Goal: Complete application form: Complete application form

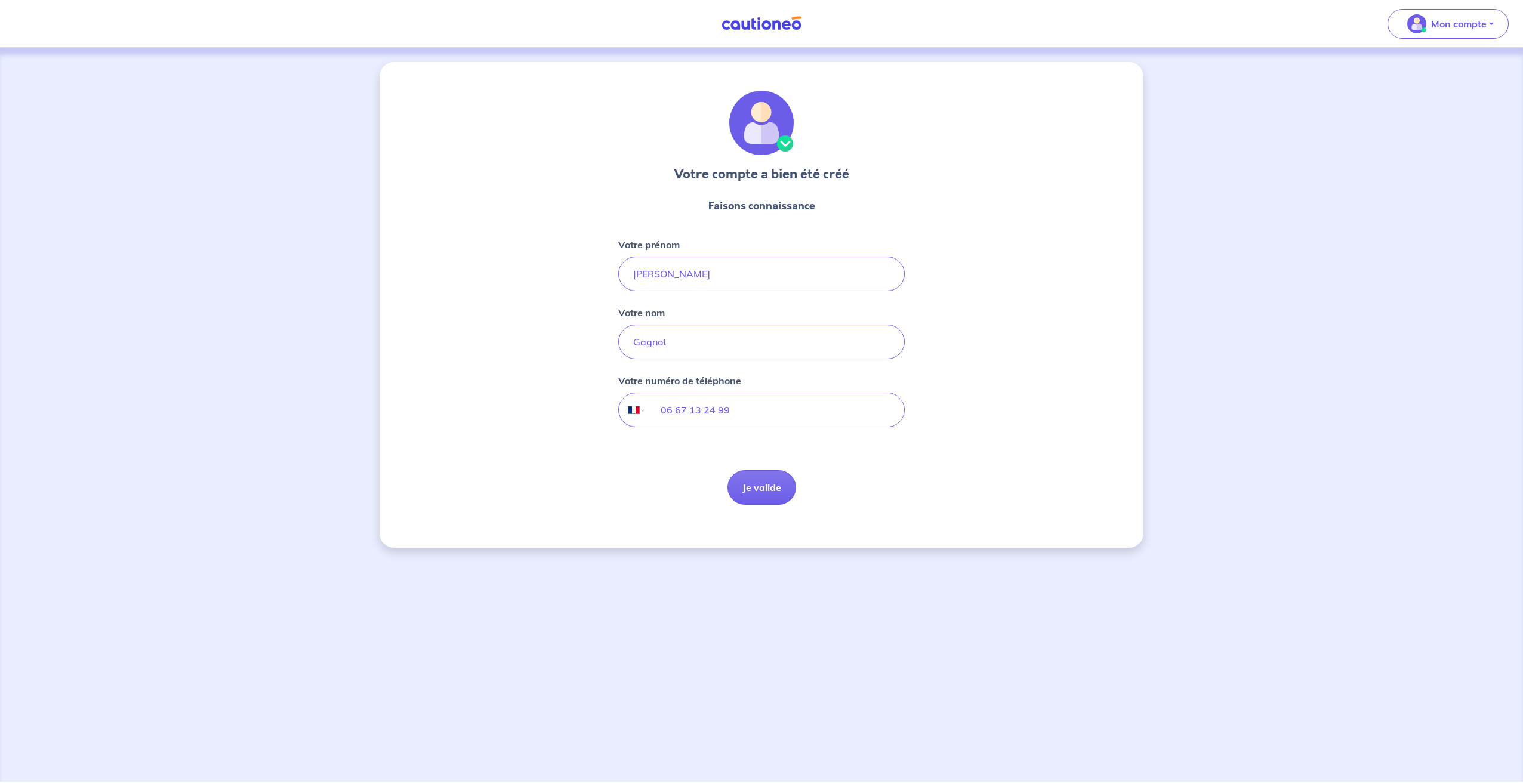
select select "FR"
click at [766, 489] on button "Je valide" at bounding box center [762, 487] width 69 height 34
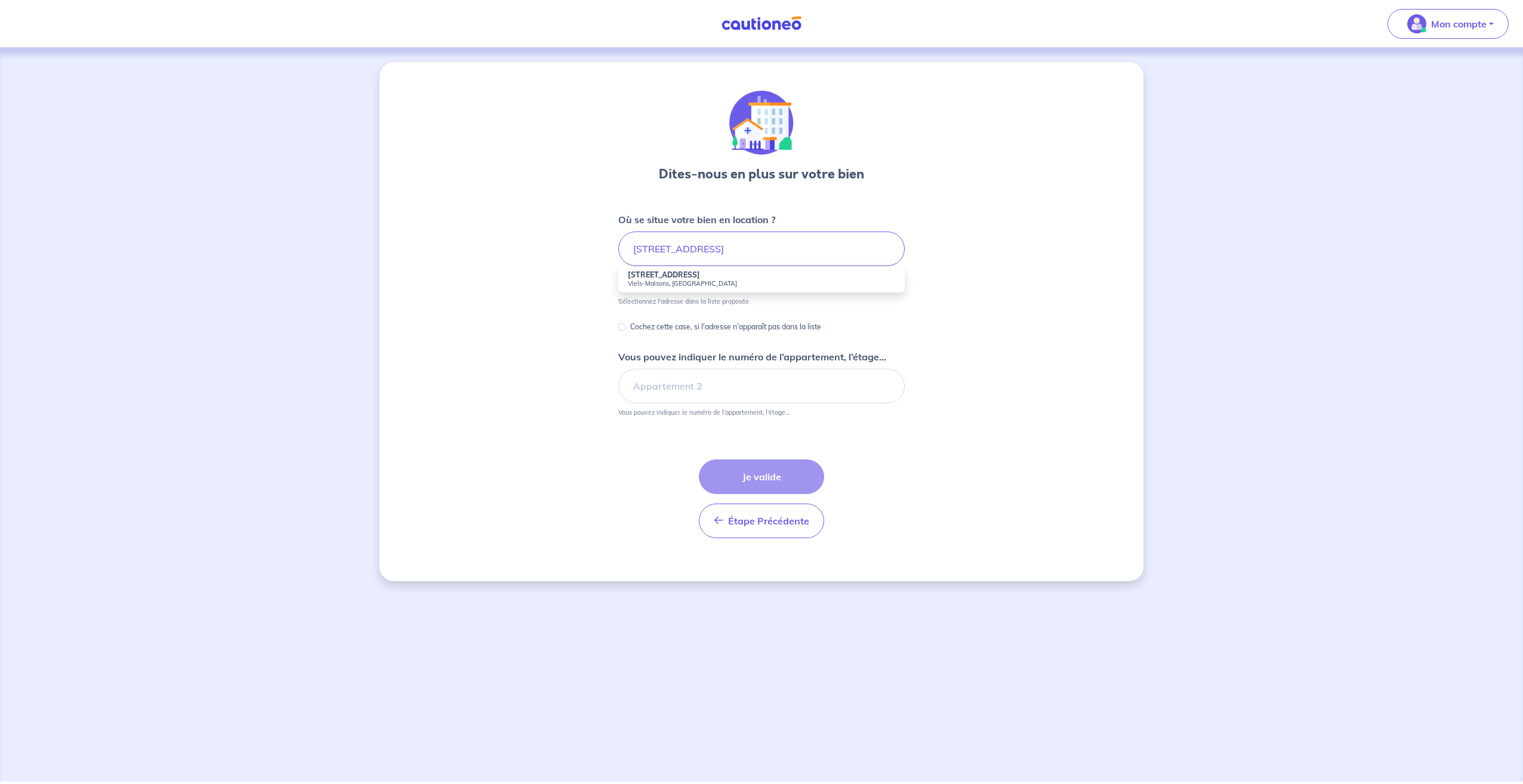
click at [682, 277] on strong "[STREET_ADDRESS]" at bounding box center [664, 275] width 72 height 9
type input "[STREET_ADDRESS]"
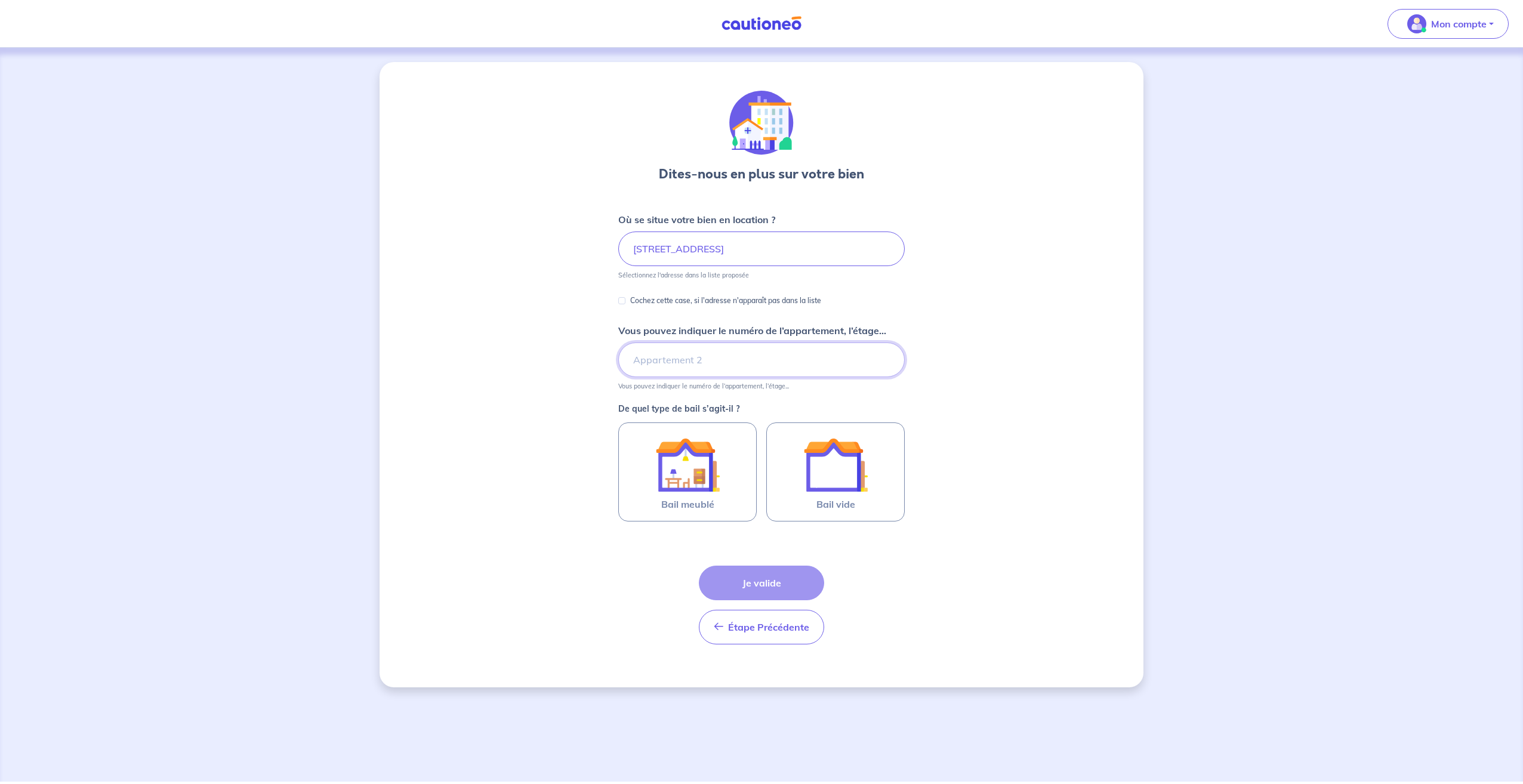
click at [692, 358] on input "Vous pouvez indiquer le numéro de l’appartement, l’étage..." at bounding box center [761, 359] width 287 height 34
drag, startPoint x: 643, startPoint y: 364, endPoint x: 601, endPoint y: 385, distance: 47.0
click at [601, 385] on div "Dites-nous en plus sur votre bien Où se situe votre bien en location ? [STREET_…" at bounding box center [762, 374] width 764 height 625
click at [712, 361] on input "rez de chaussez" at bounding box center [761, 359] width 287 height 34
drag, startPoint x: 724, startPoint y: 355, endPoint x: 611, endPoint y: 355, distance: 113.0
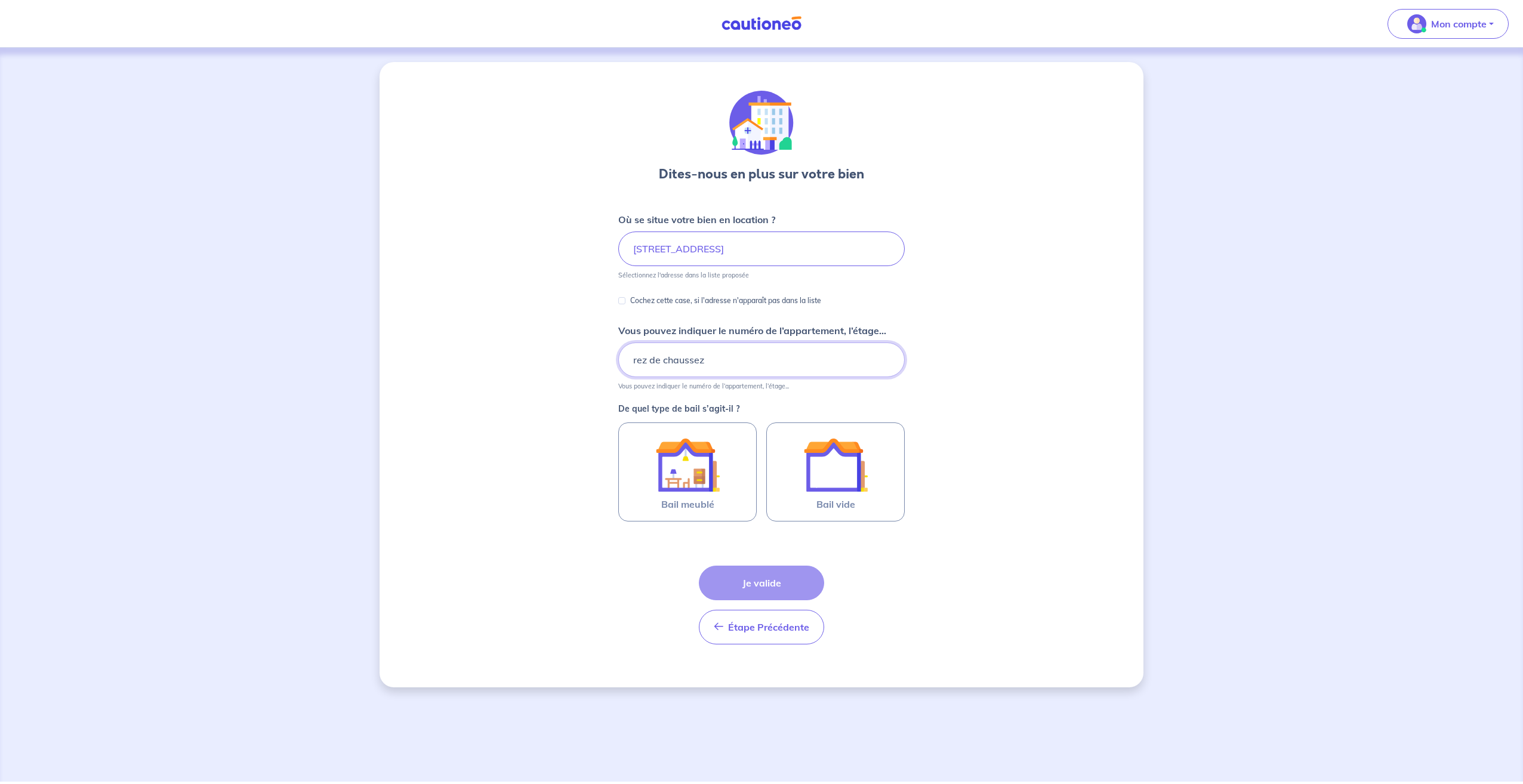
click at [611, 355] on div "Dites-nous en plus sur votre bien Où se situe votre bien en location ? [STREET_…" at bounding box center [762, 374] width 764 height 625
type input "rdc"
click at [682, 475] on img at bounding box center [687, 465] width 64 height 64
click at [0, 0] on input "Bail meublé" at bounding box center [0, 0] width 0 height 0
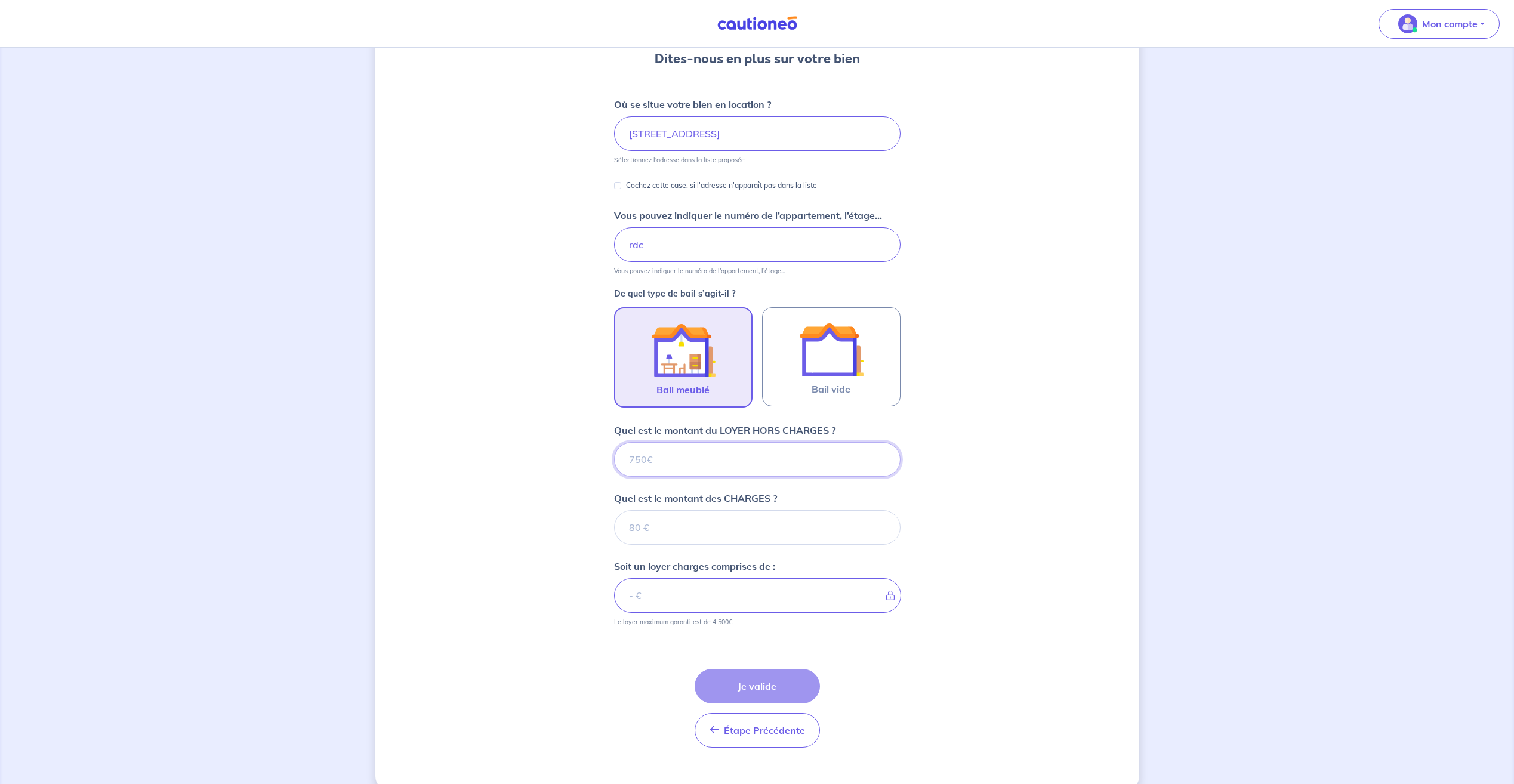
scroll to position [136, 0]
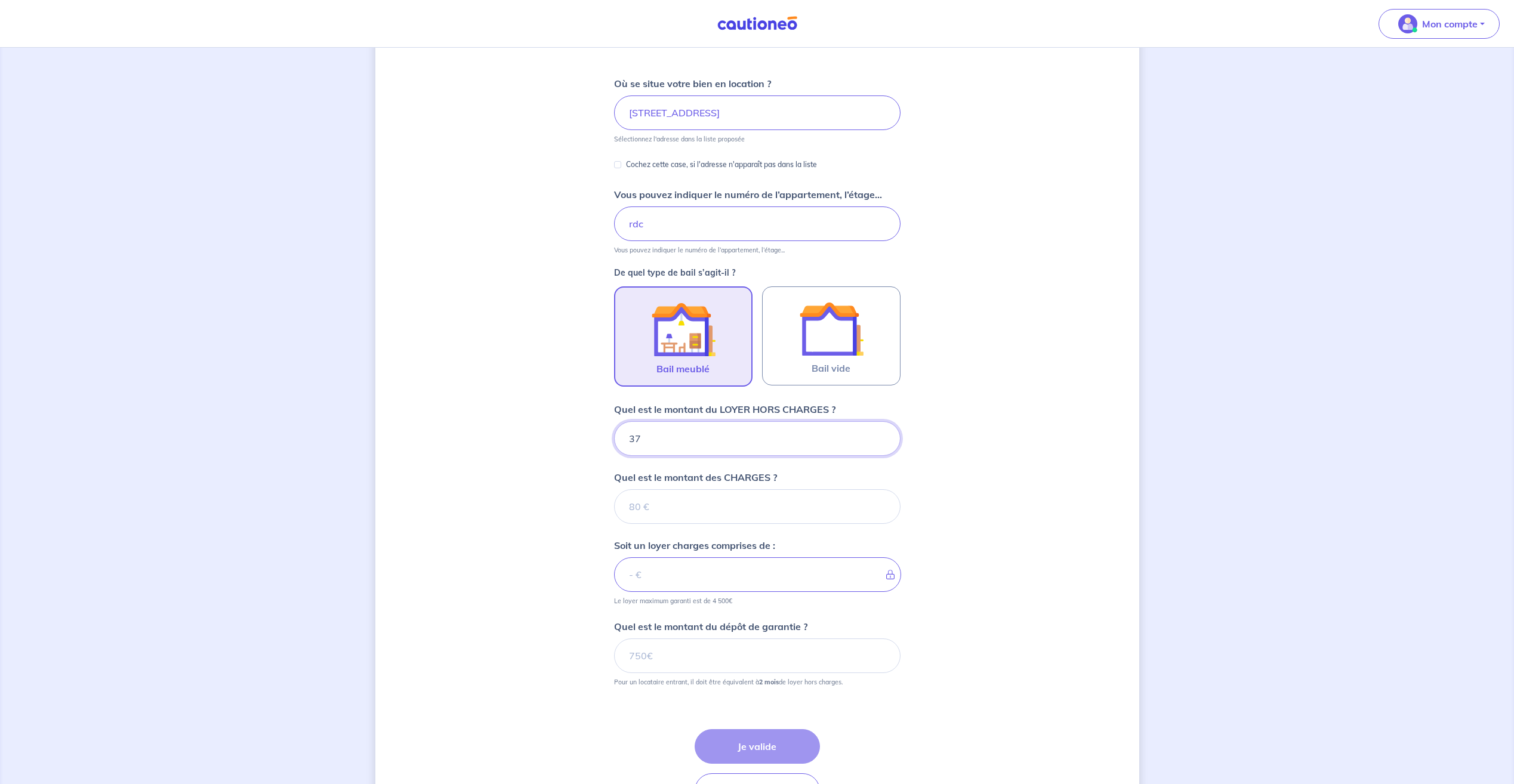
type input "373"
click at [676, 500] on input "Quel est le montant des CHARGES ?" at bounding box center [757, 506] width 287 height 34
type input "52"
type input "425"
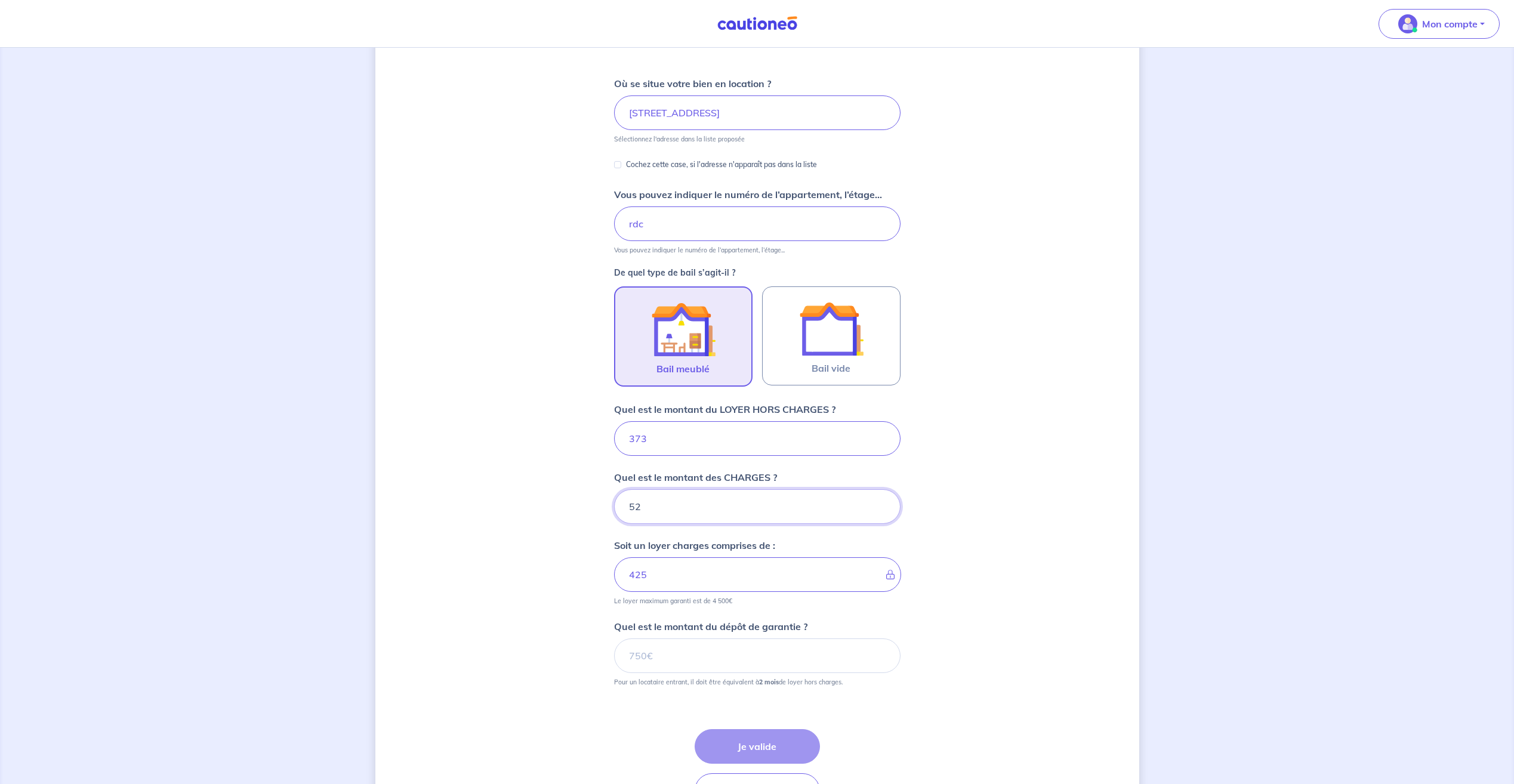
type input "52"
click at [667, 654] on input "Quel est le montant du dépôt de garantie ?" at bounding box center [757, 656] width 287 height 34
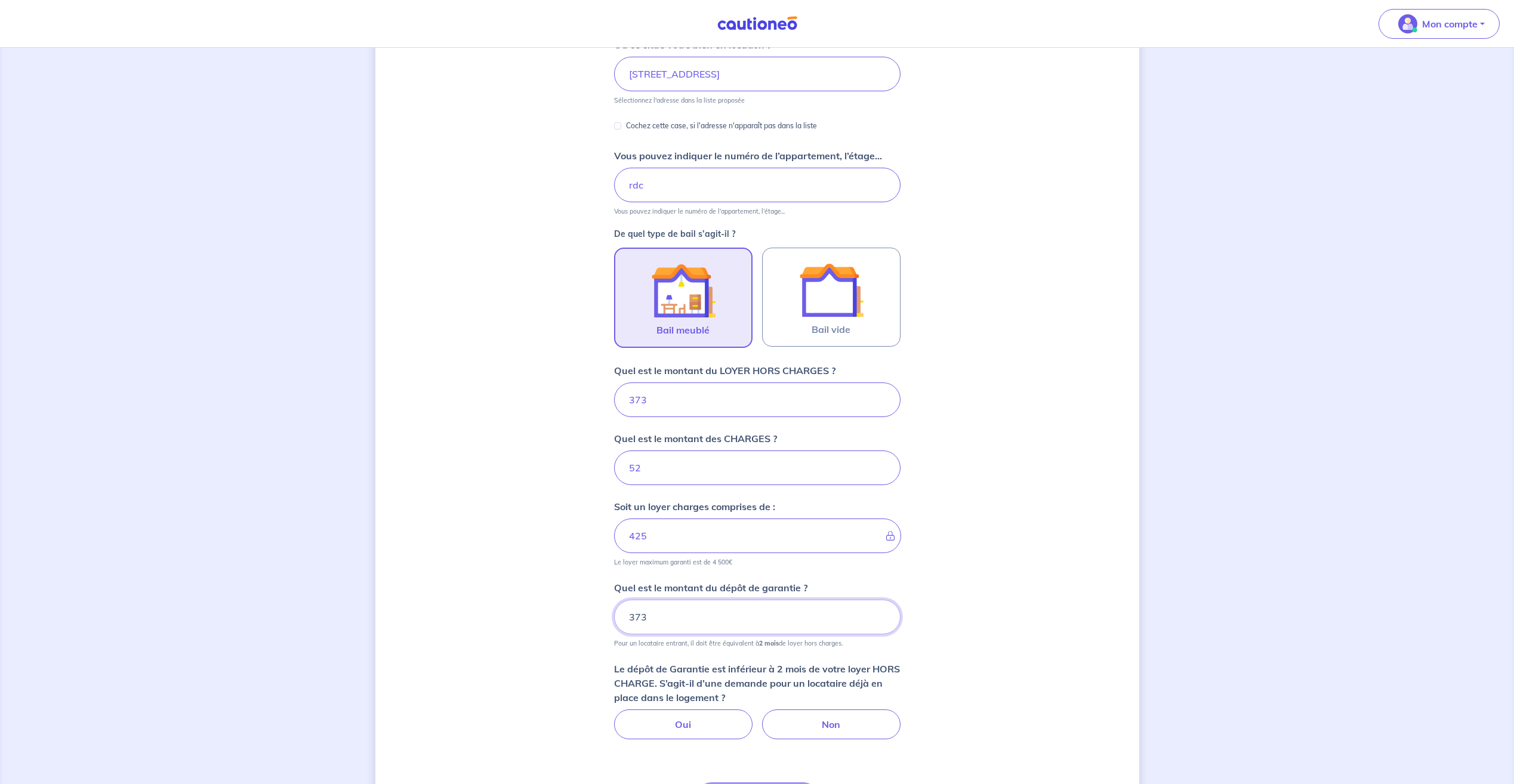
scroll to position [196, 0]
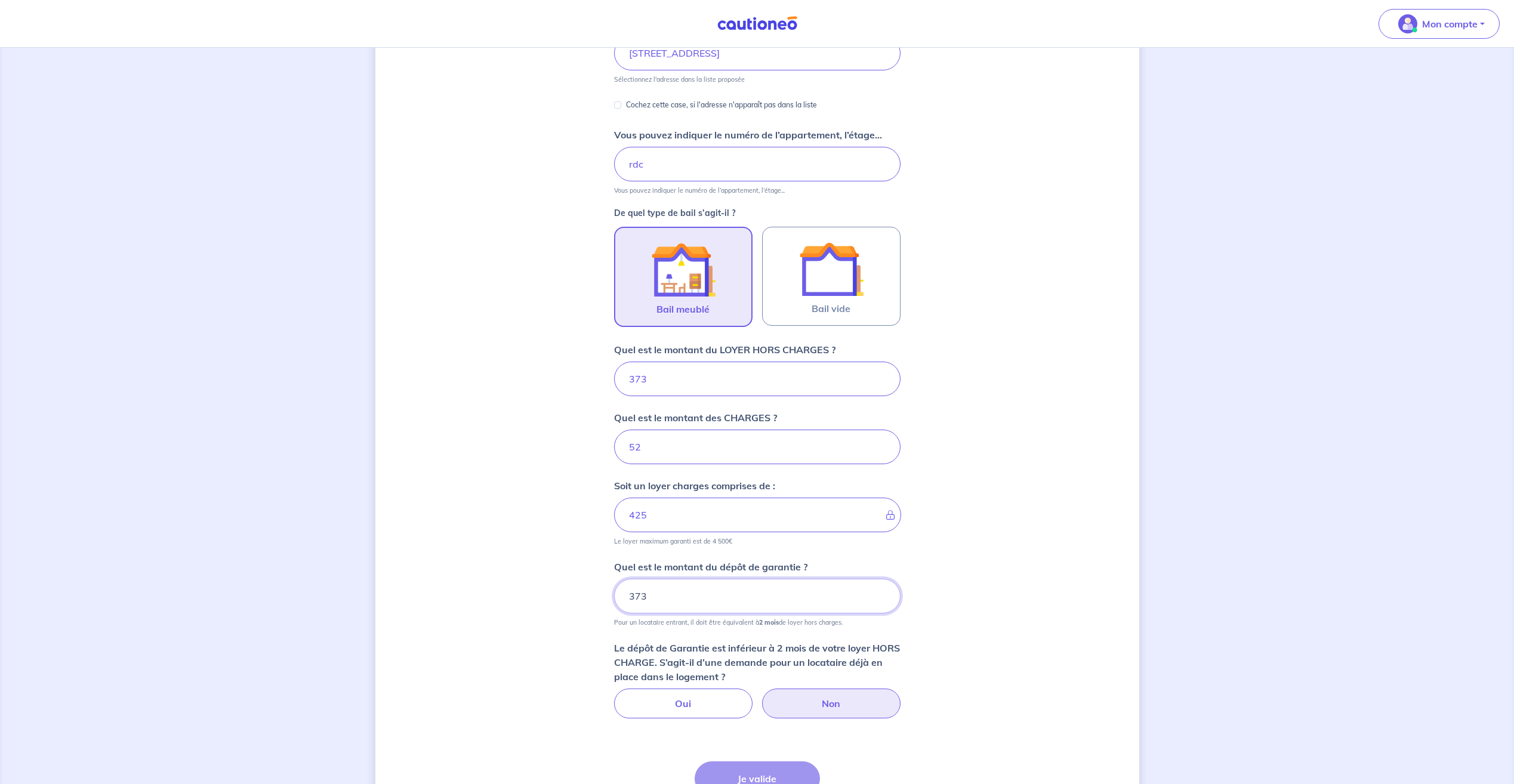
type input "373"
click at [807, 704] on label "Non" at bounding box center [831, 703] width 138 height 30
click at [761, 696] on input "Non" at bounding box center [757, 692] width 8 height 8
radio input "true"
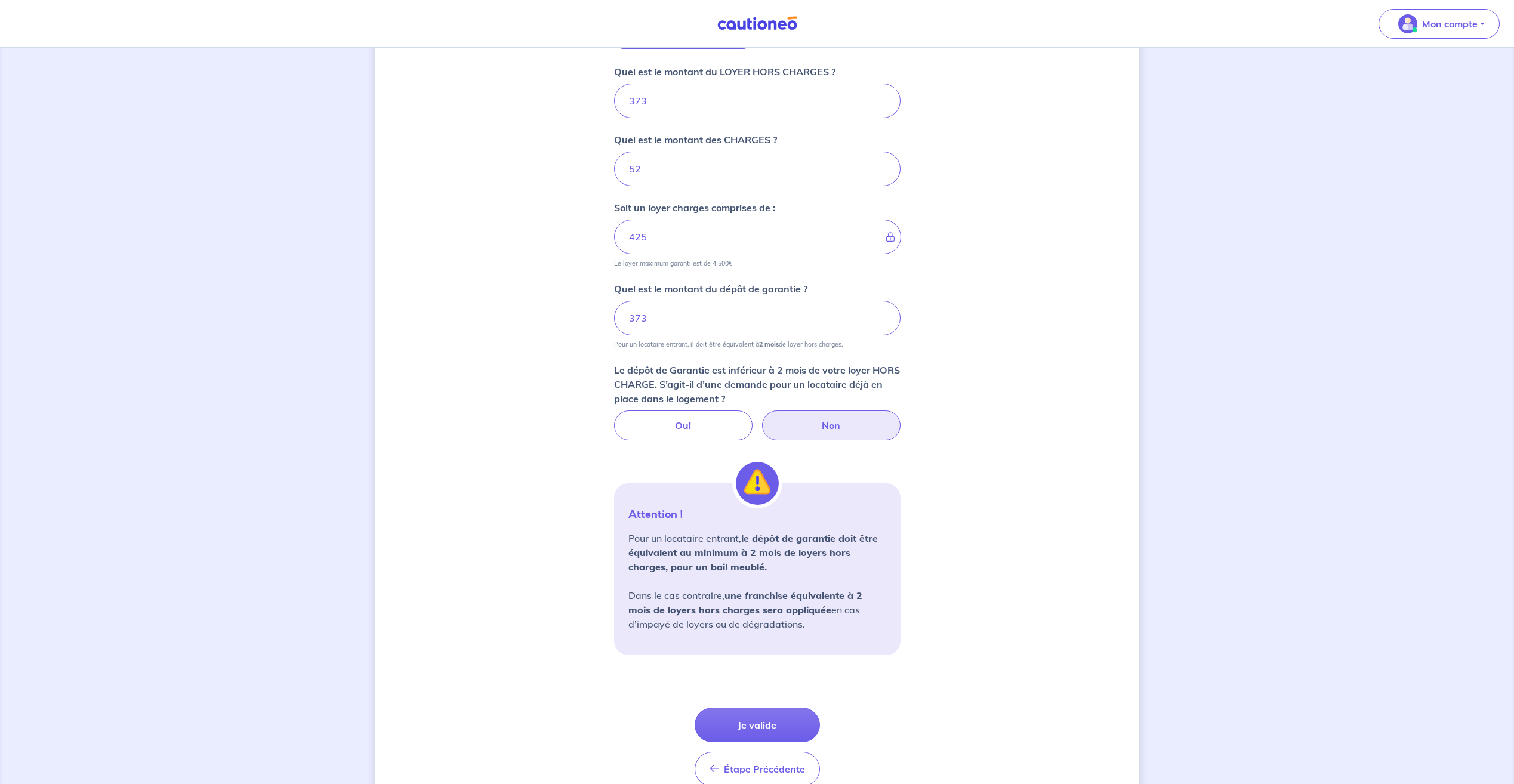
scroll to position [494, 0]
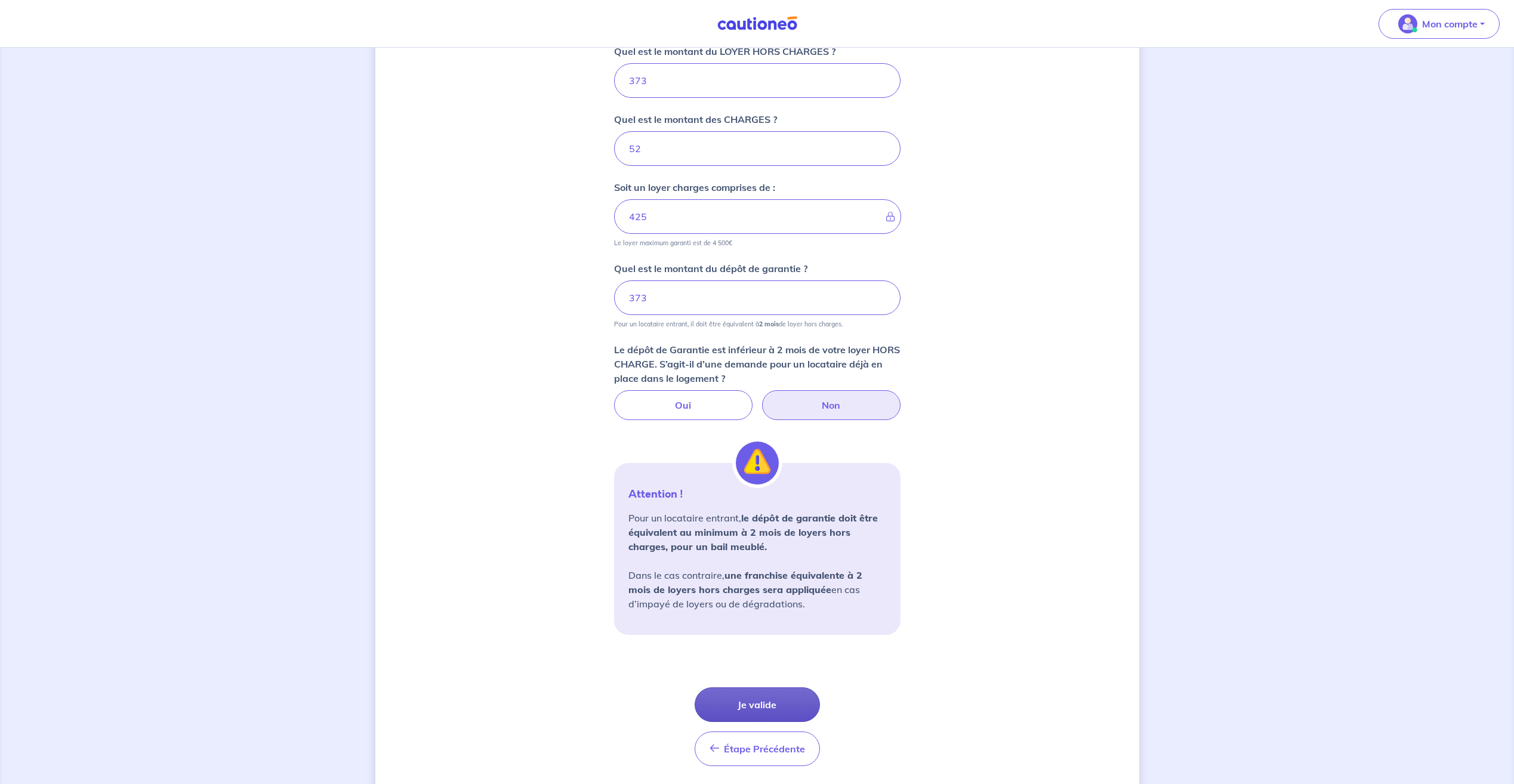
click at [744, 698] on button "Je valide" at bounding box center [757, 705] width 125 height 34
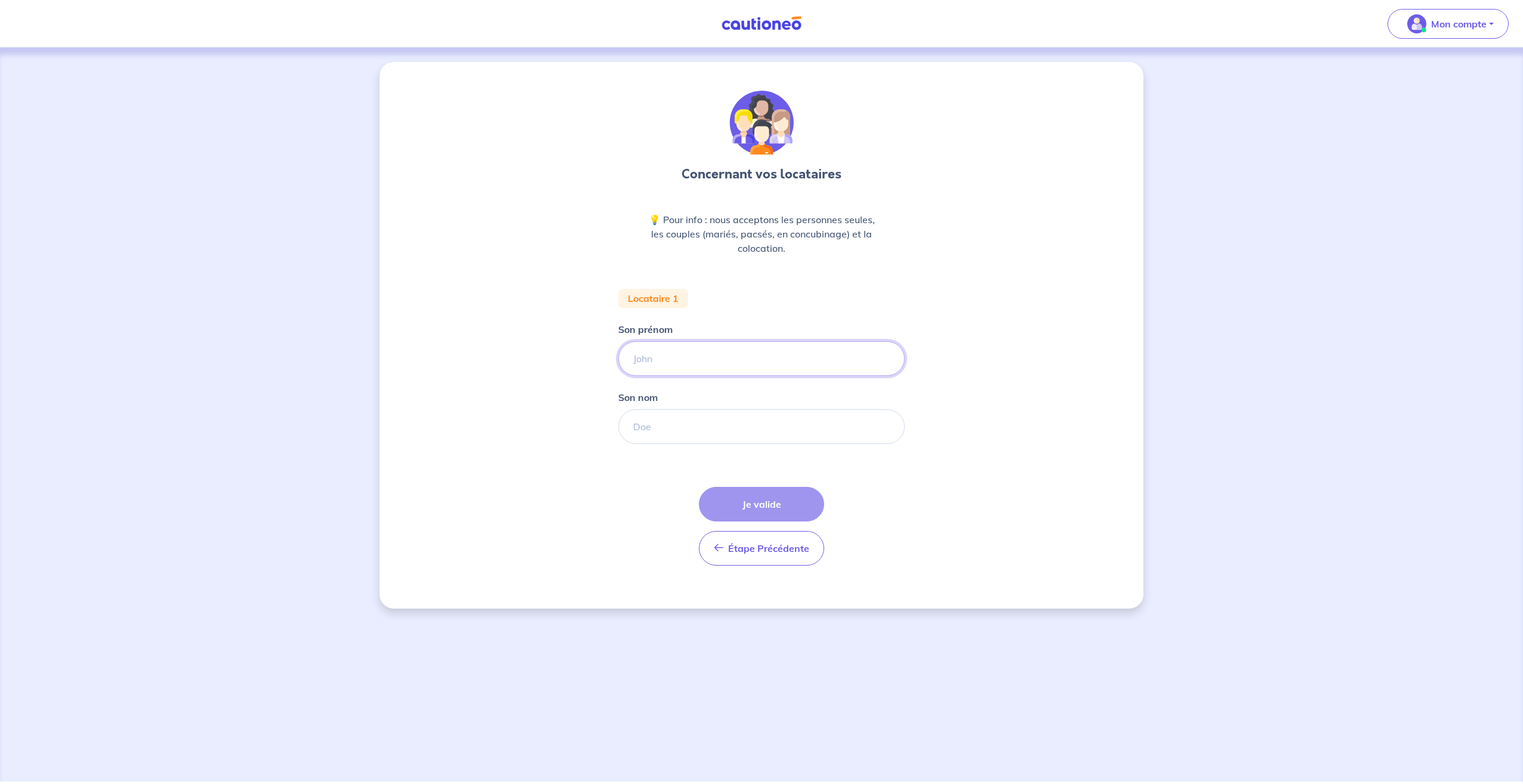
click at [668, 358] on input "Son prénom" at bounding box center [761, 358] width 287 height 34
type input "[PERSON_NAME]"
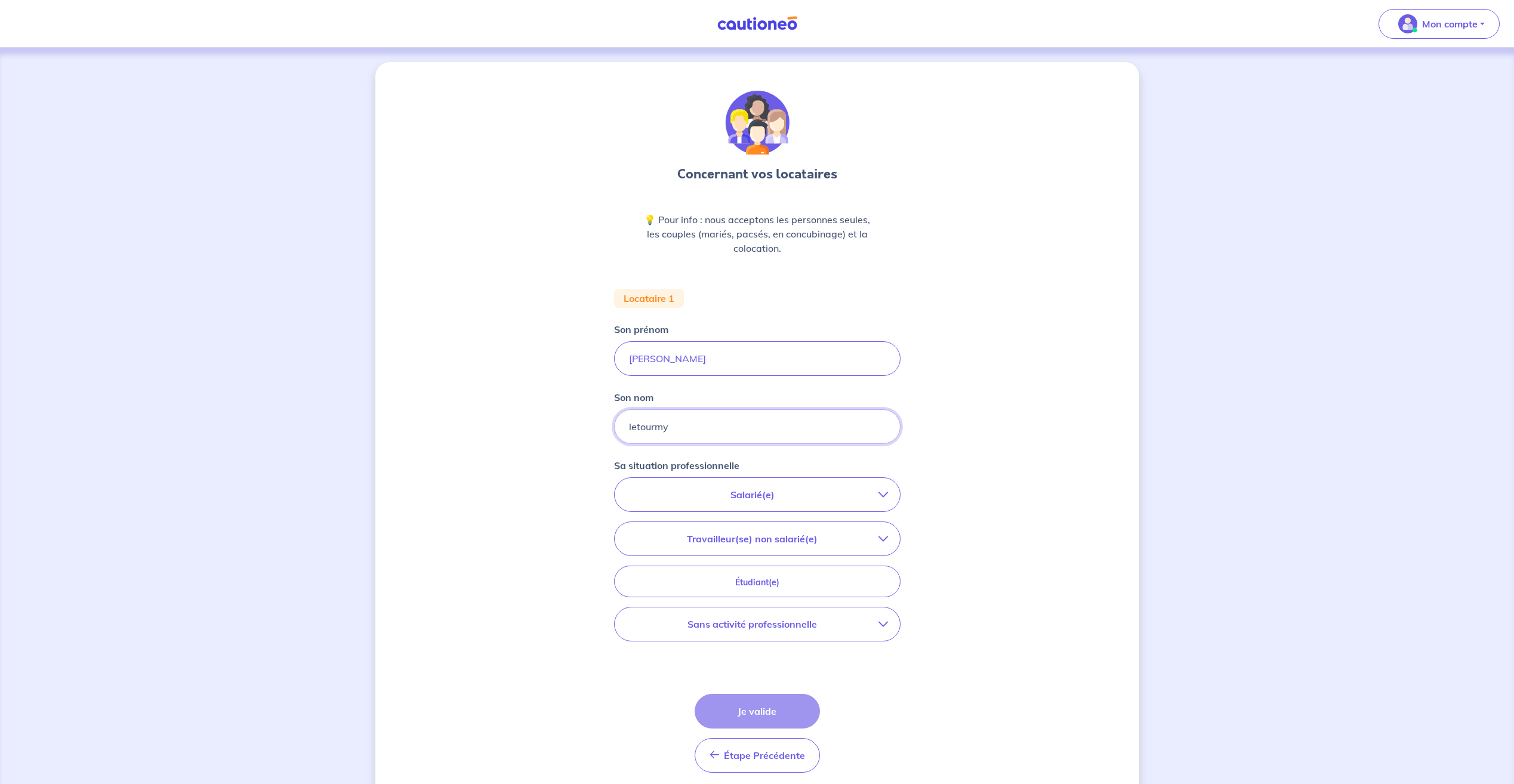
type input "letourmy"
click at [580, 475] on div "Concernant vos locataires 💡 Pour info : nous acceptons les personnes seules, le…" at bounding box center [757, 439] width 764 height 753
click at [718, 491] on p "Salarié(e)" at bounding box center [753, 494] width 252 height 15
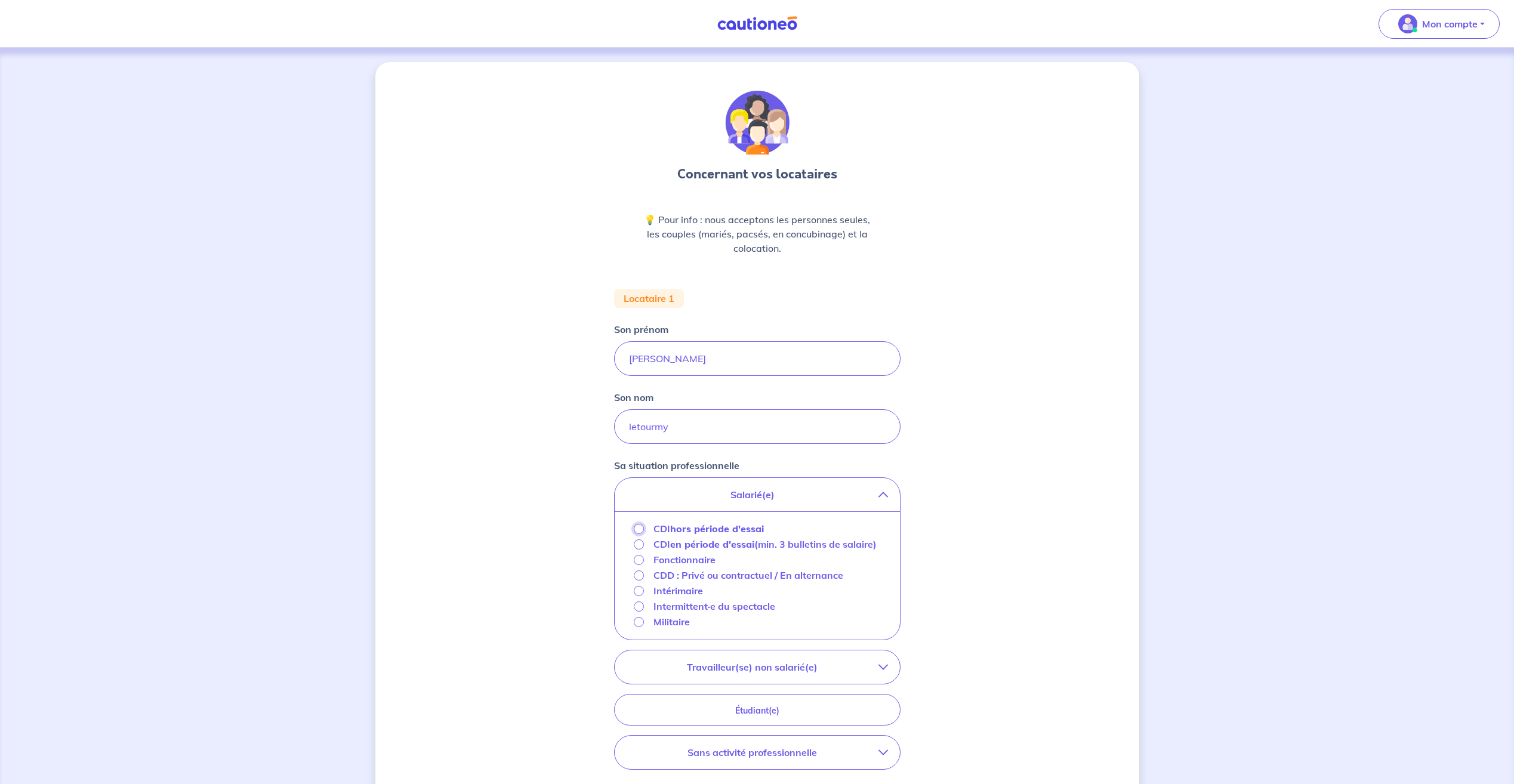
click at [641, 524] on input "CDI hors période d'essai" at bounding box center [638, 529] width 10 height 10
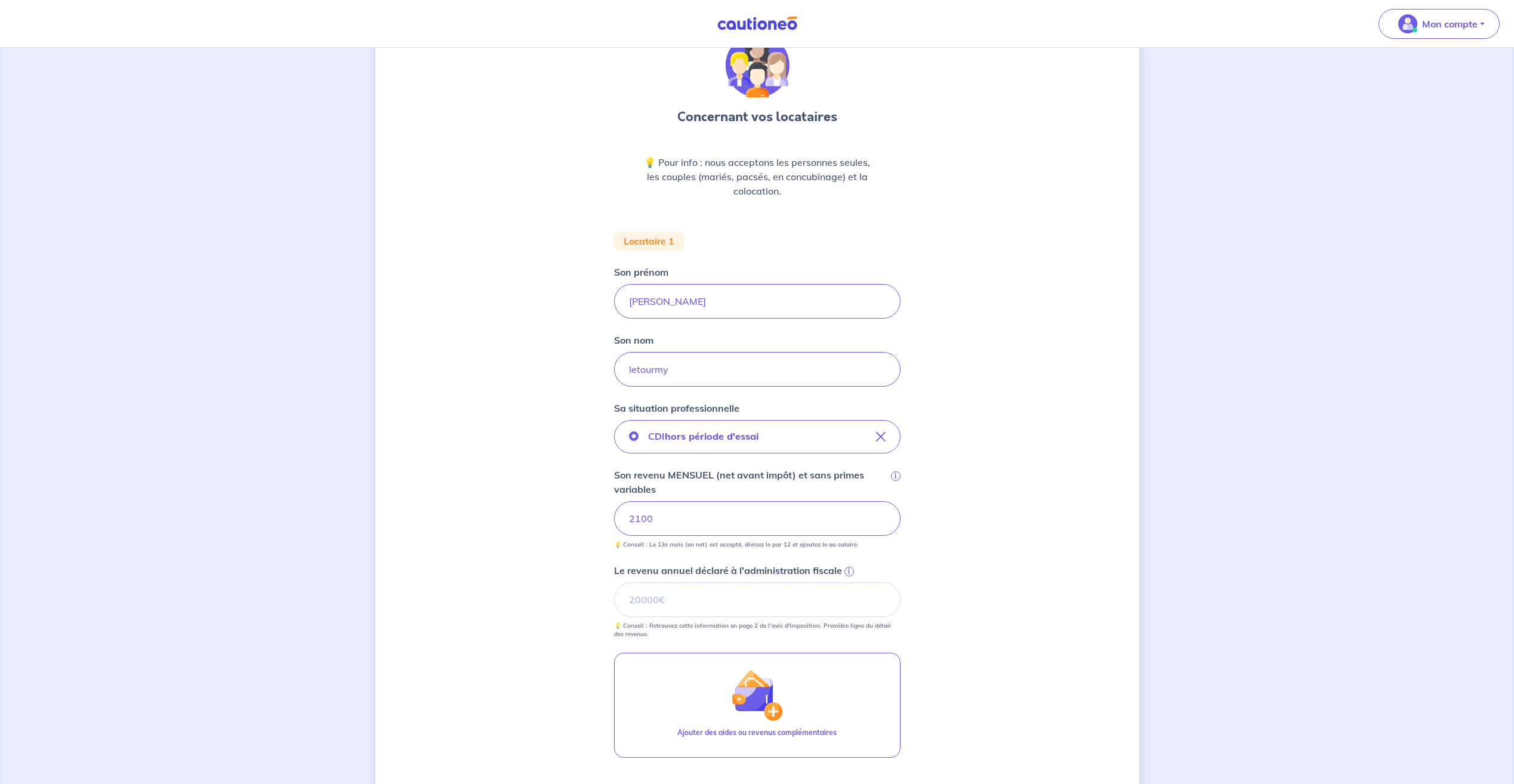
scroll to position [60, 0]
click at [851, 569] on span "i" at bounding box center [849, 569] width 9 height 9
click at [851, 580] on input "Le revenu annuel déclaré à l'administration fiscale i" at bounding box center [757, 597] width 287 height 34
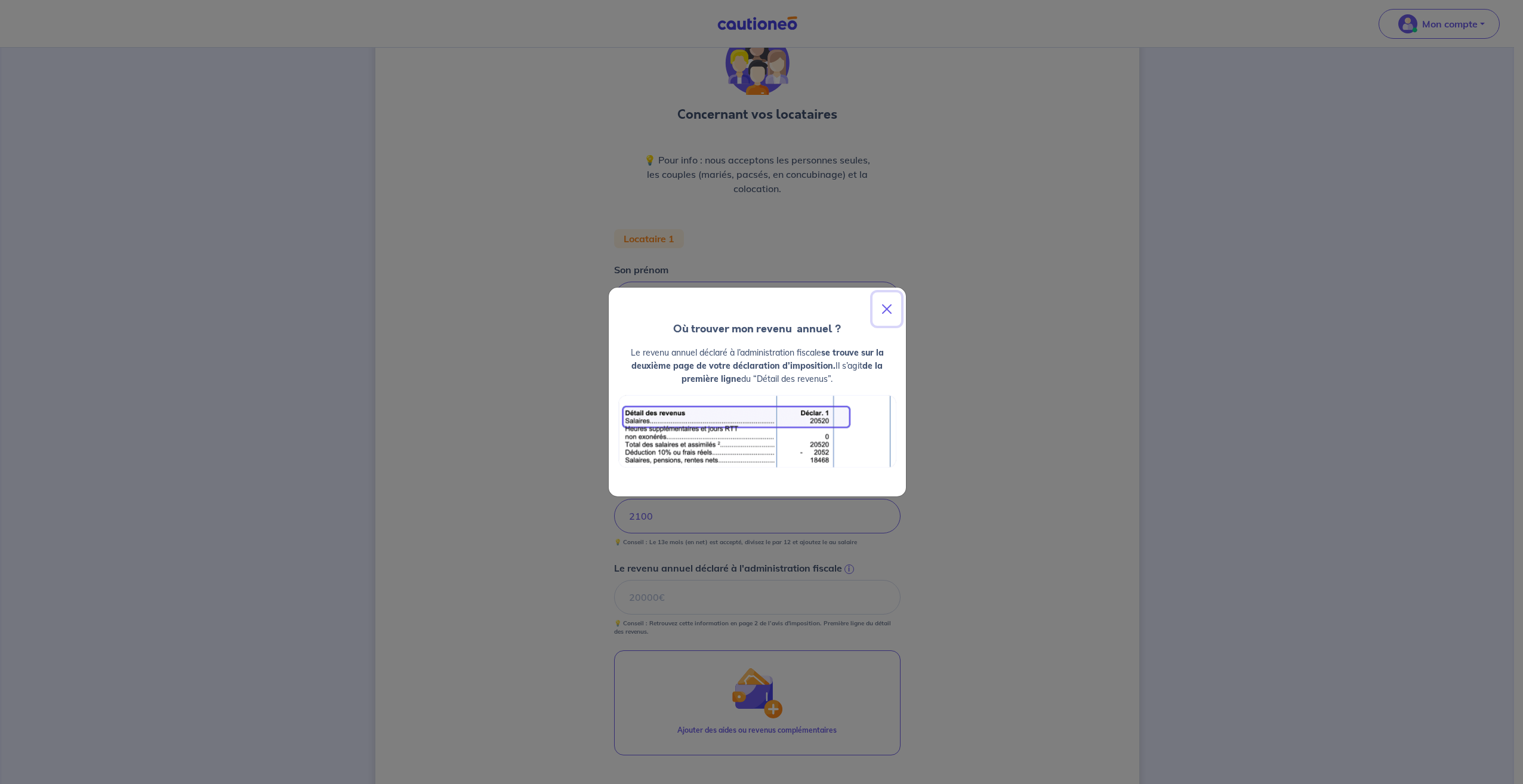
click at [893, 310] on button "Close" at bounding box center [886, 309] width 28 height 34
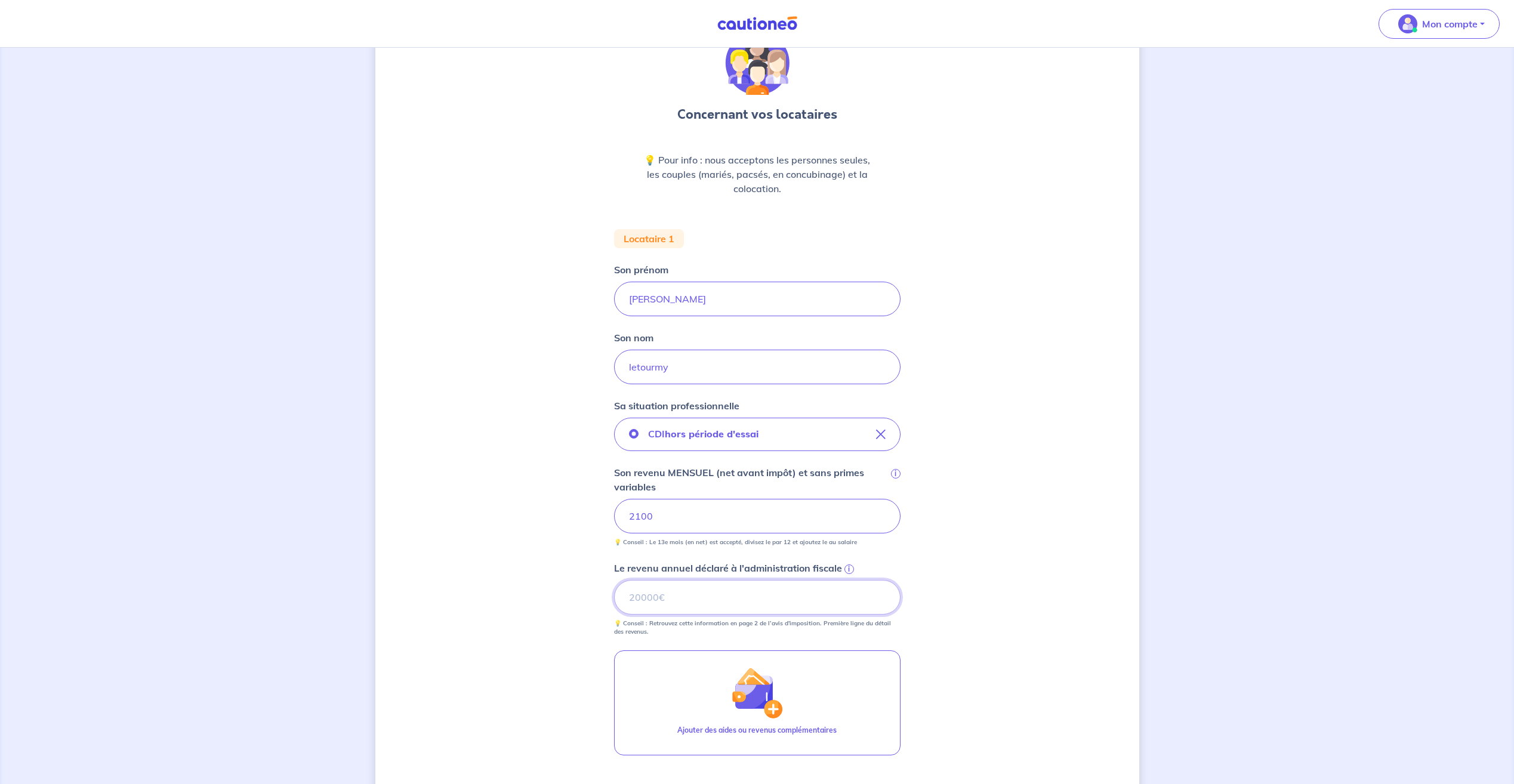
click at [712, 591] on input "Le revenu annuel déclaré à l'administration fiscale i" at bounding box center [757, 597] width 287 height 34
type input "25695"
click at [666, 518] on input "2100" at bounding box center [757, 516] width 287 height 34
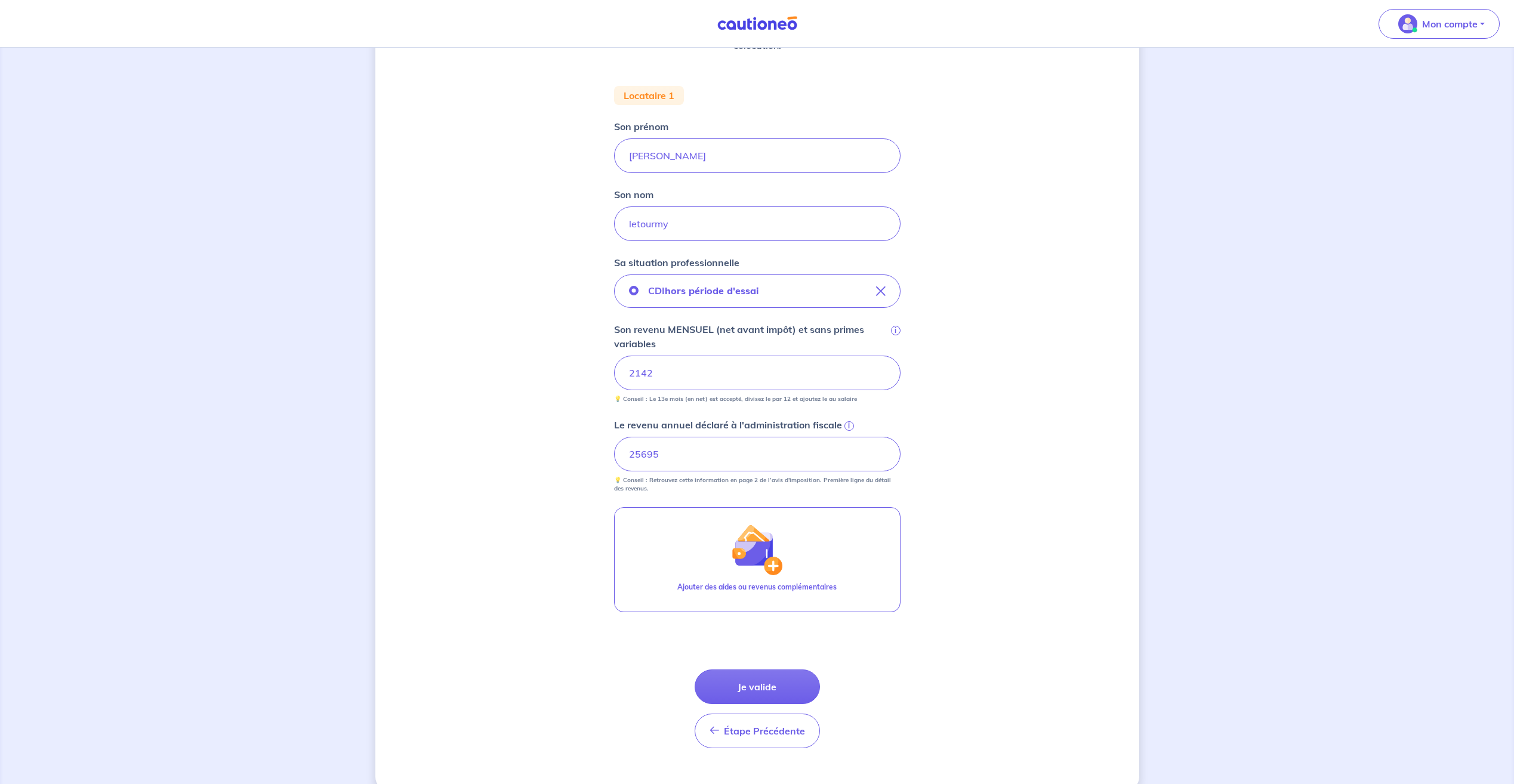
scroll to position [225, 0]
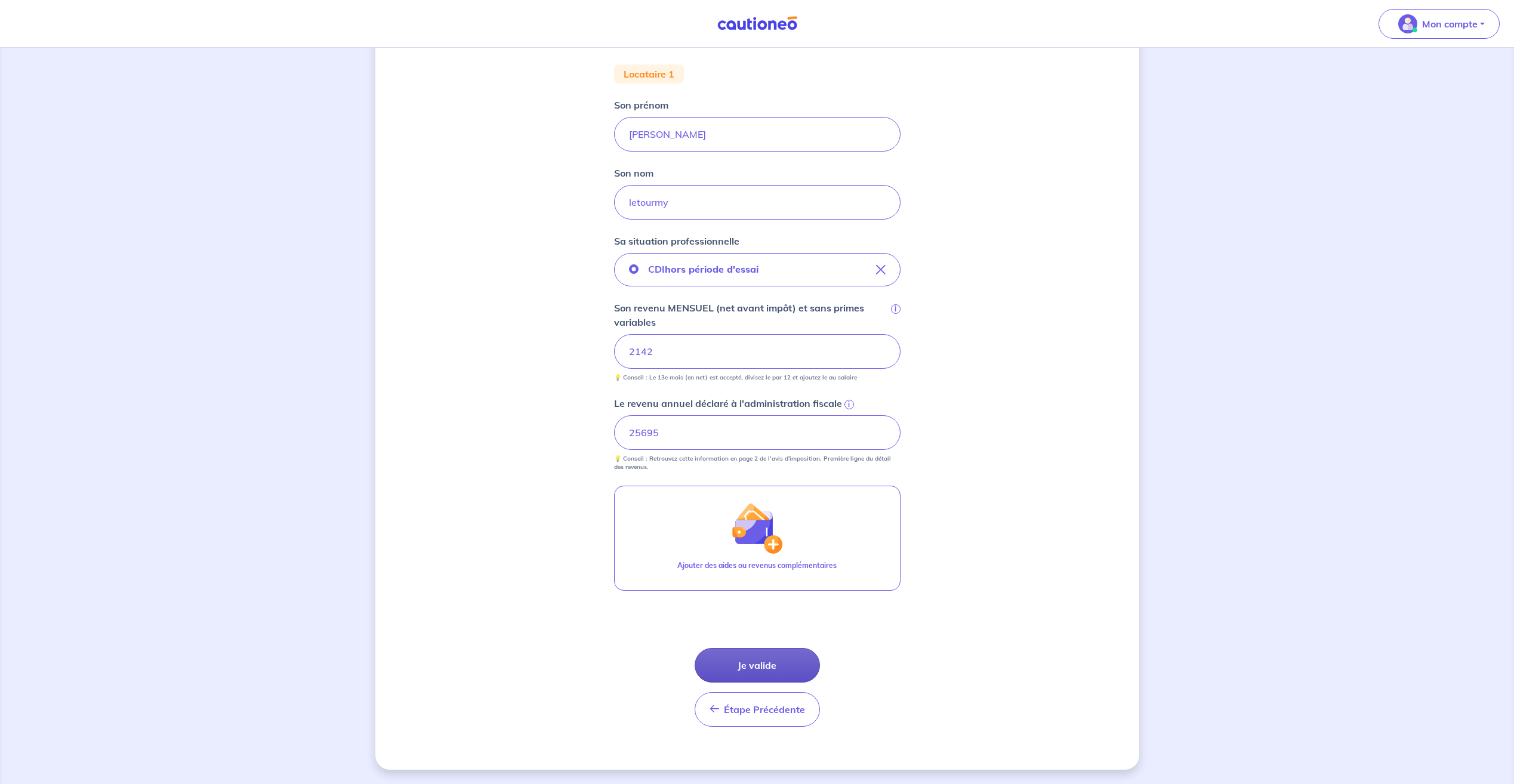
click at [765, 658] on button "Je valide" at bounding box center [757, 665] width 125 height 34
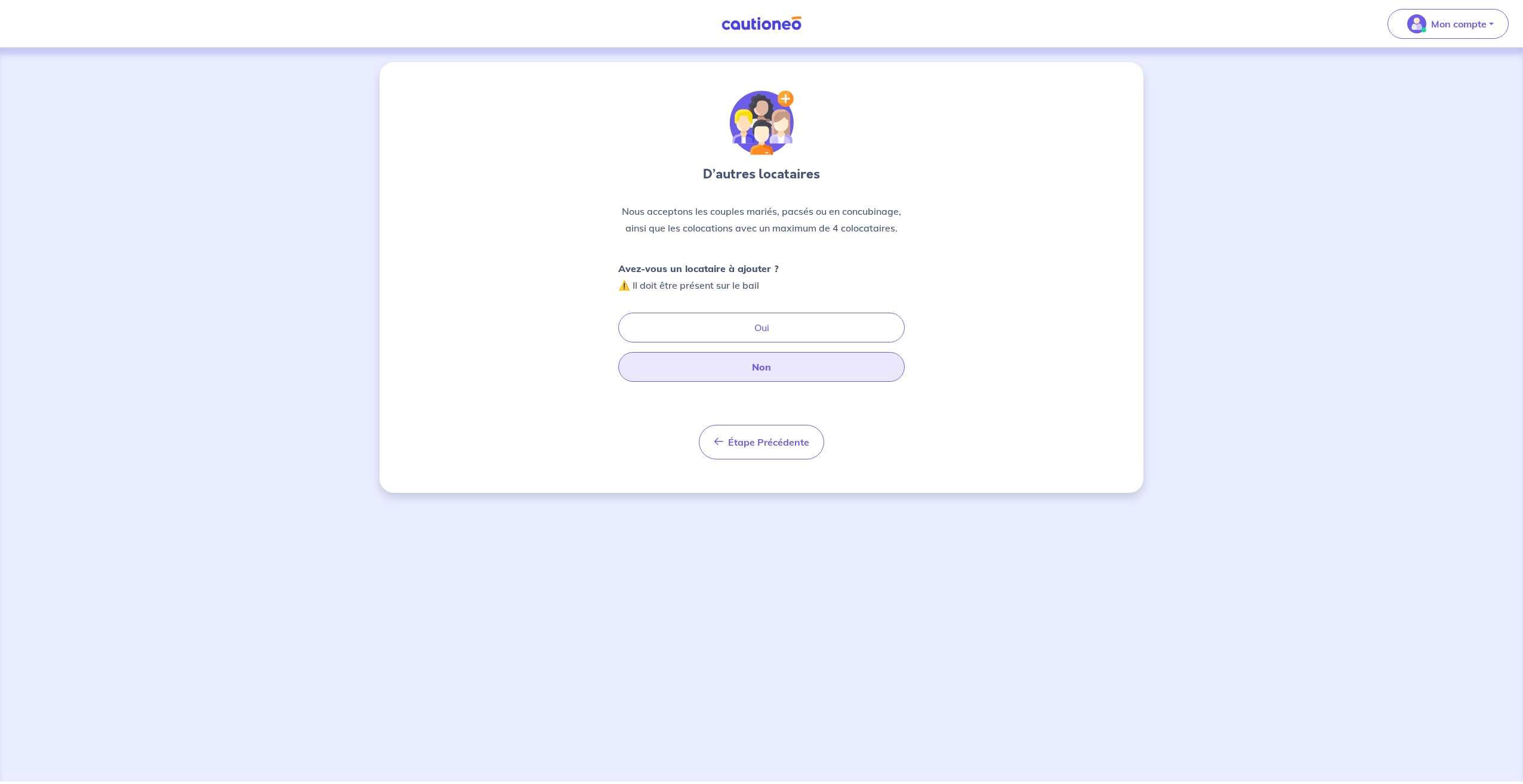
click at [773, 369] on button "Non" at bounding box center [761, 367] width 287 height 30
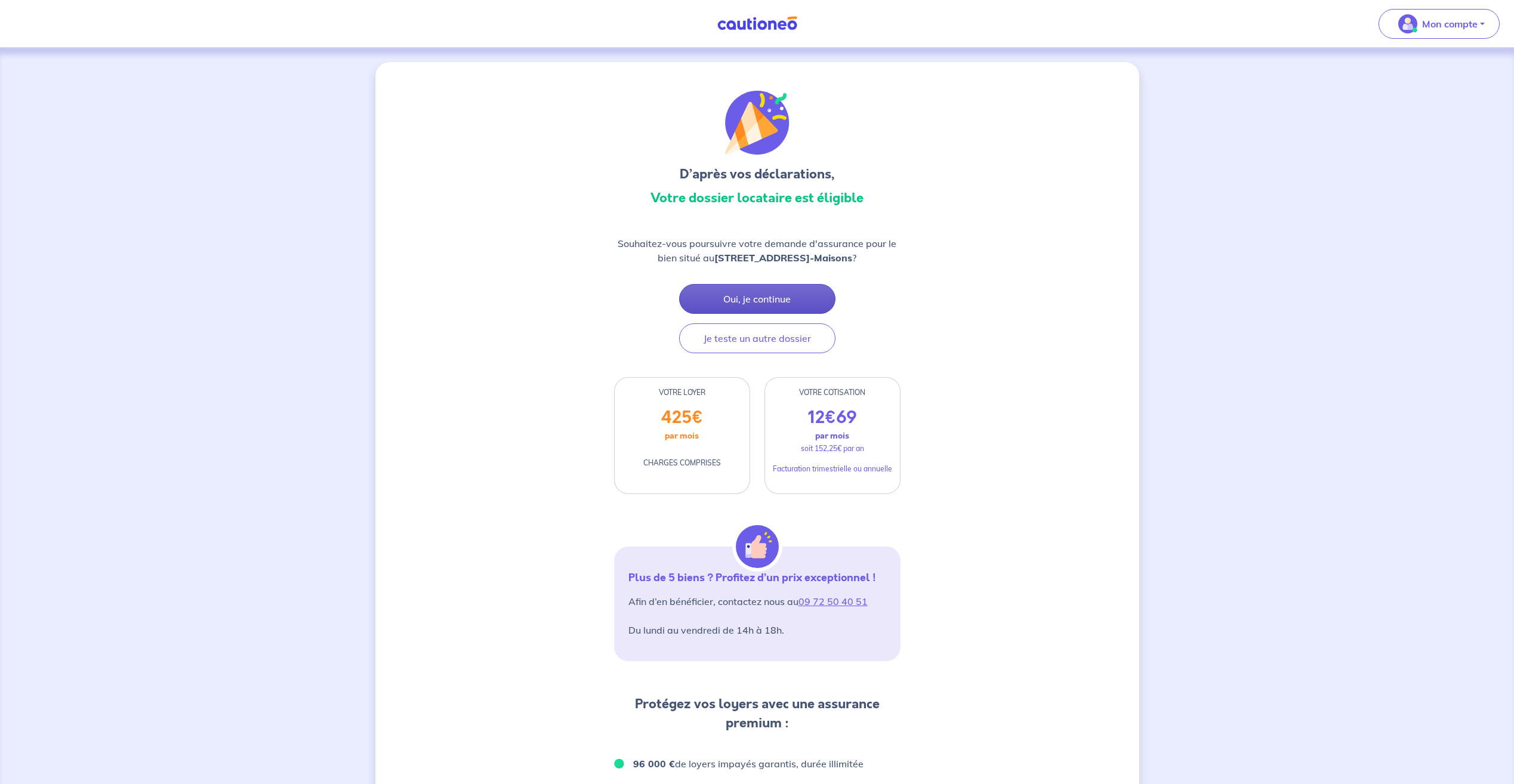
click at [744, 293] on button "Oui, je continue" at bounding box center [757, 299] width 157 height 30
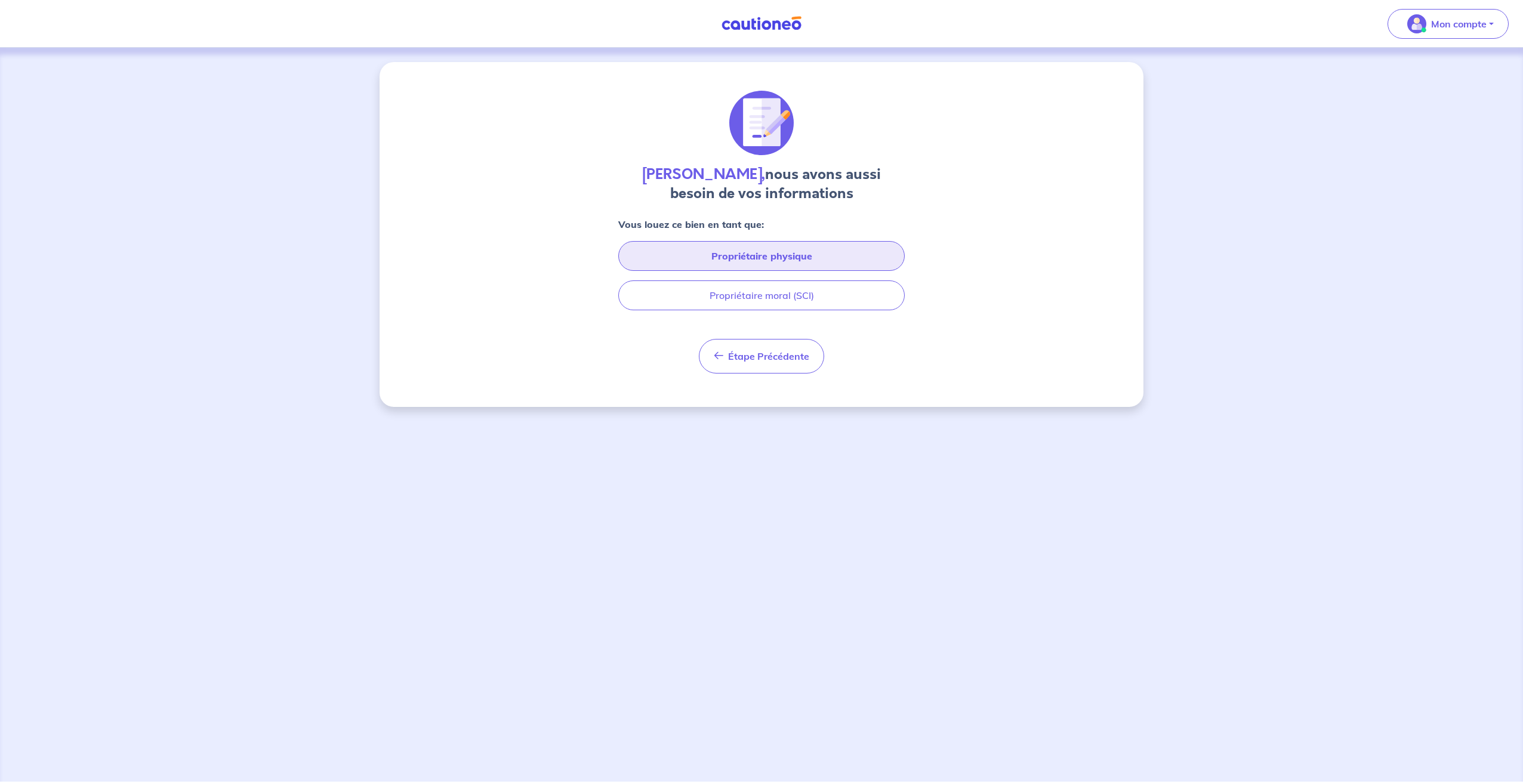
click at [726, 253] on button "Propriétaire physique" at bounding box center [761, 255] width 287 height 30
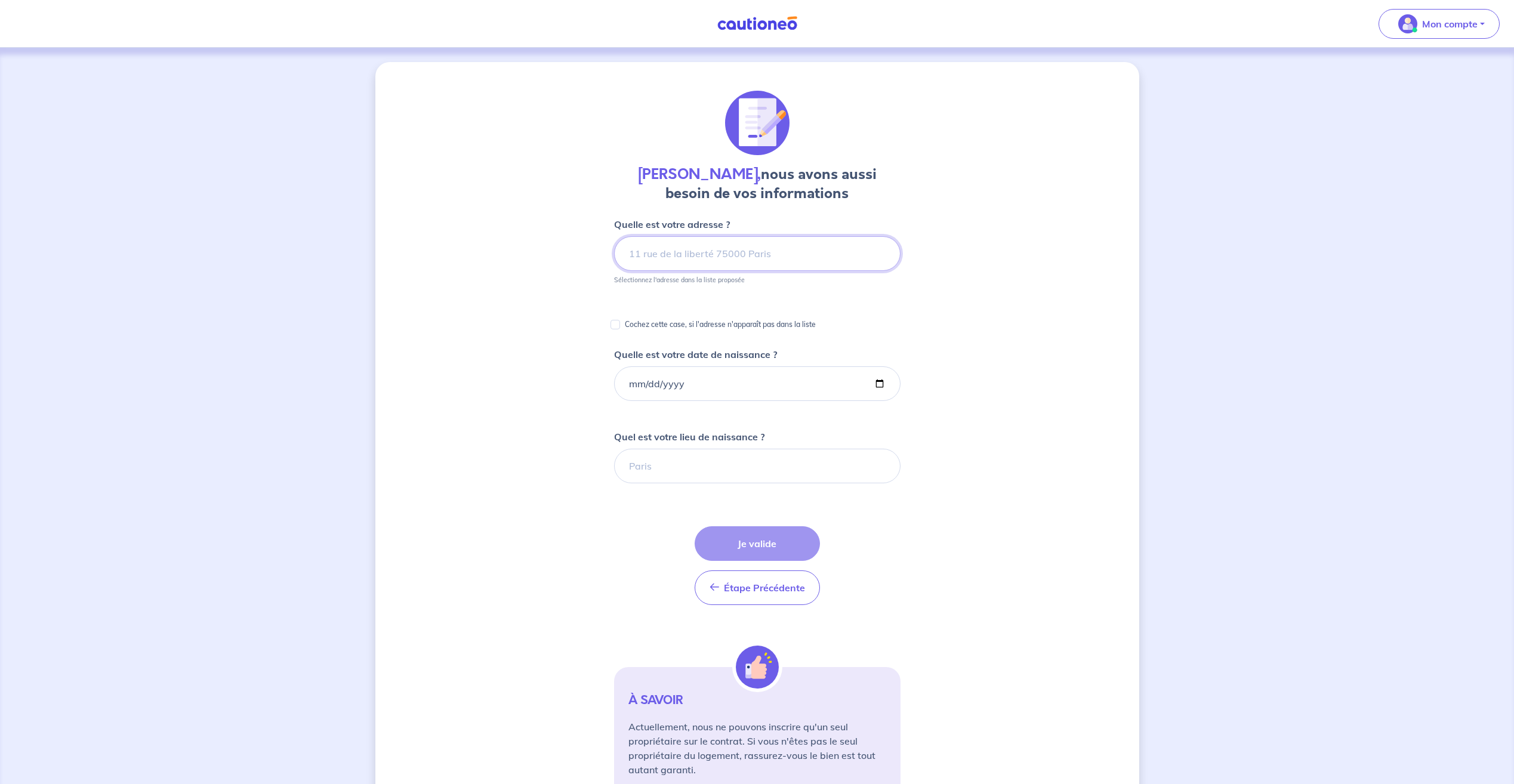
click at [726, 254] on input at bounding box center [757, 253] width 287 height 34
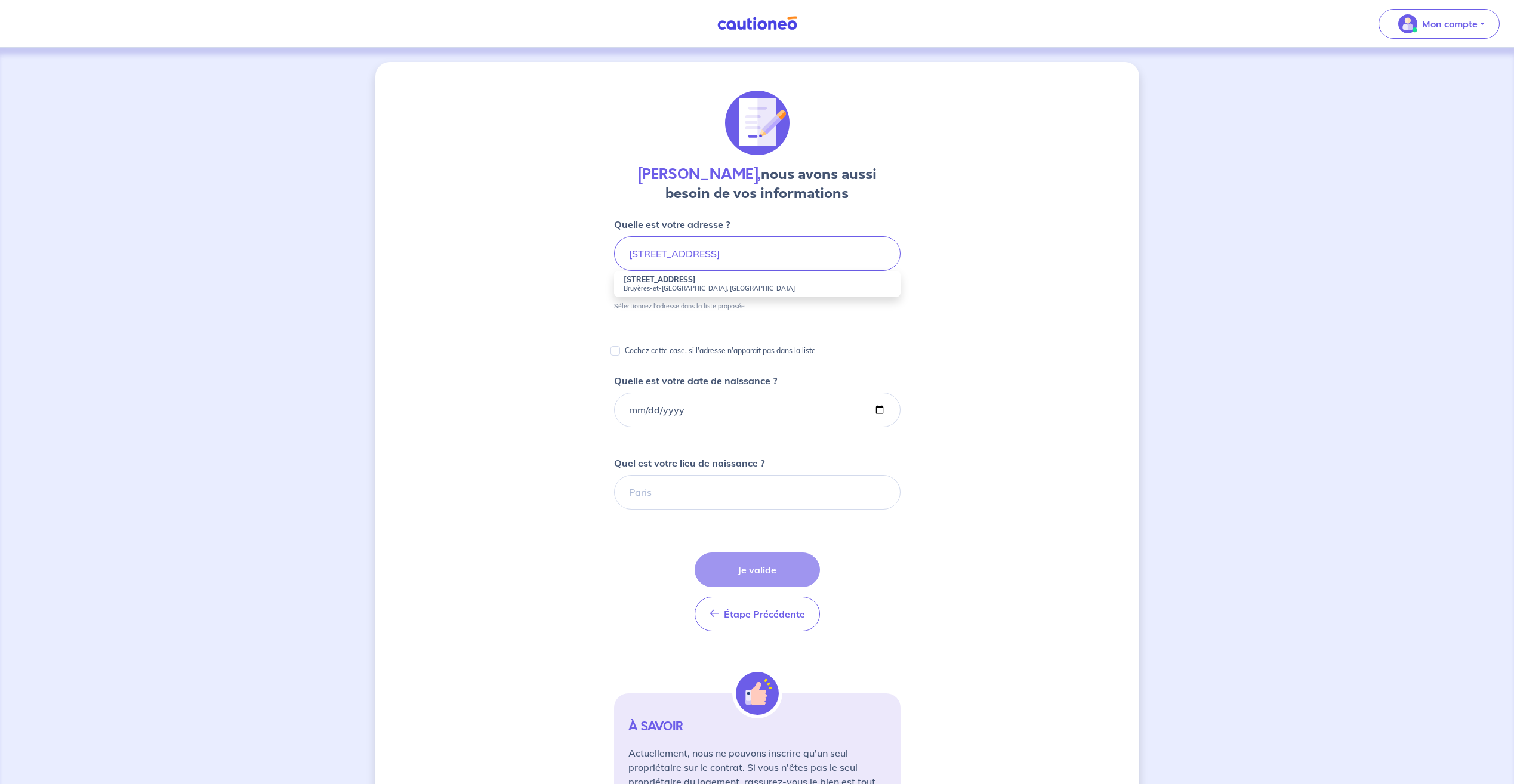
click at [663, 280] on strong "[STREET_ADDRESS]" at bounding box center [660, 280] width 72 height 9
type input "1 [GEOGRAPHIC_DATA], [GEOGRAPHIC_DATA], [GEOGRAPHIC_DATA]"
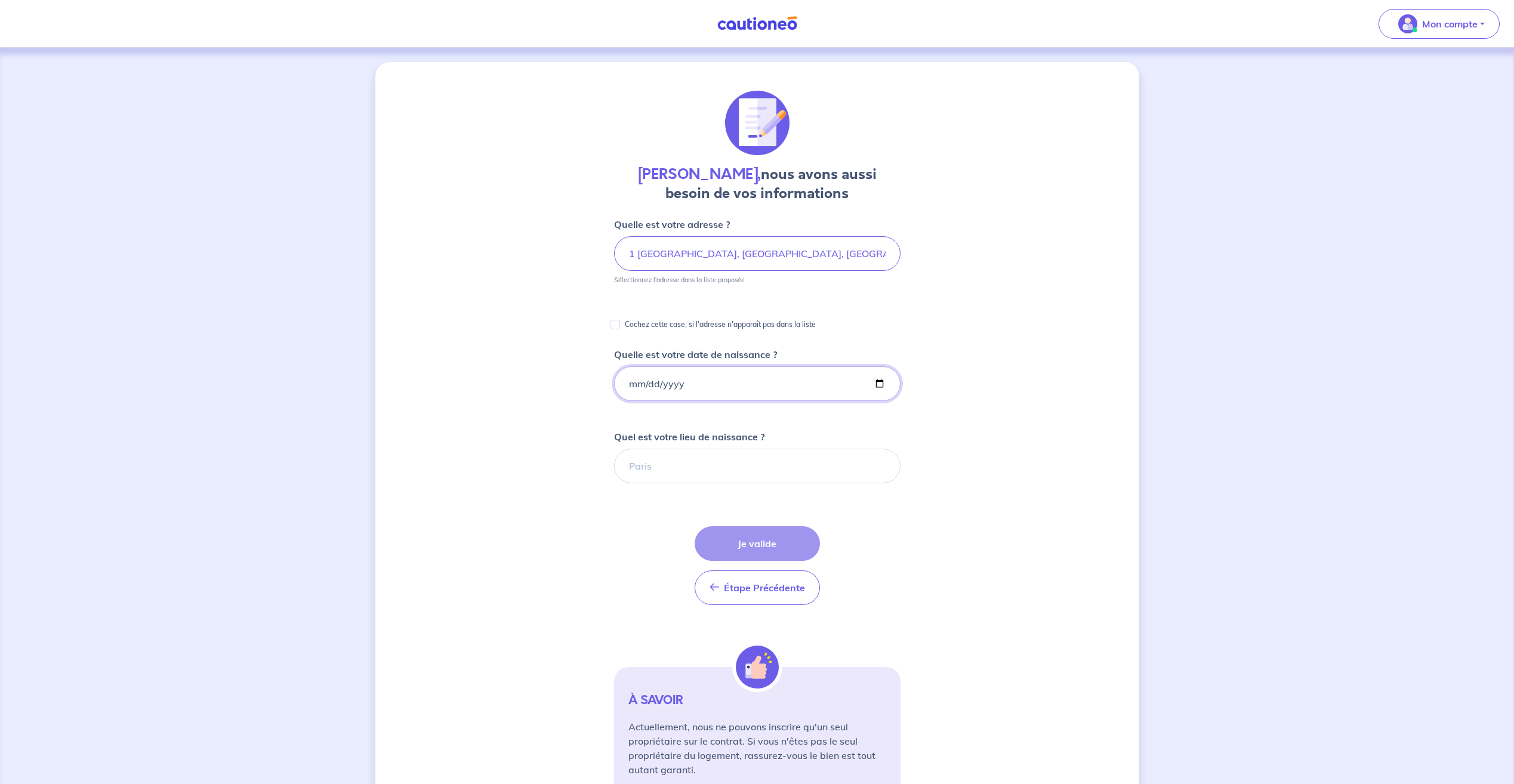
click at [639, 385] on input "Quelle est votre date de naissance ?" at bounding box center [757, 383] width 287 height 34
click at [635, 384] on input "Quelle est votre date de naissance ?" at bounding box center [757, 383] width 287 height 34
click at [632, 383] on input "Quelle est votre date de naissance ?" at bounding box center [757, 383] width 287 height 34
type input "[DATE]"
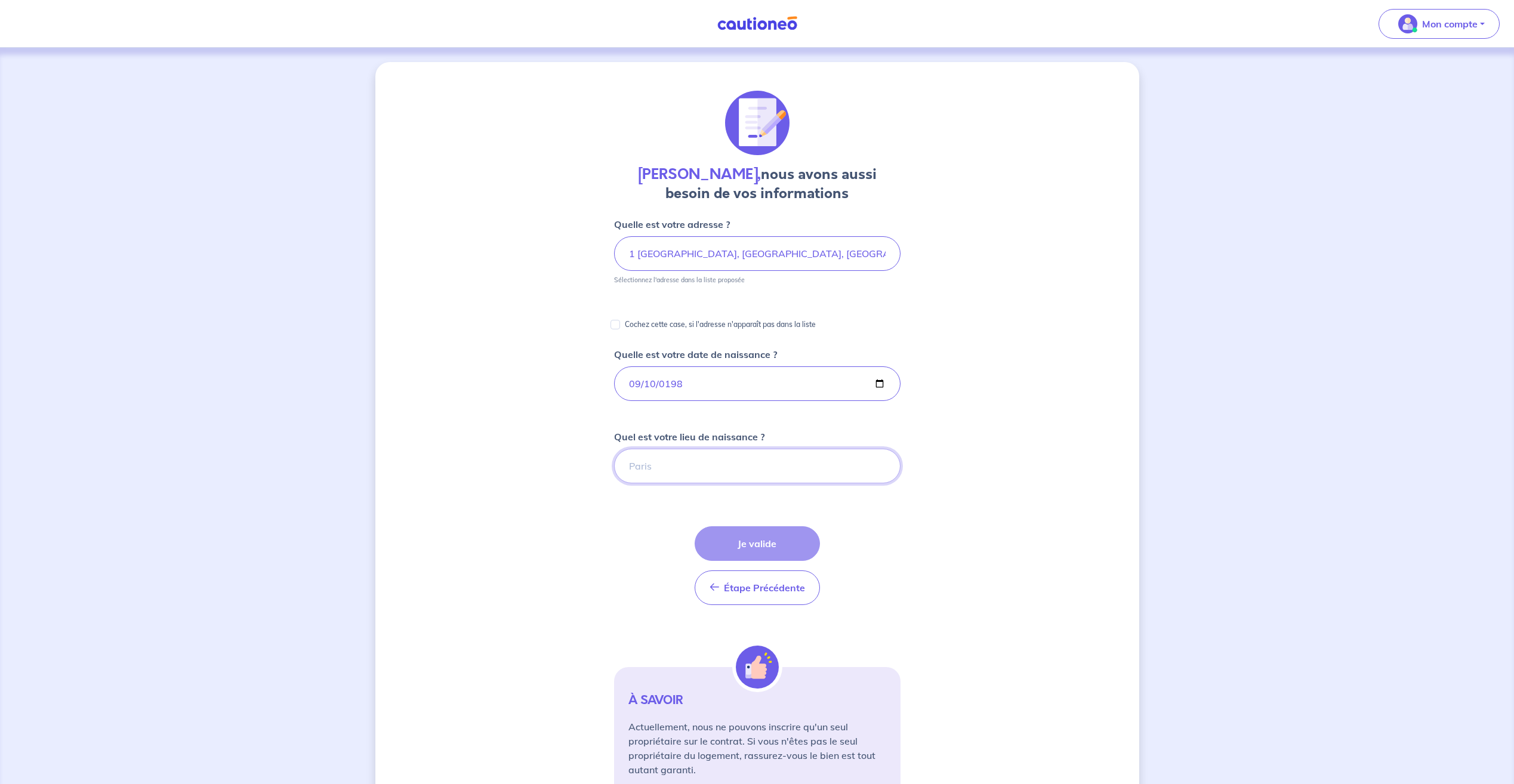
click at [672, 469] on input "Quel est votre lieu de naissance ?" at bounding box center [757, 465] width 287 height 34
type input "drancy"
click at [748, 539] on button "Je valide" at bounding box center [757, 543] width 125 height 34
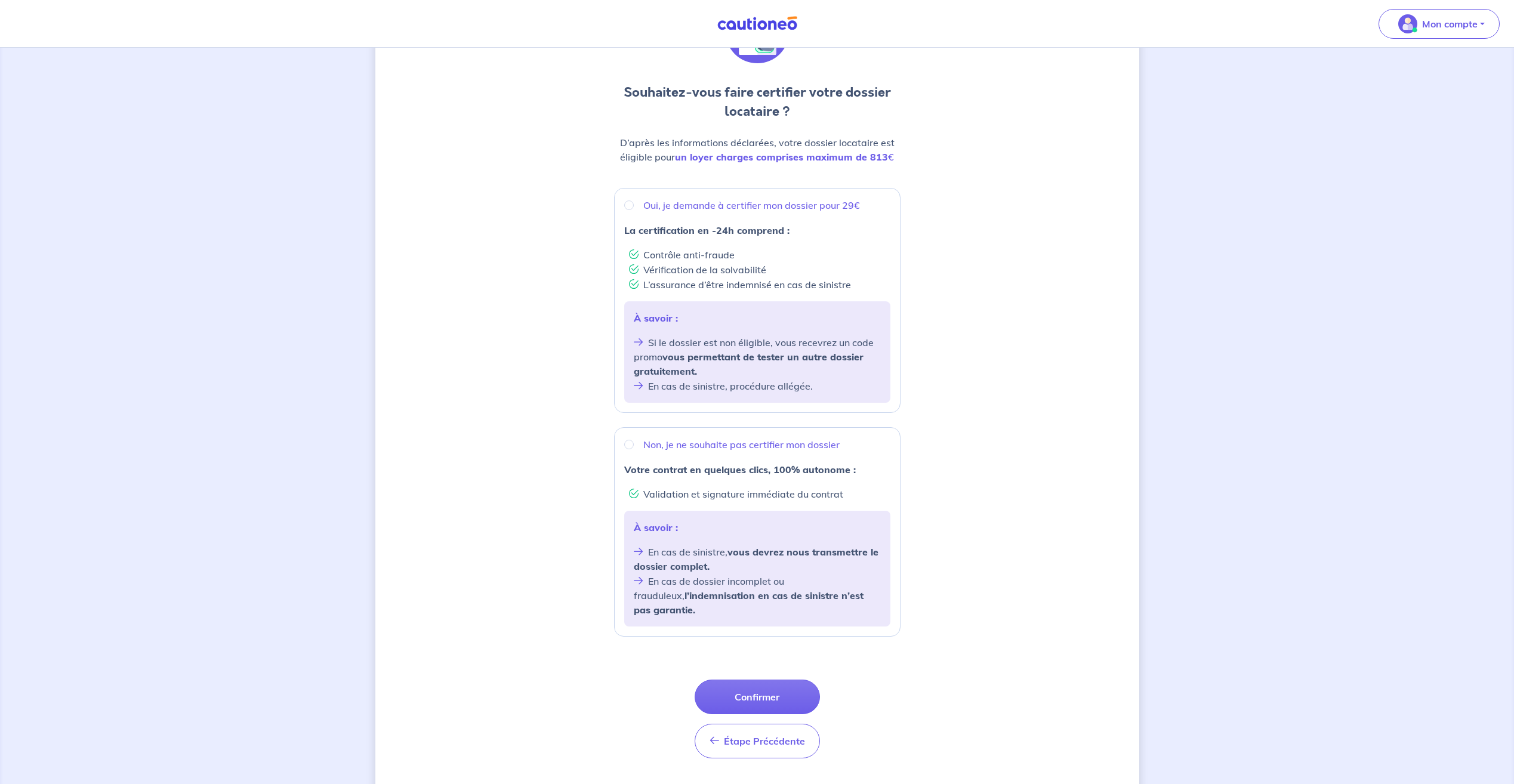
scroll to position [109, 0]
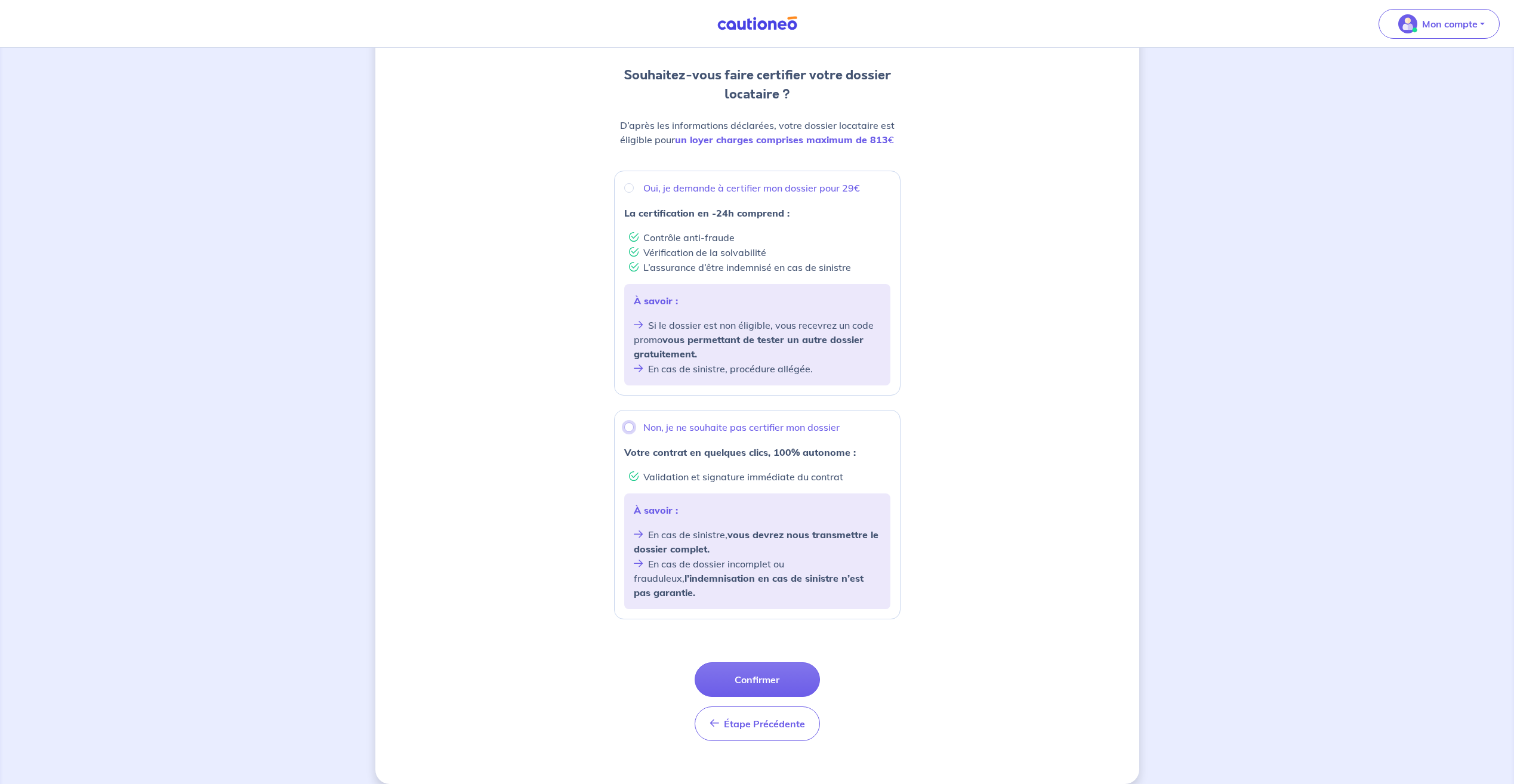
click at [629, 426] on input "Non, je ne souhaite pas certifier mon dossier" at bounding box center [629, 427] width 9 height 9
radio input "true"
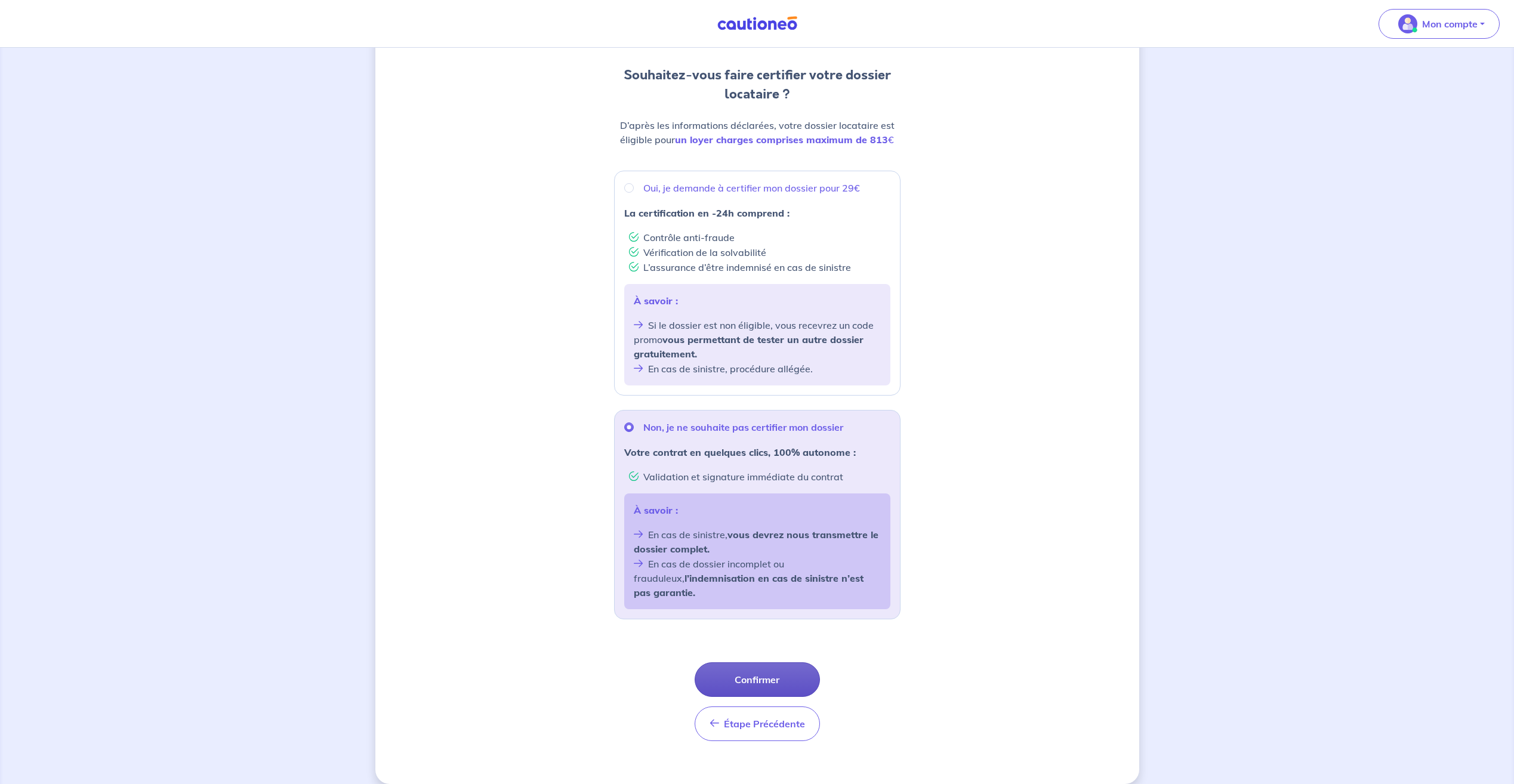
click at [751, 663] on button "Confirmer" at bounding box center [757, 679] width 125 height 34
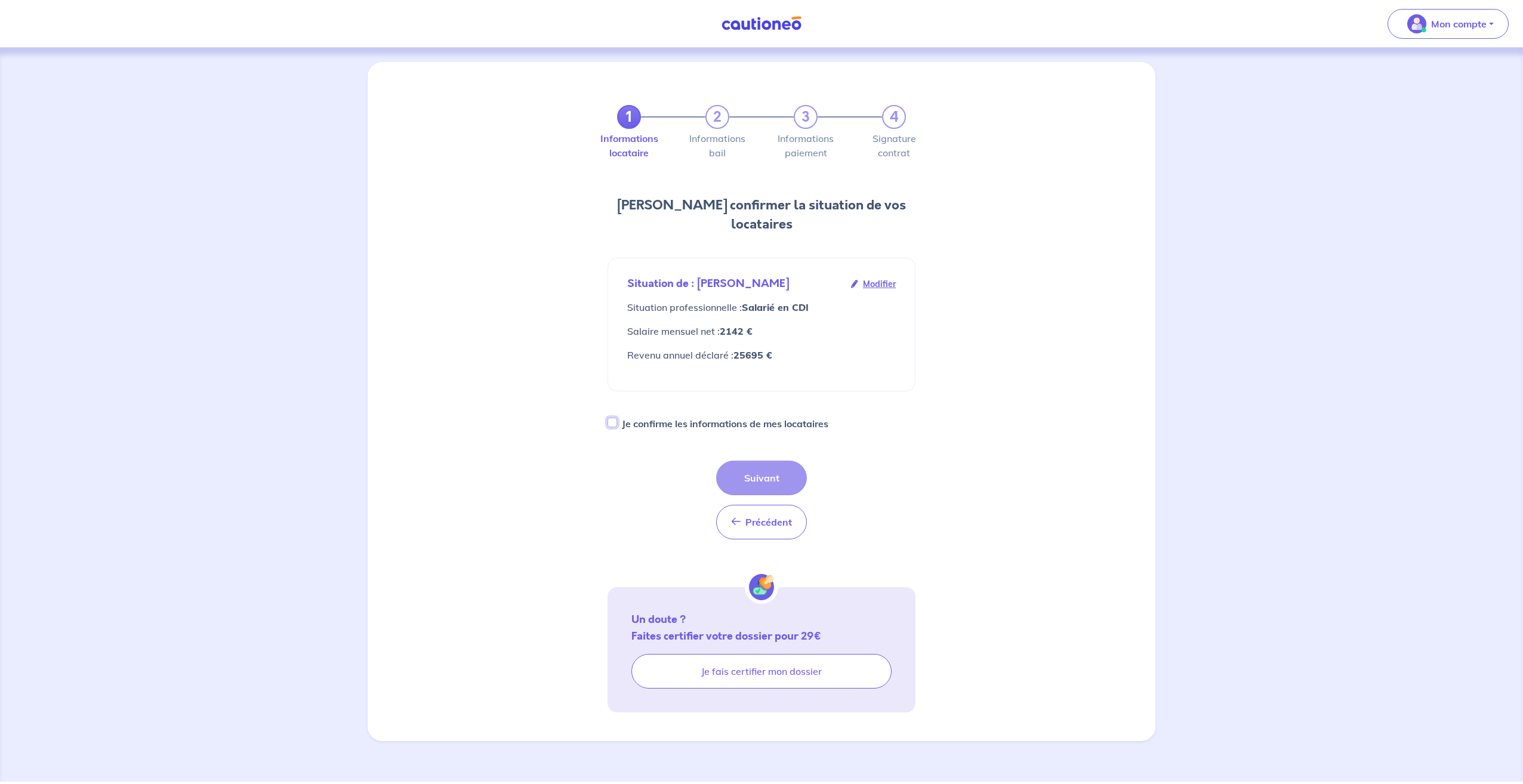
click at [614, 418] on input "Je confirme les informations de mes locataires" at bounding box center [612, 423] width 9 height 9
checkbox input "true"
click at [753, 461] on button "Suivant" at bounding box center [761, 478] width 91 height 34
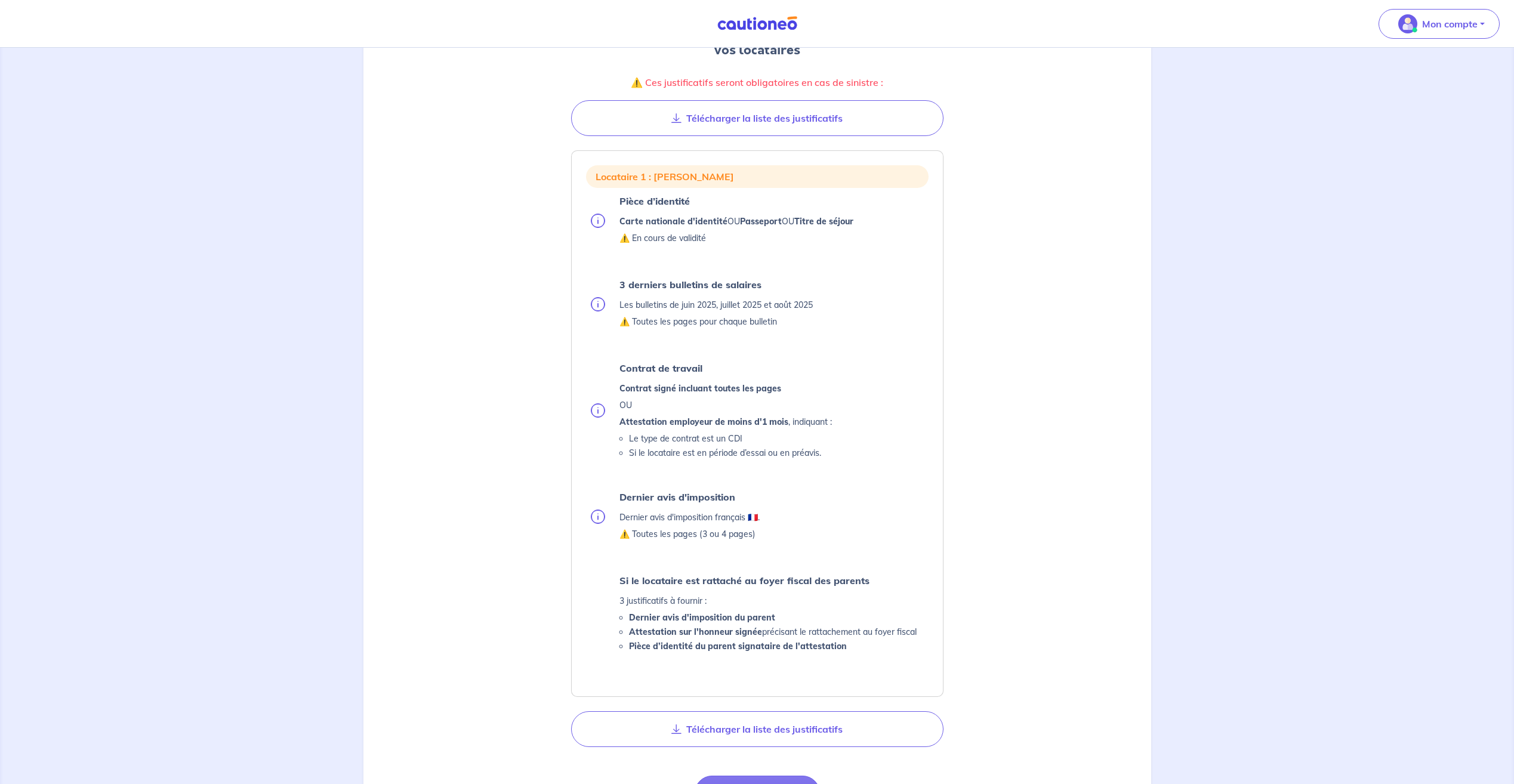
scroll to position [214, 0]
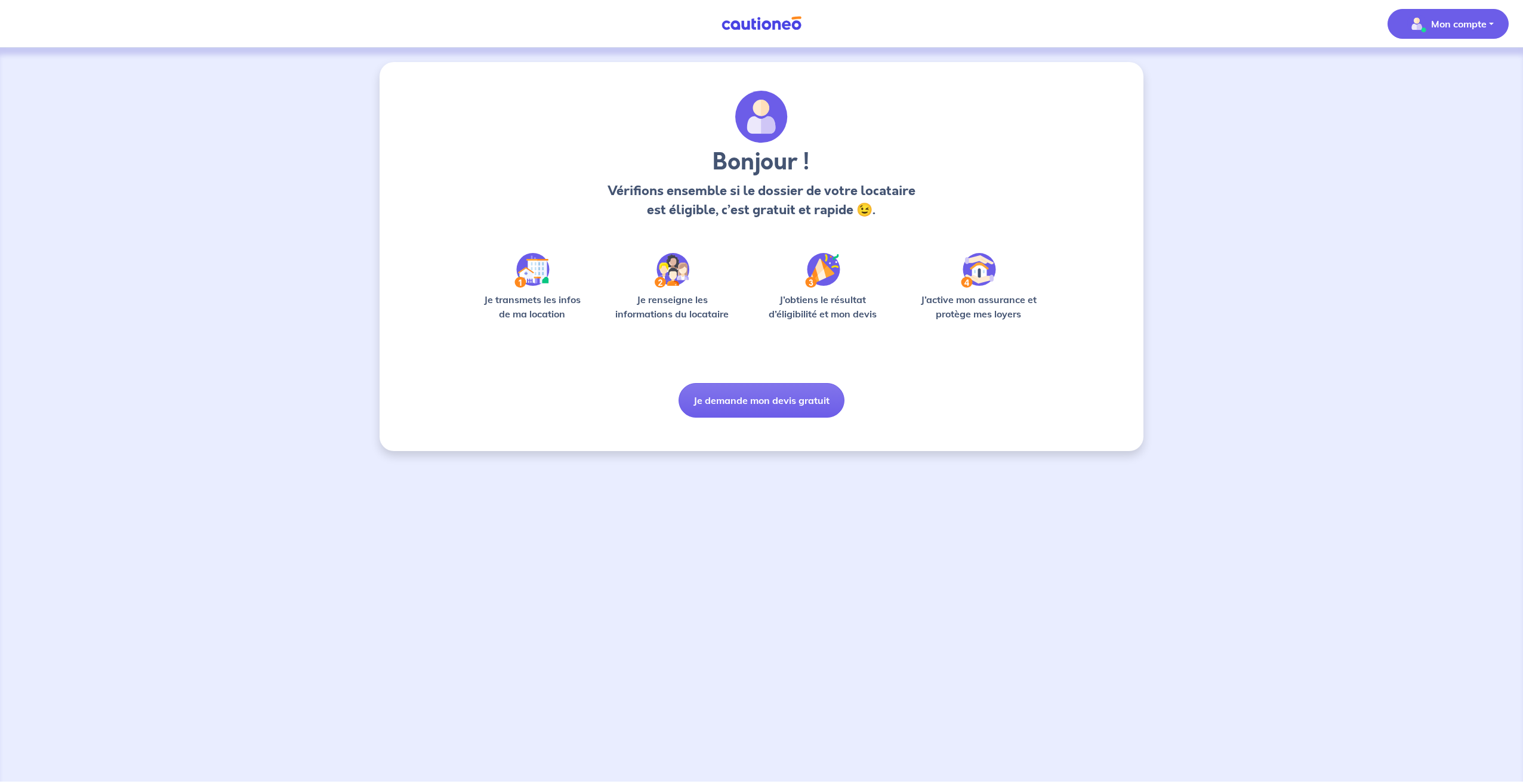
click at [1446, 24] on p "Mon compte" at bounding box center [1459, 24] width 56 height 15
click at [770, 380] on div "Bonjour ! Vérifions ensemble si le dossier de votre locataire est éligible, c’e…" at bounding box center [762, 254] width 573 height 327
click at [767, 404] on button "Je demande mon devis gratuit" at bounding box center [761, 400] width 166 height 34
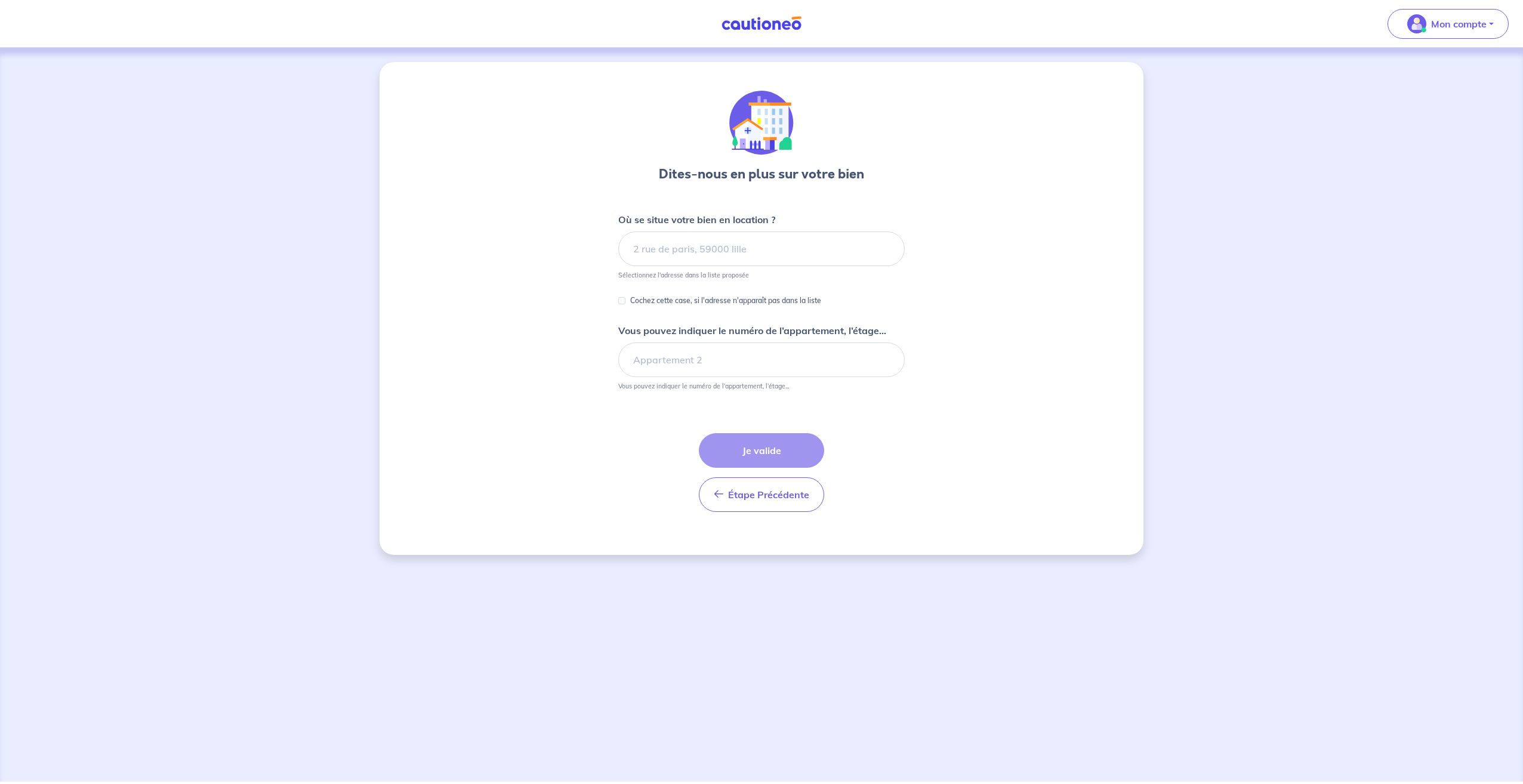
click at [723, 203] on div "Dites-nous en plus sur votre bien Où se situe votre bien en location ? Sélectio…" at bounding box center [761, 306] width 287 height 431
click at [1468, 29] on p "Mon compte" at bounding box center [1459, 24] width 56 height 15
click at [1440, 74] on link "Mes informations" at bounding box center [1436, 73] width 96 height 19
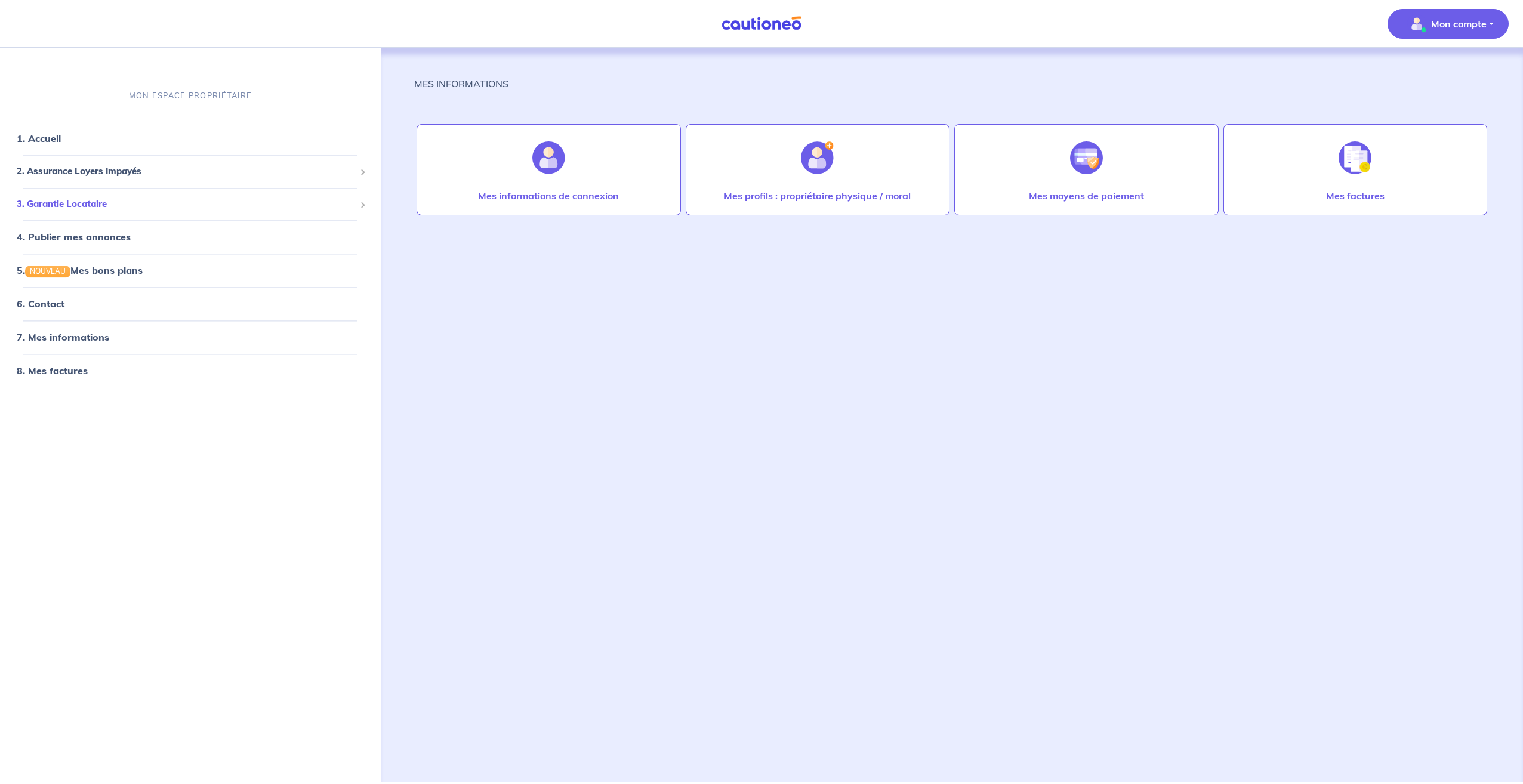
click at [79, 207] on span "3. Garantie Locataire" at bounding box center [186, 204] width 339 height 14
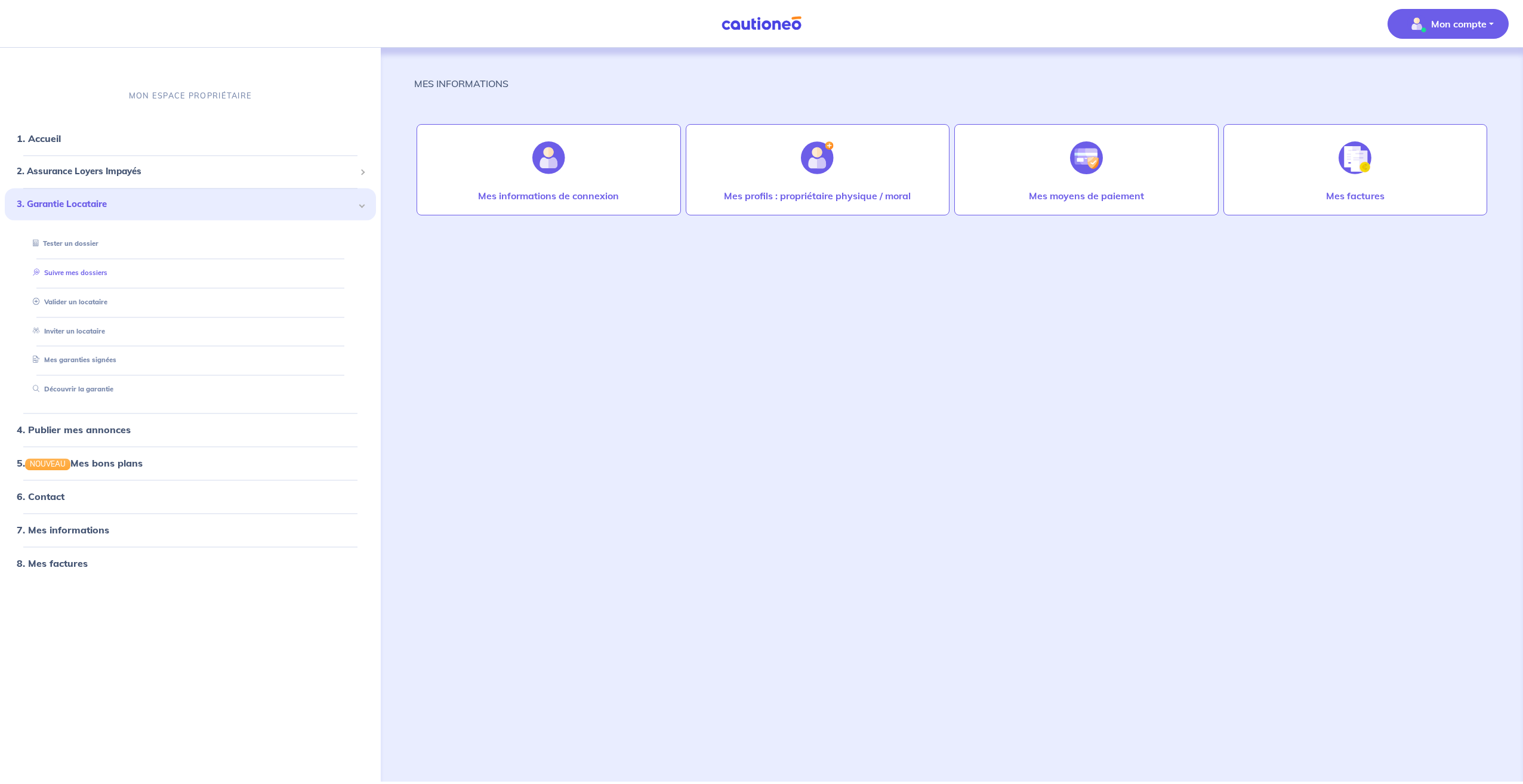
click at [86, 274] on link "Suivre mes dossiers" at bounding box center [68, 272] width 79 height 8
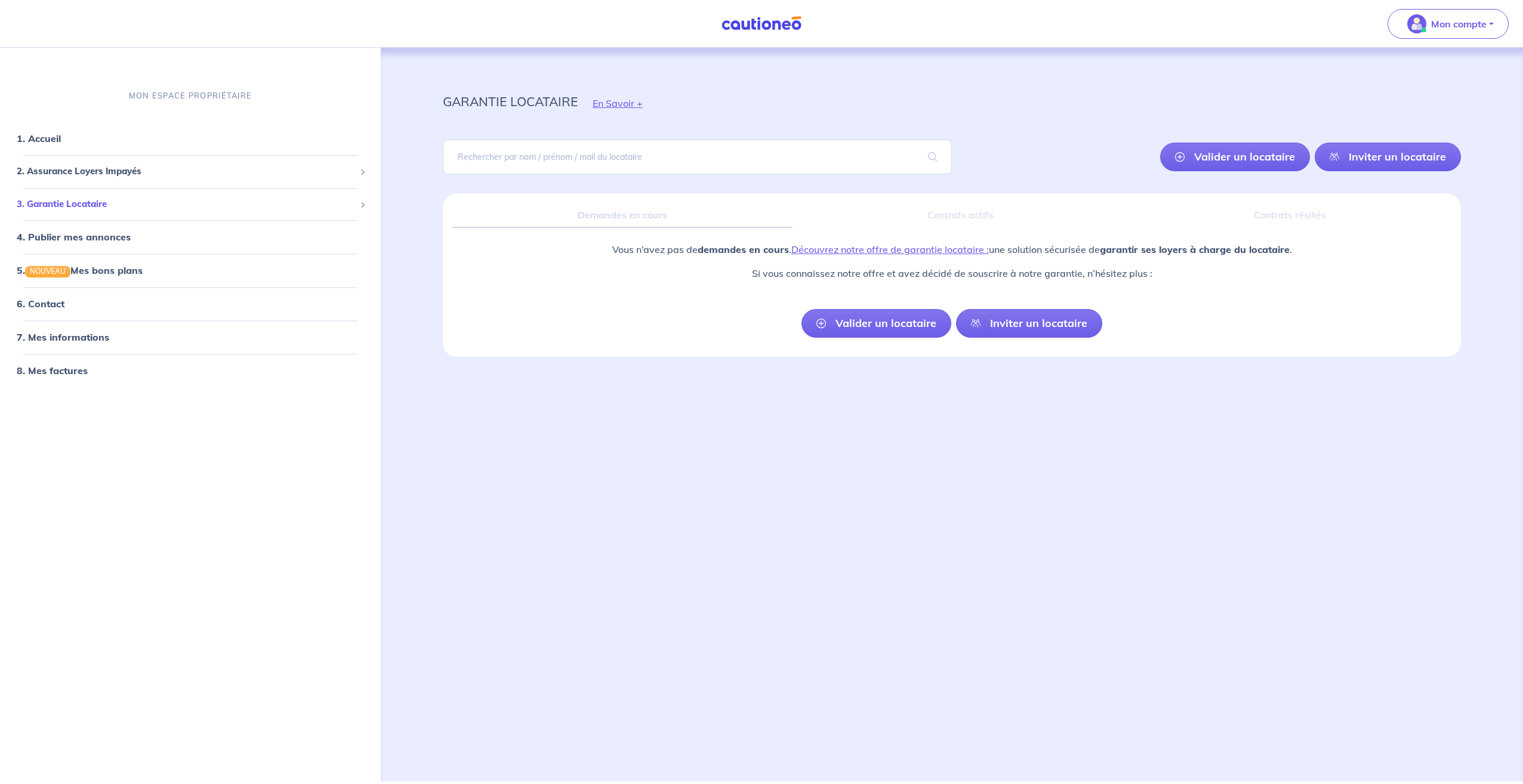
click at [115, 205] on span "3. Garantie Locataire" at bounding box center [186, 204] width 339 height 14
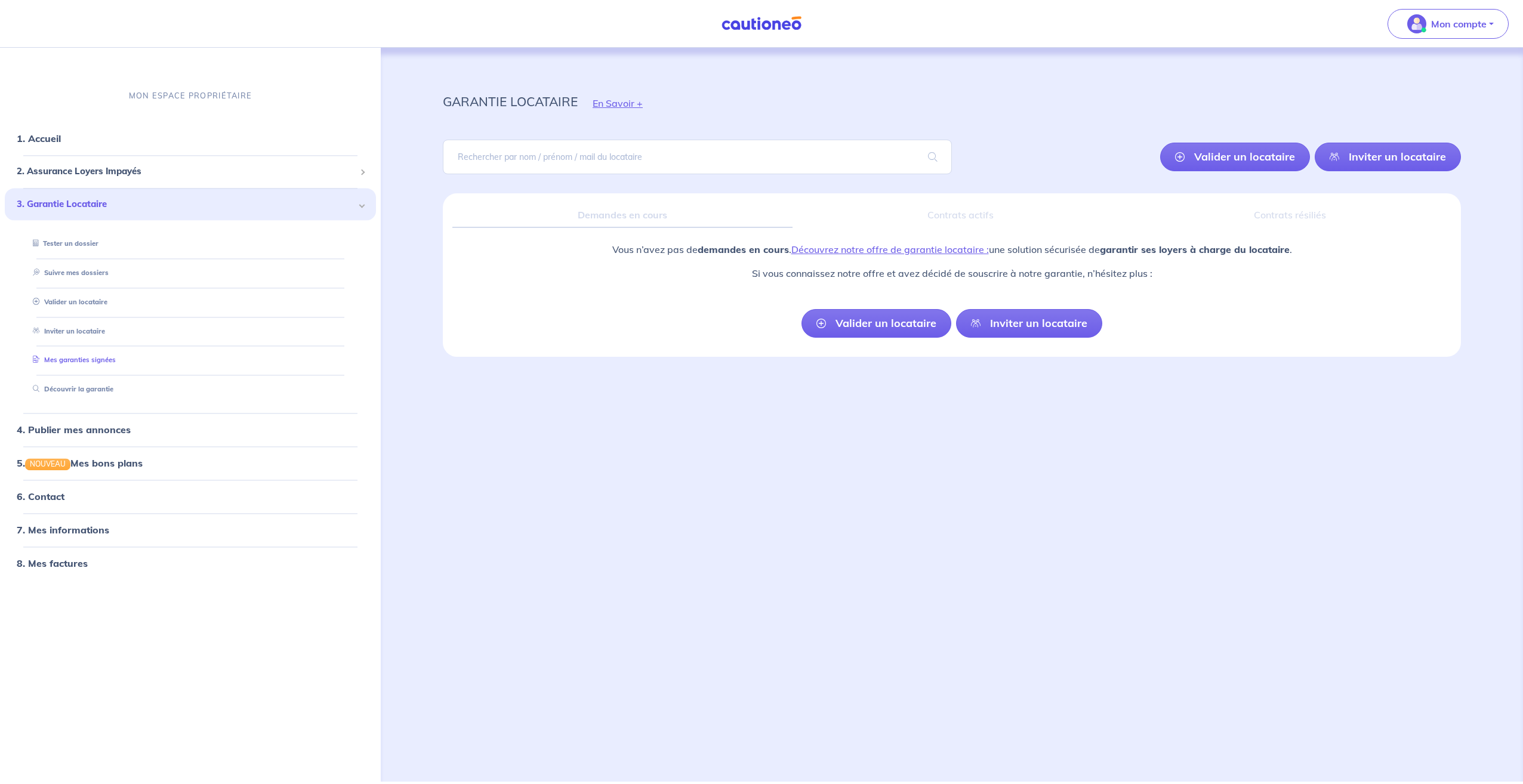
click at [89, 358] on link "Mes garanties signées" at bounding box center [72, 360] width 88 height 8
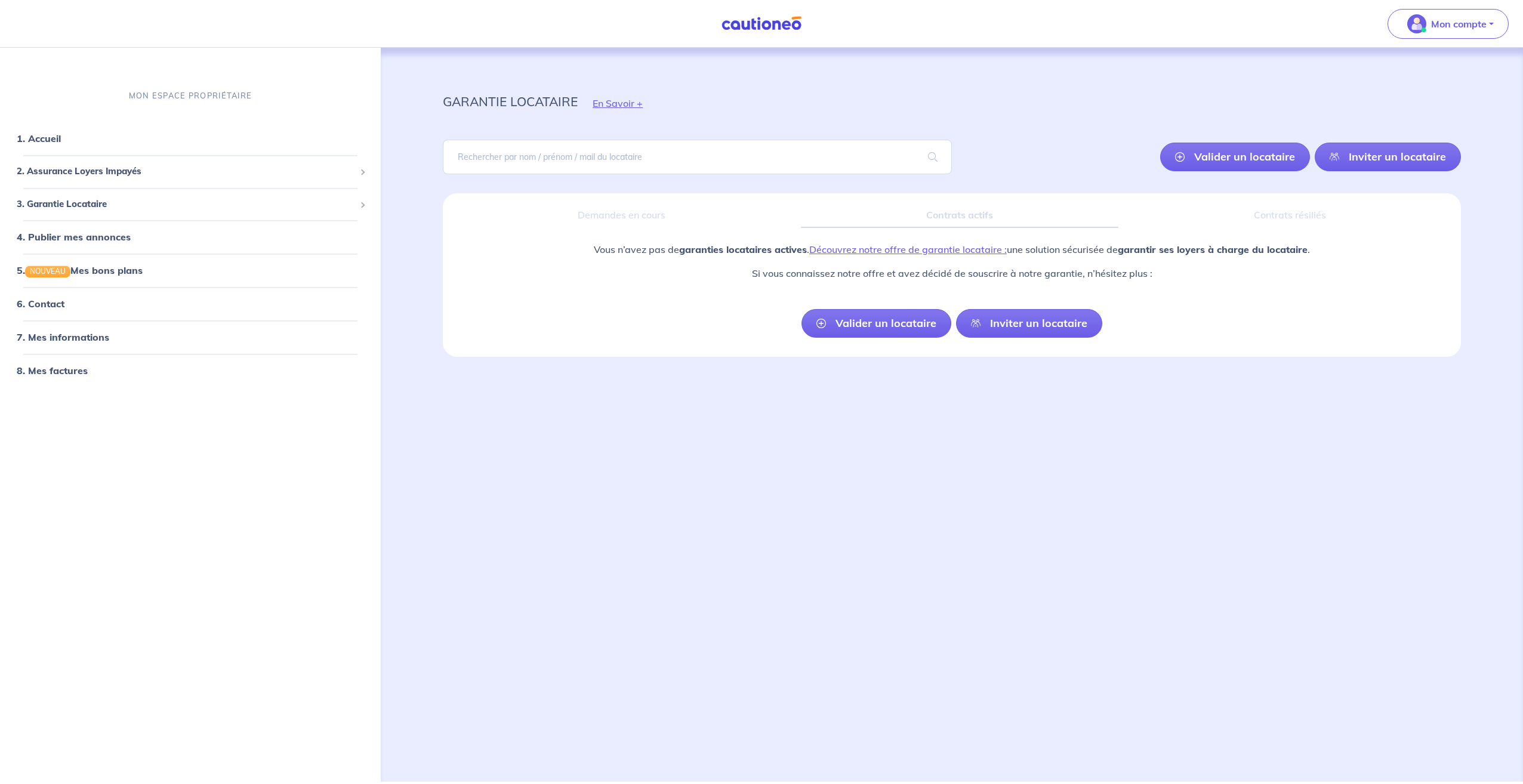
click at [672, 453] on div "garantie locataire En Savoir + Valider un locataire Inviter un locataire Fermer…" at bounding box center [951, 400] width 1075 height 705
click at [105, 173] on span "2. Assurance Loyers Impayés" at bounding box center [186, 172] width 339 height 14
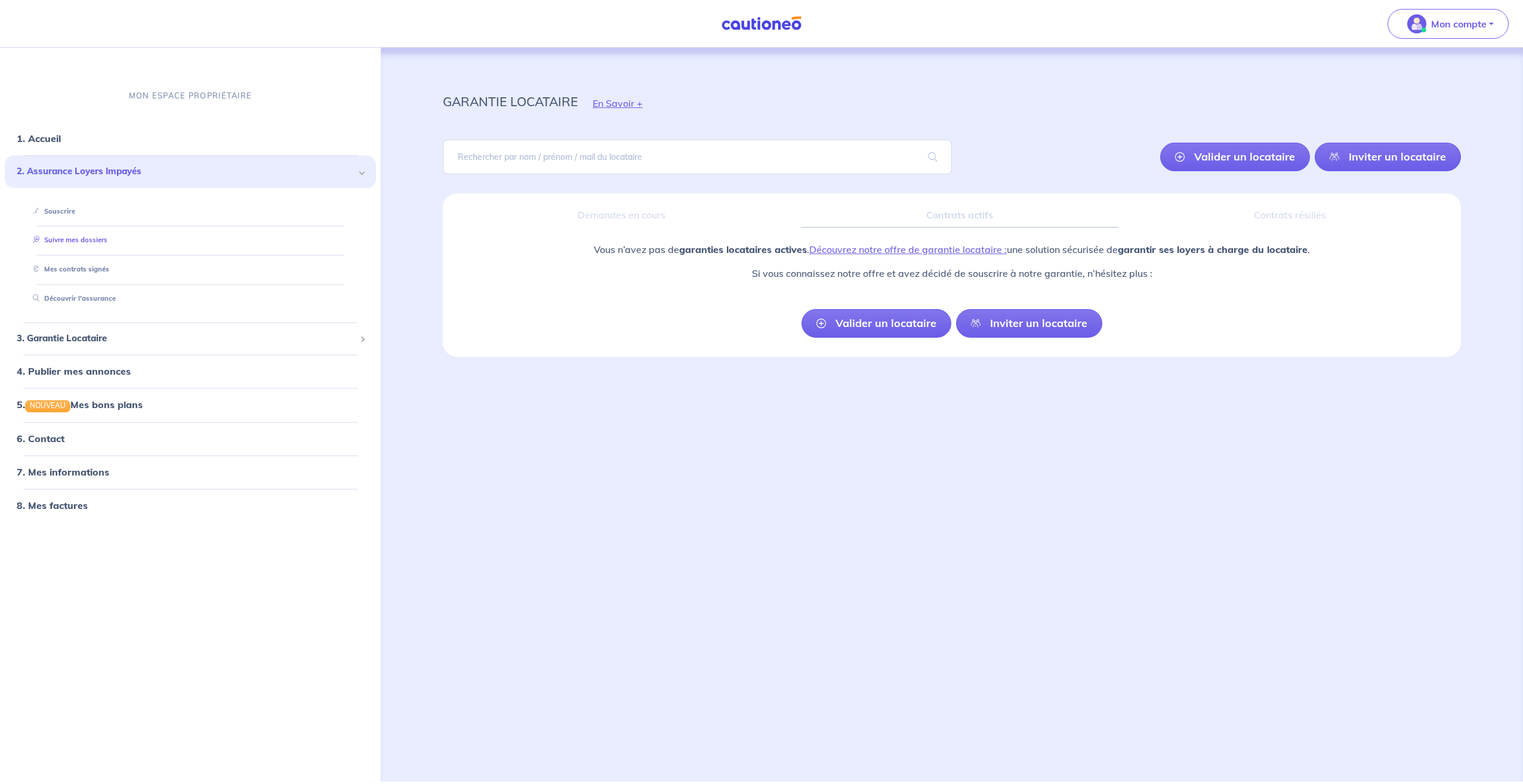
click at [66, 236] on link "Suivre mes dossiers" at bounding box center [68, 240] width 79 height 8
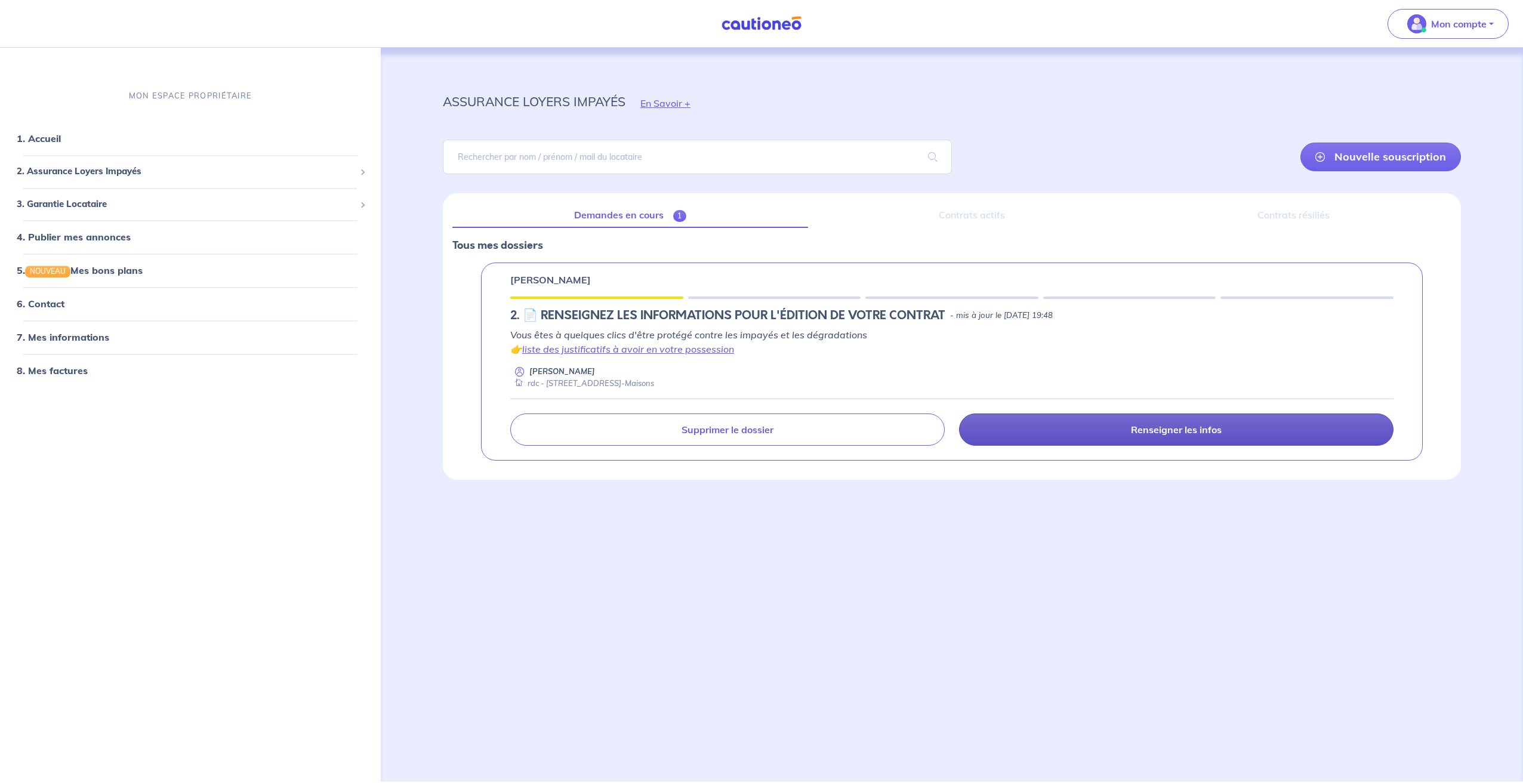
click at [1136, 423] on p "Renseigner les infos" at bounding box center [1176, 429] width 91 height 12
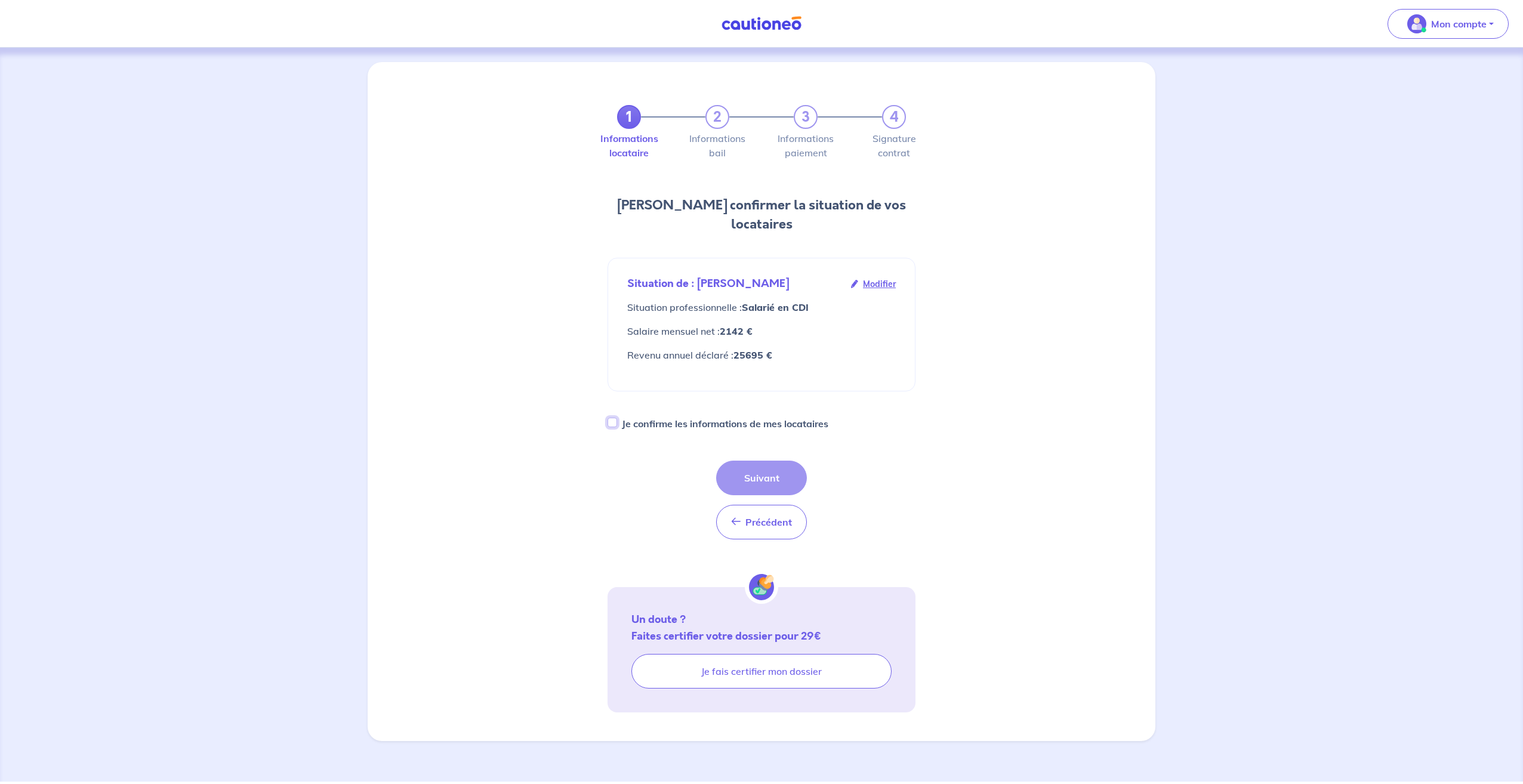
click at [611, 418] on input "Je confirme les informations de mes locataires" at bounding box center [612, 423] width 9 height 9
checkbox input "true"
click at [786, 461] on button "Suivant" at bounding box center [761, 478] width 91 height 34
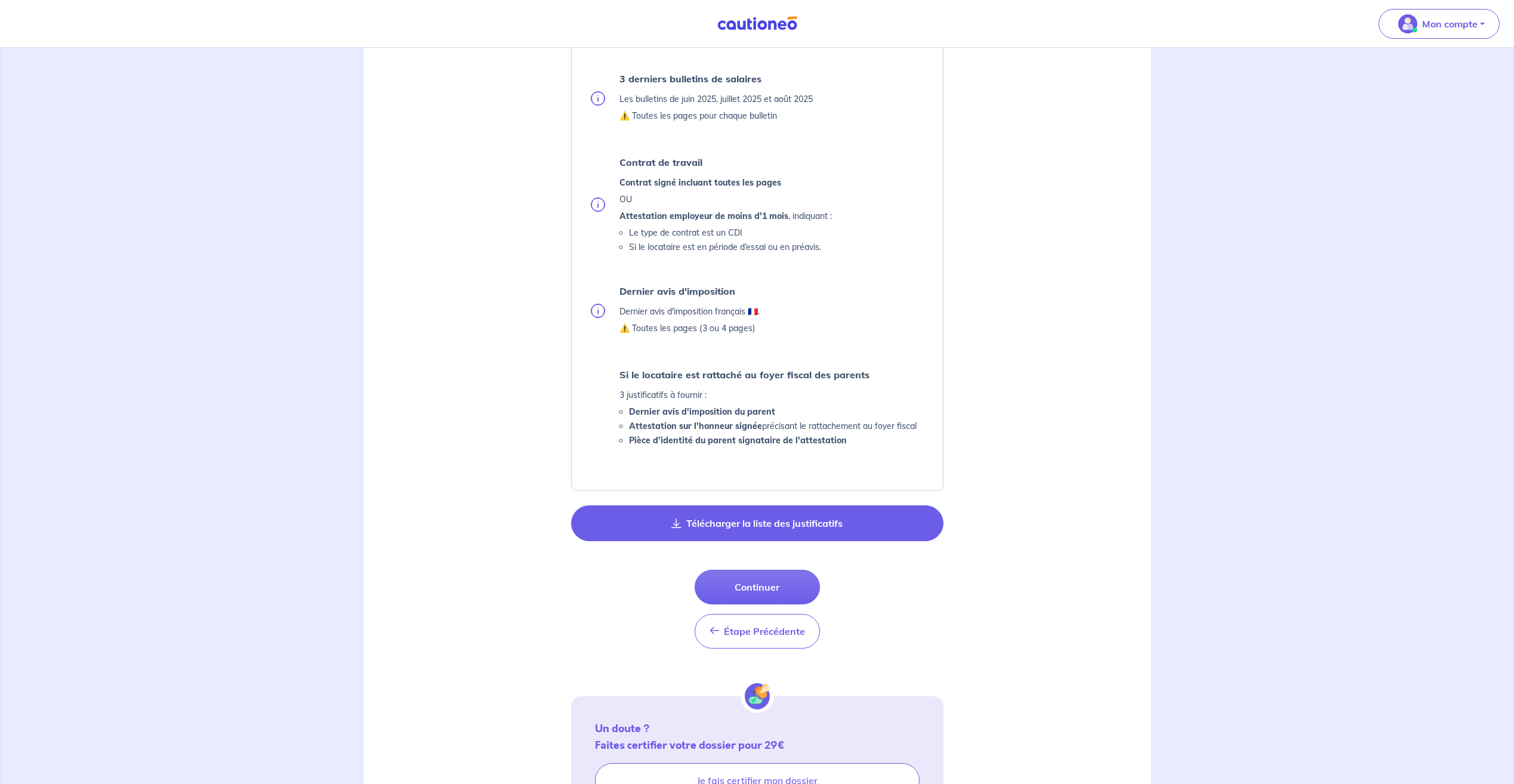
scroll to position [465, 0]
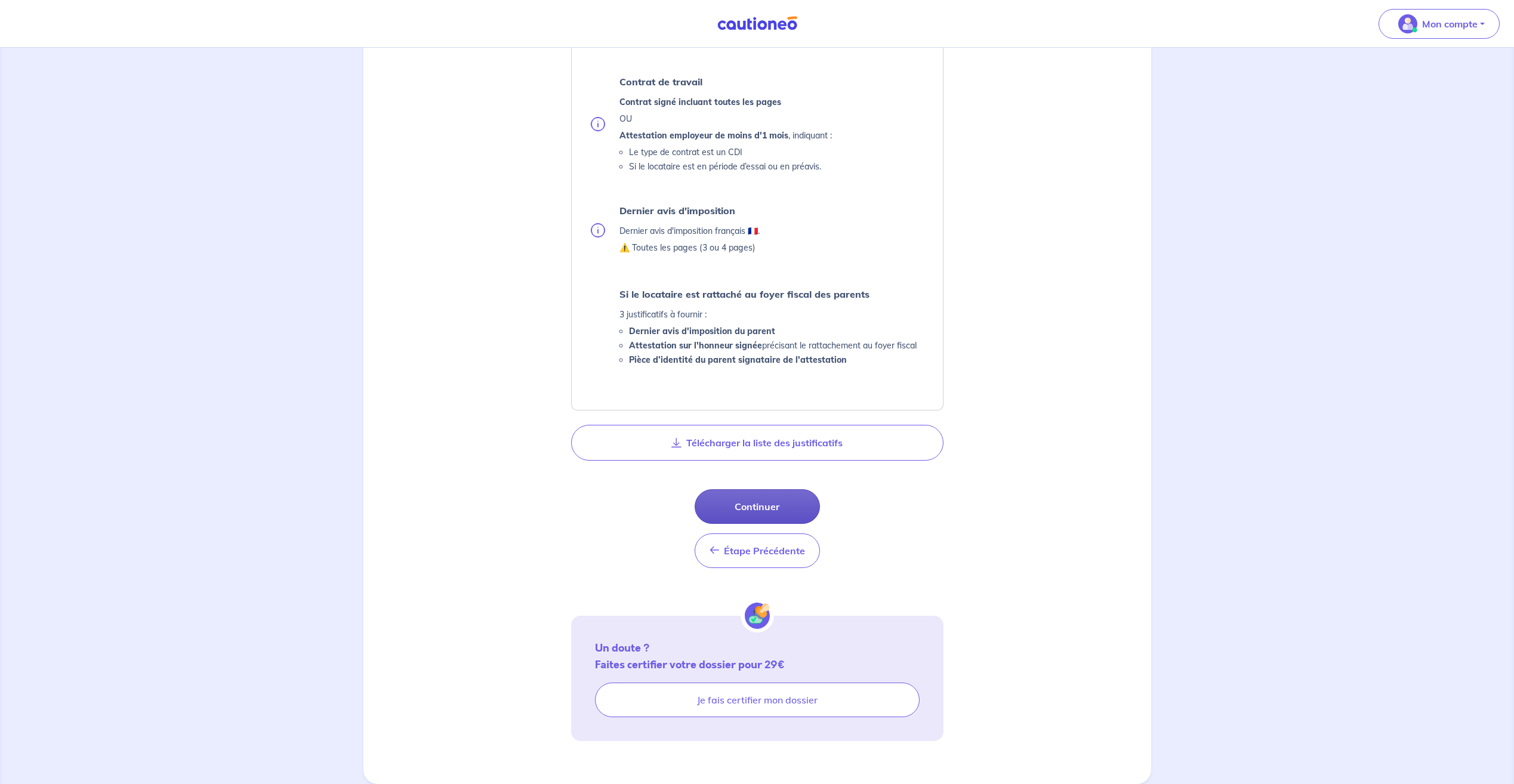
click at [767, 503] on button "Continuer" at bounding box center [757, 506] width 125 height 34
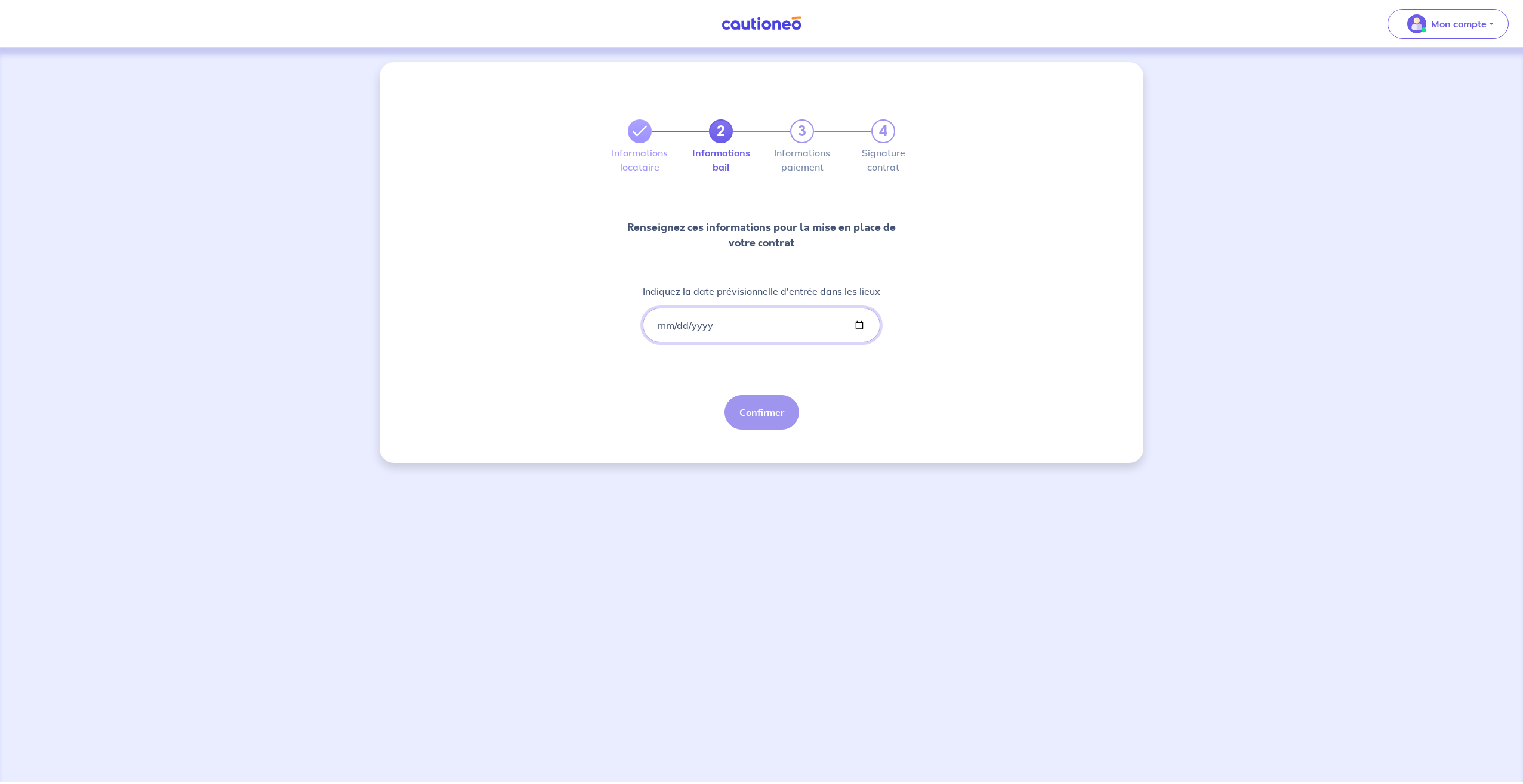
click at [702, 331] on input "Indiquez la date prévisionnelle d'entrée dans les lieux" at bounding box center [761, 325] width 238 height 34
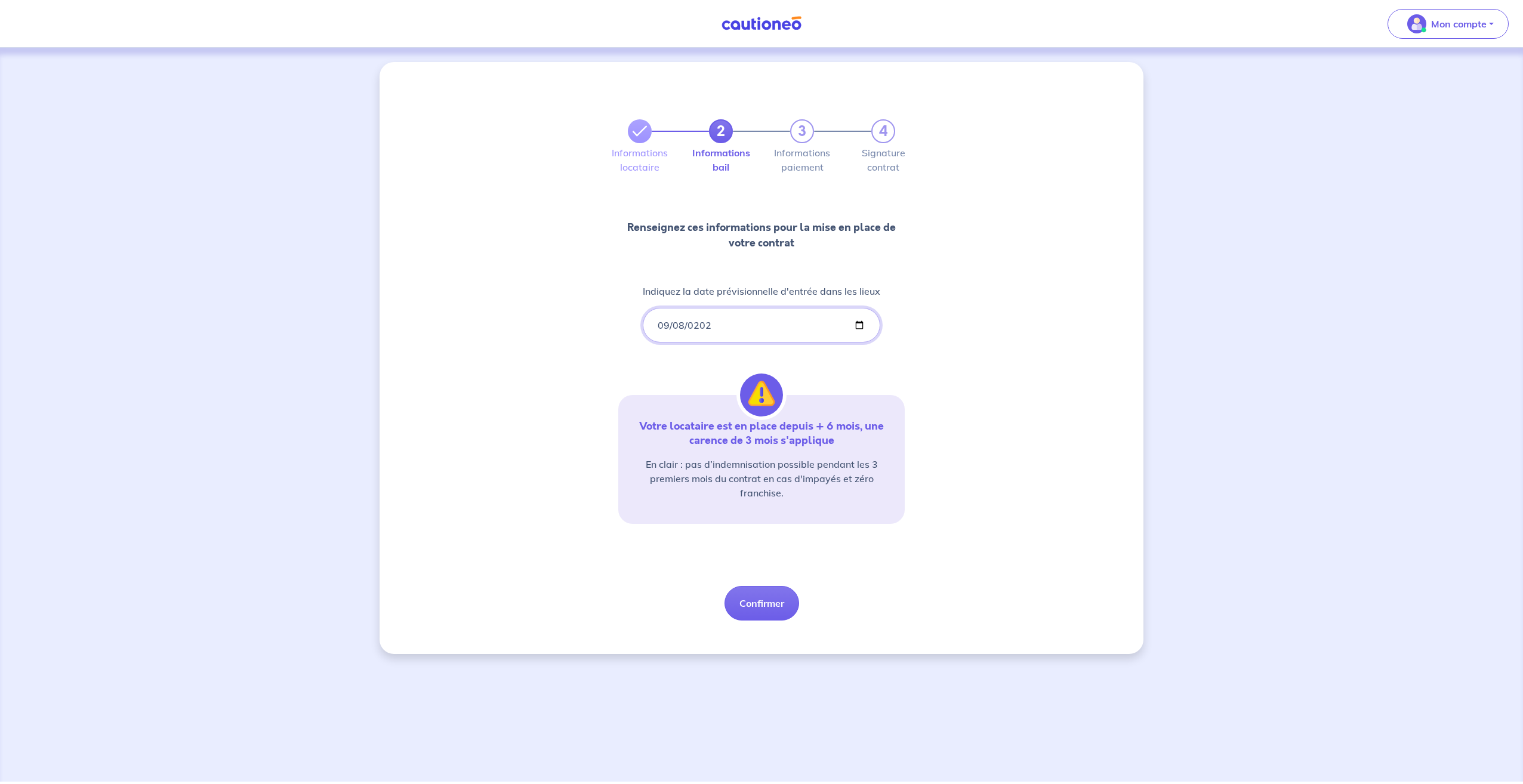
type input "2025-09-08"
click at [748, 601] on button "Confirmer" at bounding box center [762, 603] width 75 height 34
select select "FR"
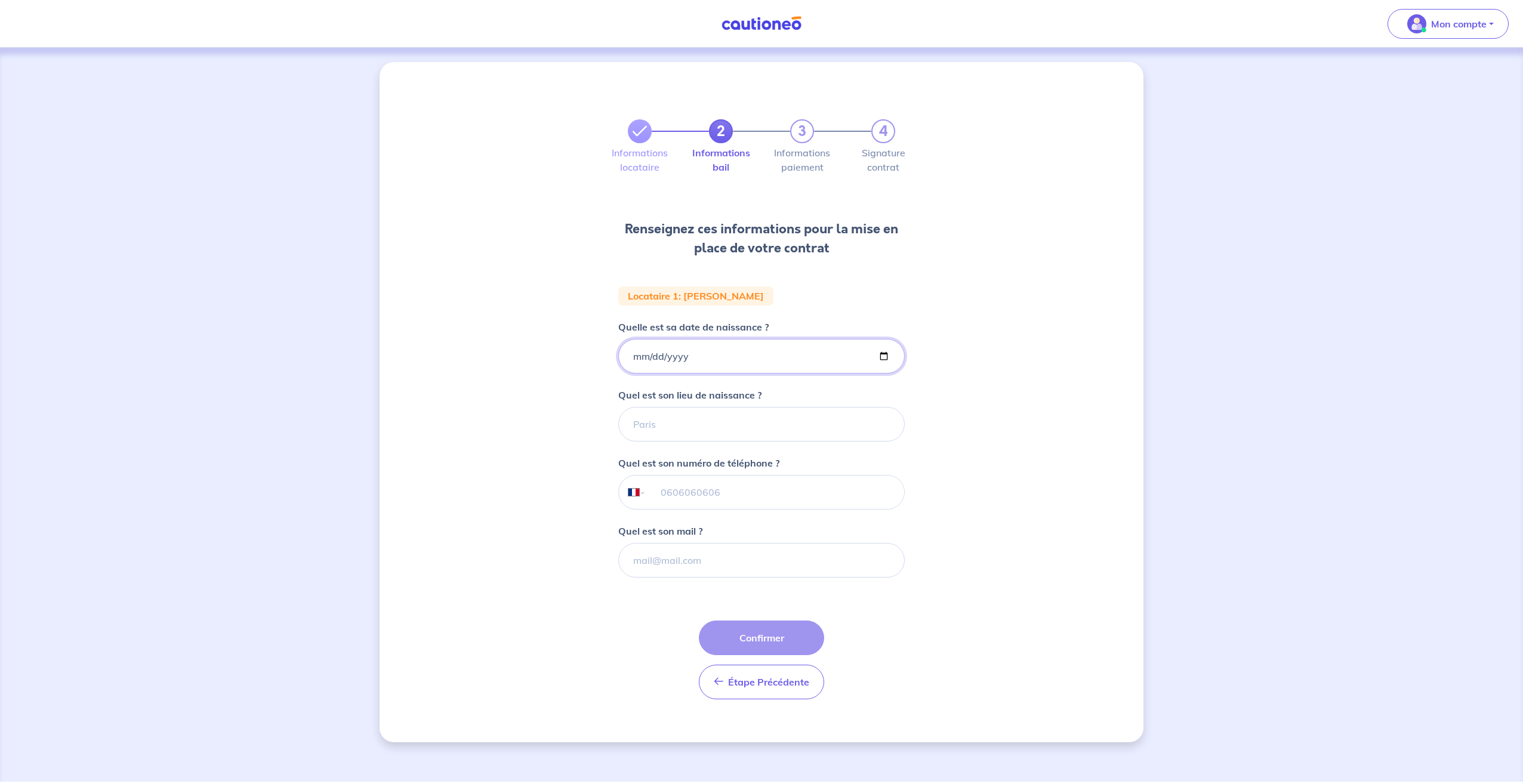
click at [637, 363] on input "Quelle est sa date de naissance ?" at bounding box center [761, 356] width 287 height 34
type input "1987-08-01"
type input "1983-08-01"
drag, startPoint x: 737, startPoint y: 436, endPoint x: 731, endPoint y: 431, distance: 7.8
click at [735, 435] on input "Quel est son lieu de naissance ?" at bounding box center [761, 424] width 287 height 34
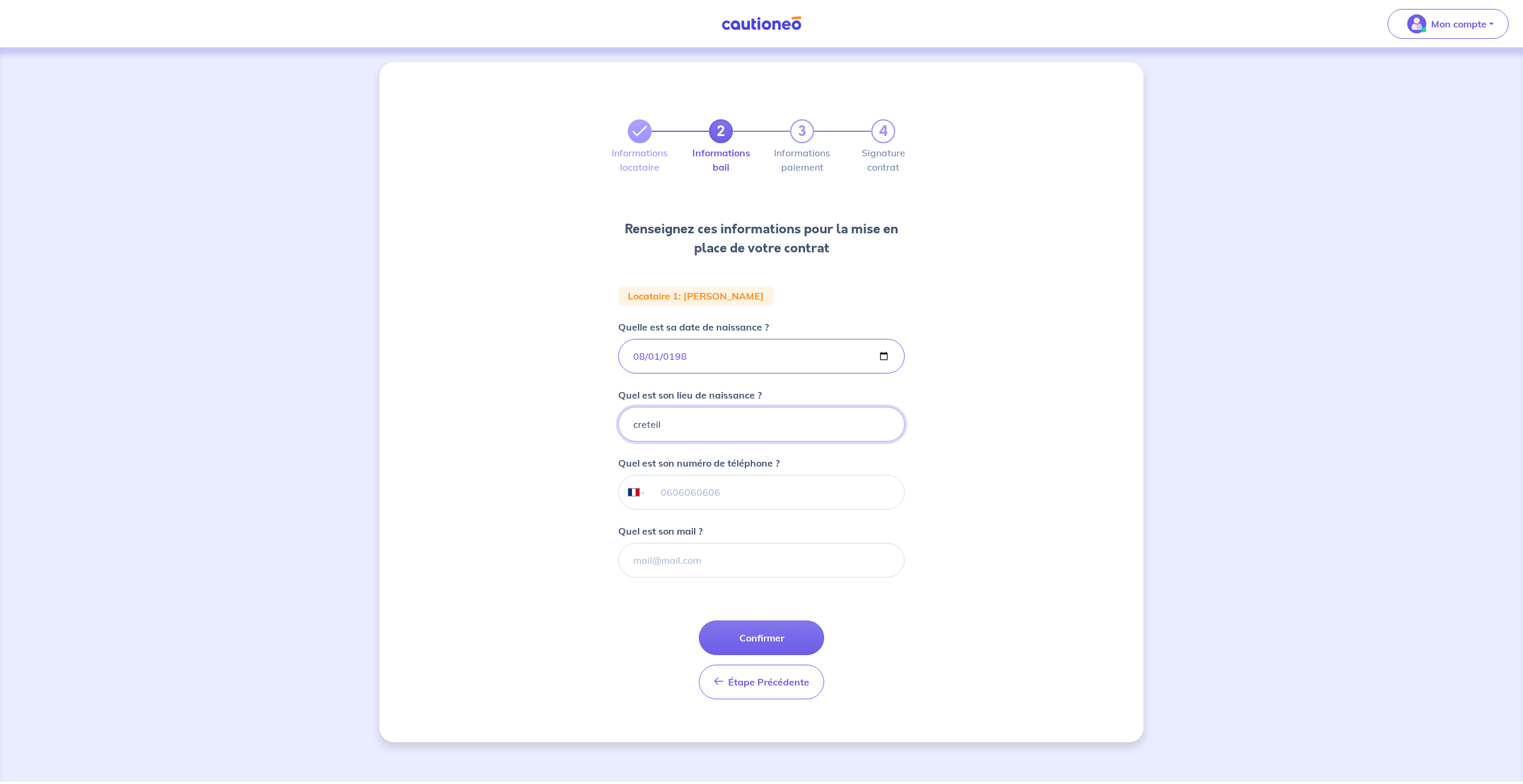
click at [710, 432] on input "creteil" at bounding box center [761, 424] width 287 height 34
type input "Créteil"
click at [691, 490] on input "tel" at bounding box center [775, 492] width 258 height 34
type input "07 86 27 54 07"
click at [683, 556] on input "Quel est son mail ?" at bounding box center [761, 560] width 287 height 34
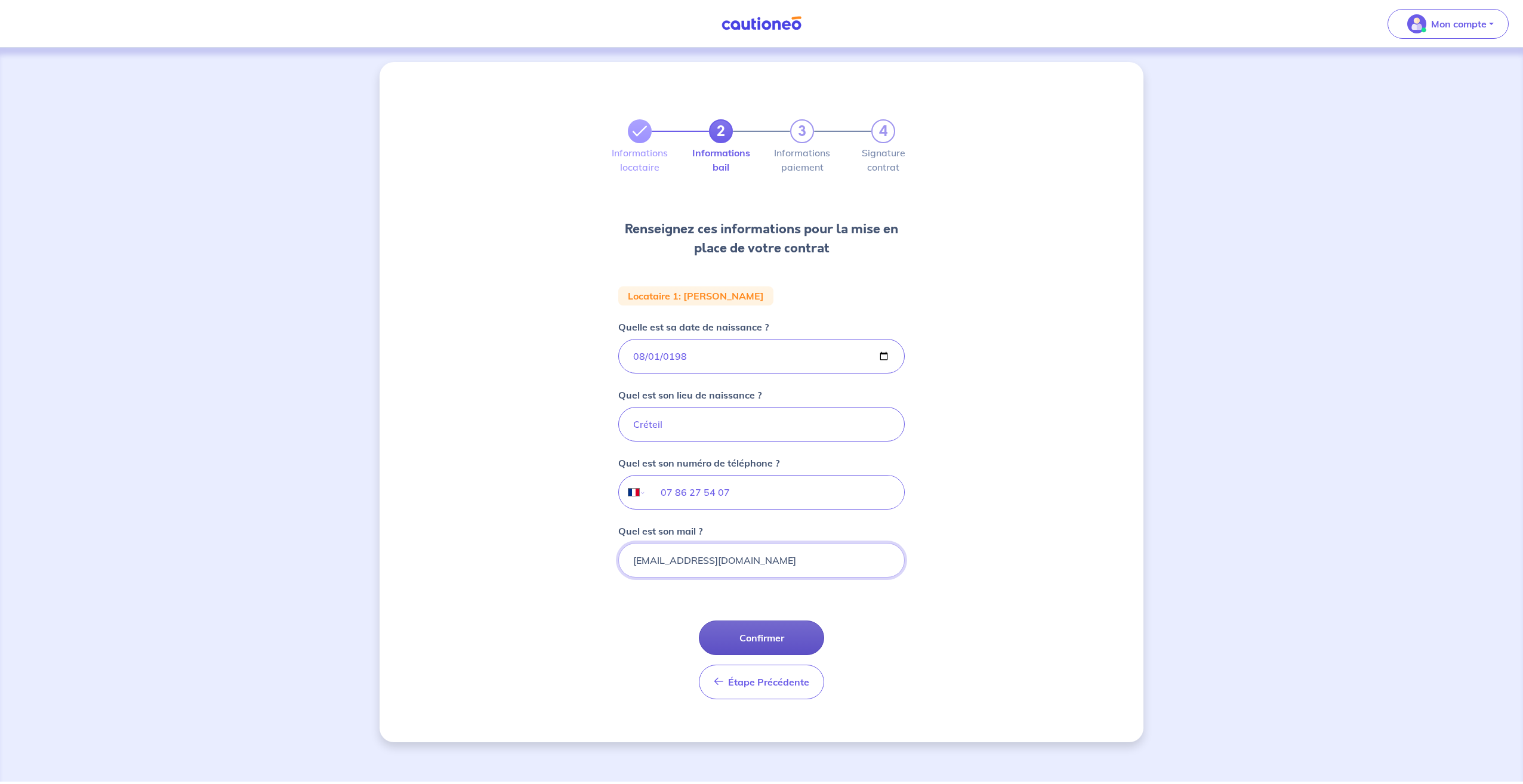
type input "letourmyguillaume@gmail.com"
click at [799, 636] on button "Confirmer" at bounding box center [761, 637] width 125 height 34
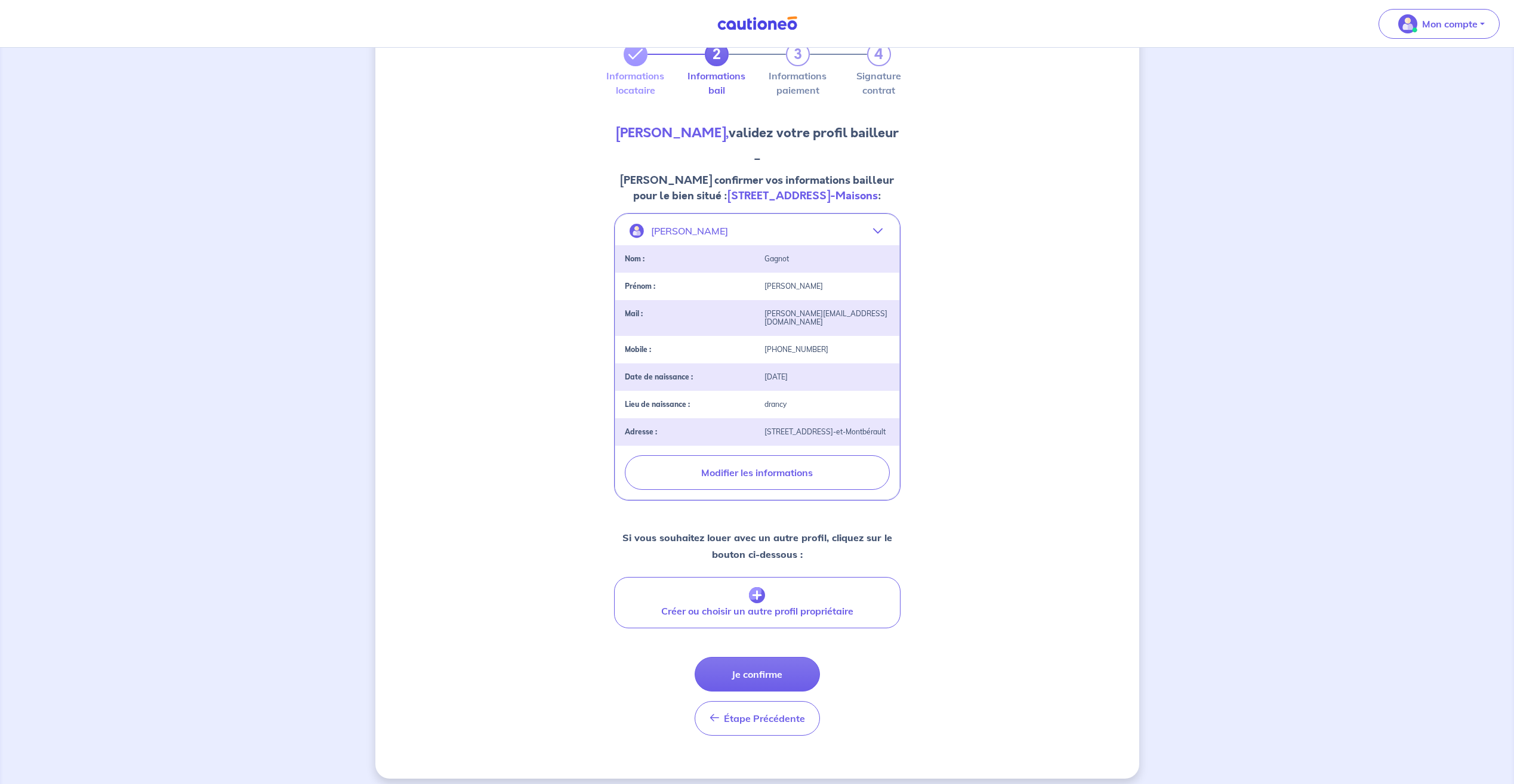
scroll to position [86, 0]
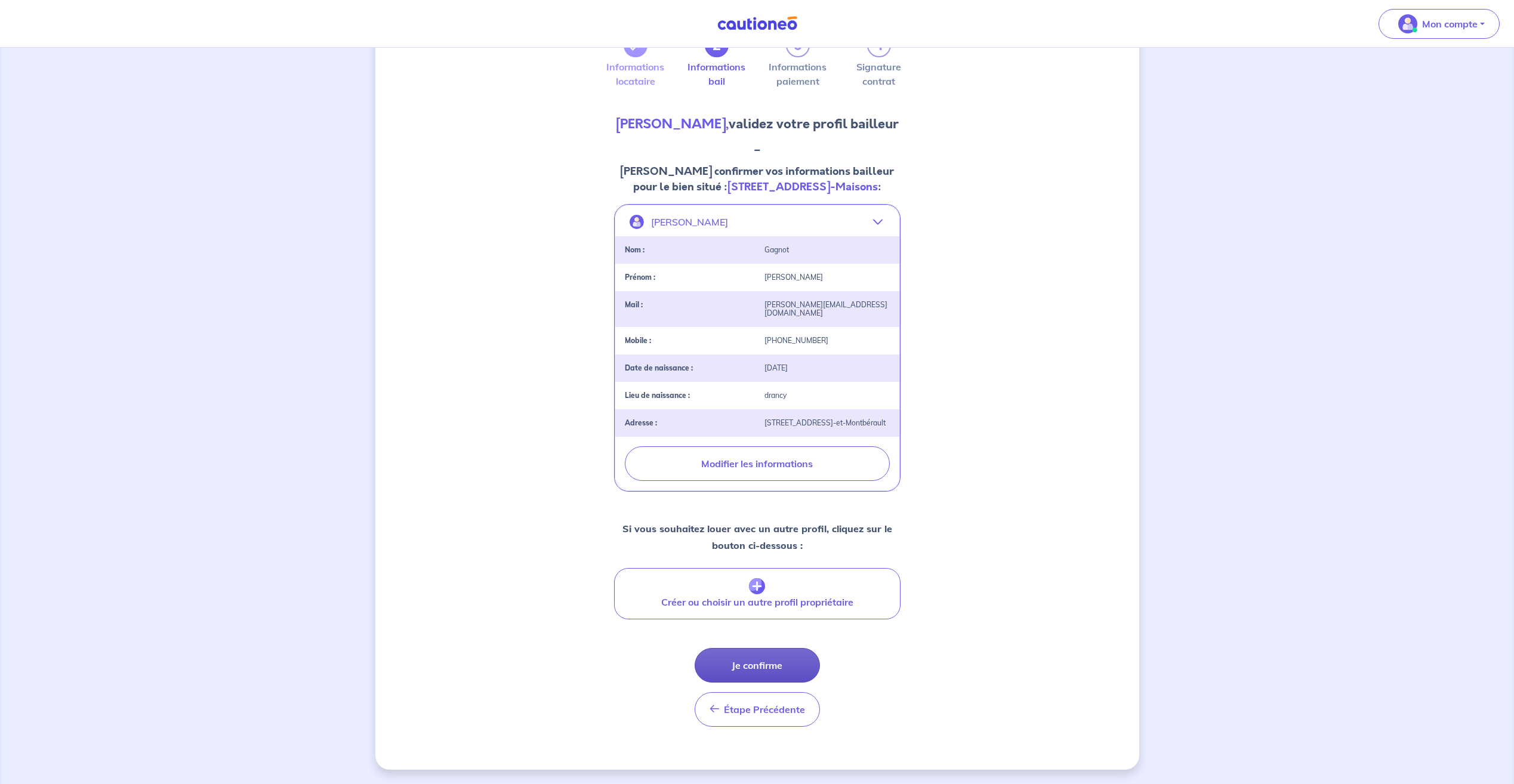
click at [744, 669] on button "Je confirme" at bounding box center [757, 665] width 125 height 34
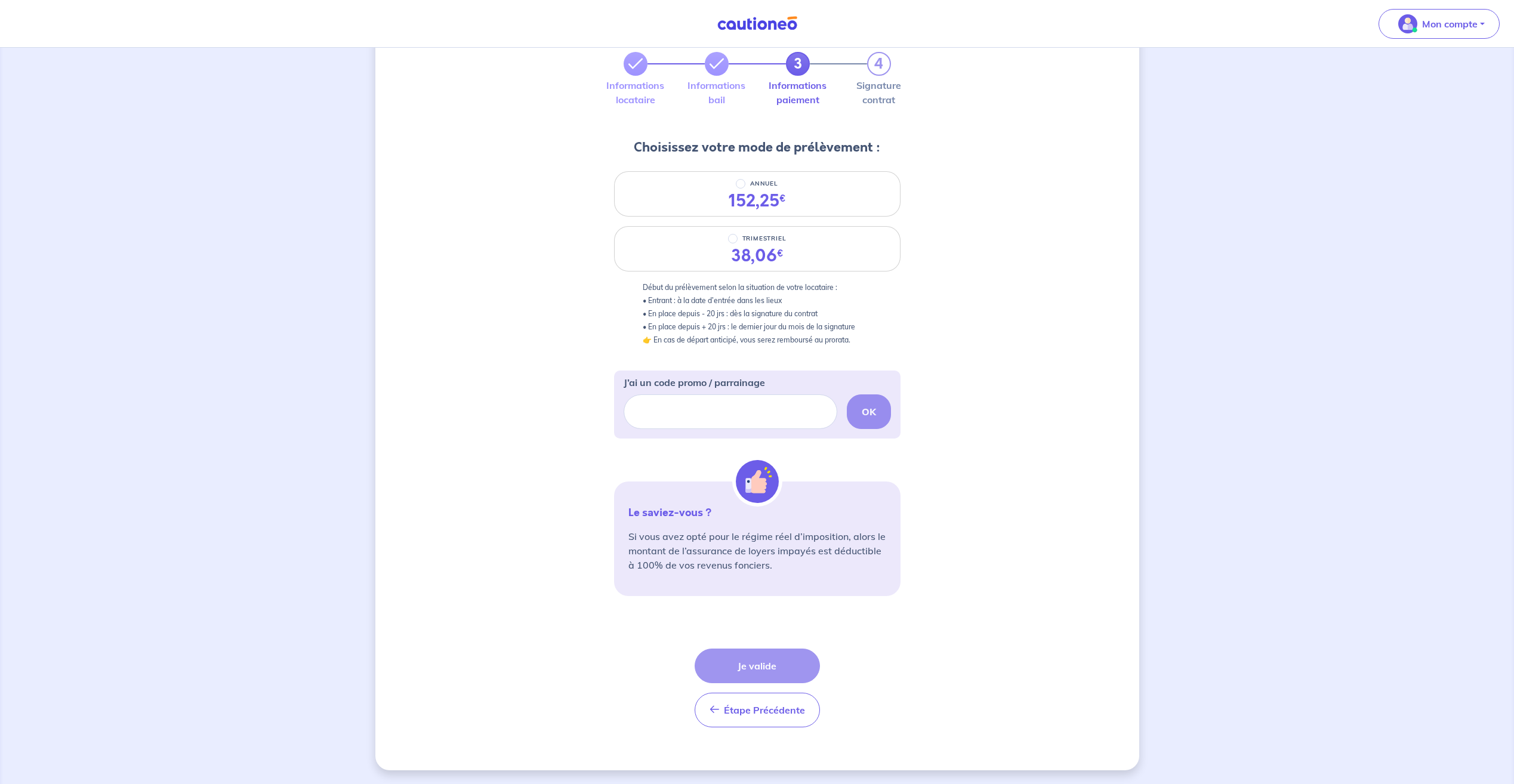
scroll to position [68, 0]
click at [726, 413] on input "J’ai un code promo / parrainage" at bounding box center [731, 410] width 214 height 34
paste input "GMF2024"
type input "GMF2024"
click at [864, 407] on div "GMF2024 OK" at bounding box center [757, 410] width 267 height 34
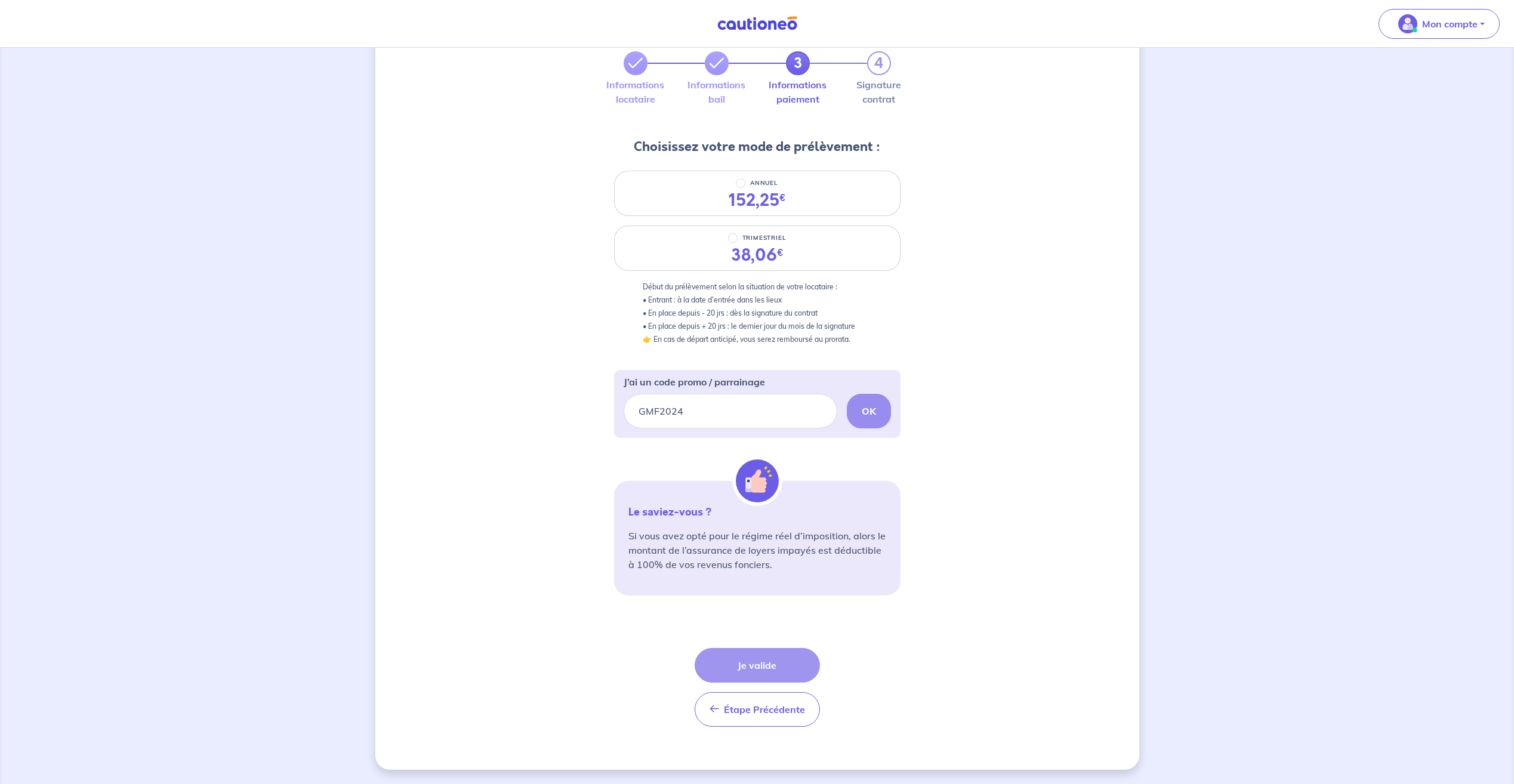
click at [864, 407] on div "GMF2024 OK" at bounding box center [757, 410] width 267 height 34
drag, startPoint x: 723, startPoint y: 418, endPoint x: 590, endPoint y: 417, distance: 133.0
click at [598, 416] on div "3 4 Informations locataire Informations bail Informations paiement Signature co…" at bounding box center [757, 381] width 764 height 776
paste input "CSFPROMO"
type input "CSFPROMO"
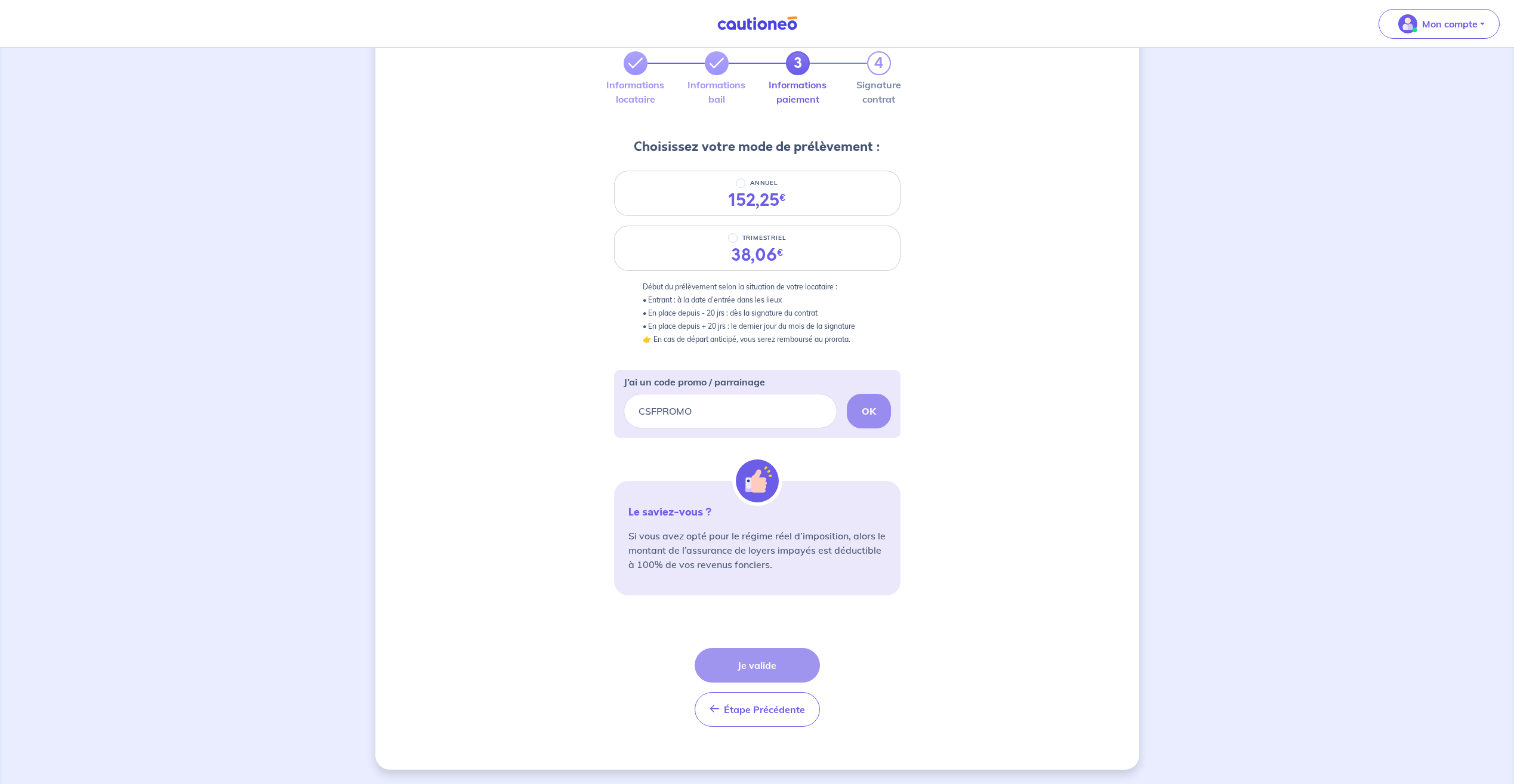
click at [871, 414] on div "CSFPROMO OK" at bounding box center [757, 410] width 267 height 34
click at [749, 429] on div "J’ai un code promo / parrainage CSFPROMO OK" at bounding box center [757, 403] width 267 height 68
click at [747, 429] on div "J’ai un code promo / parrainage CSFPROMO OK" at bounding box center [757, 403] width 267 height 68
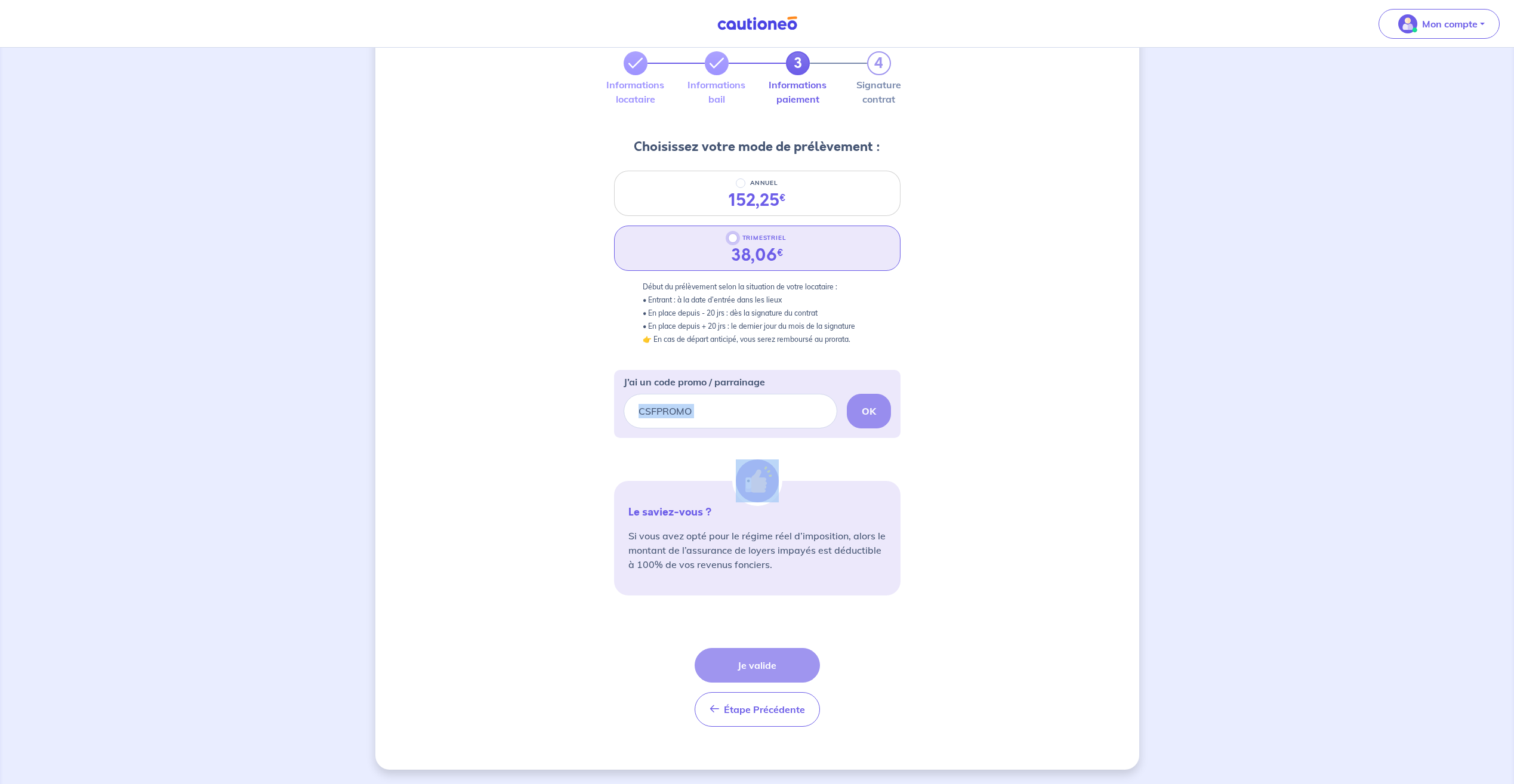
click at [734, 238] on input "TRIMESTRIEL" at bounding box center [733, 238] width 9 height 9
radio input "true"
click at [763, 658] on button "Je valide" at bounding box center [757, 665] width 125 height 34
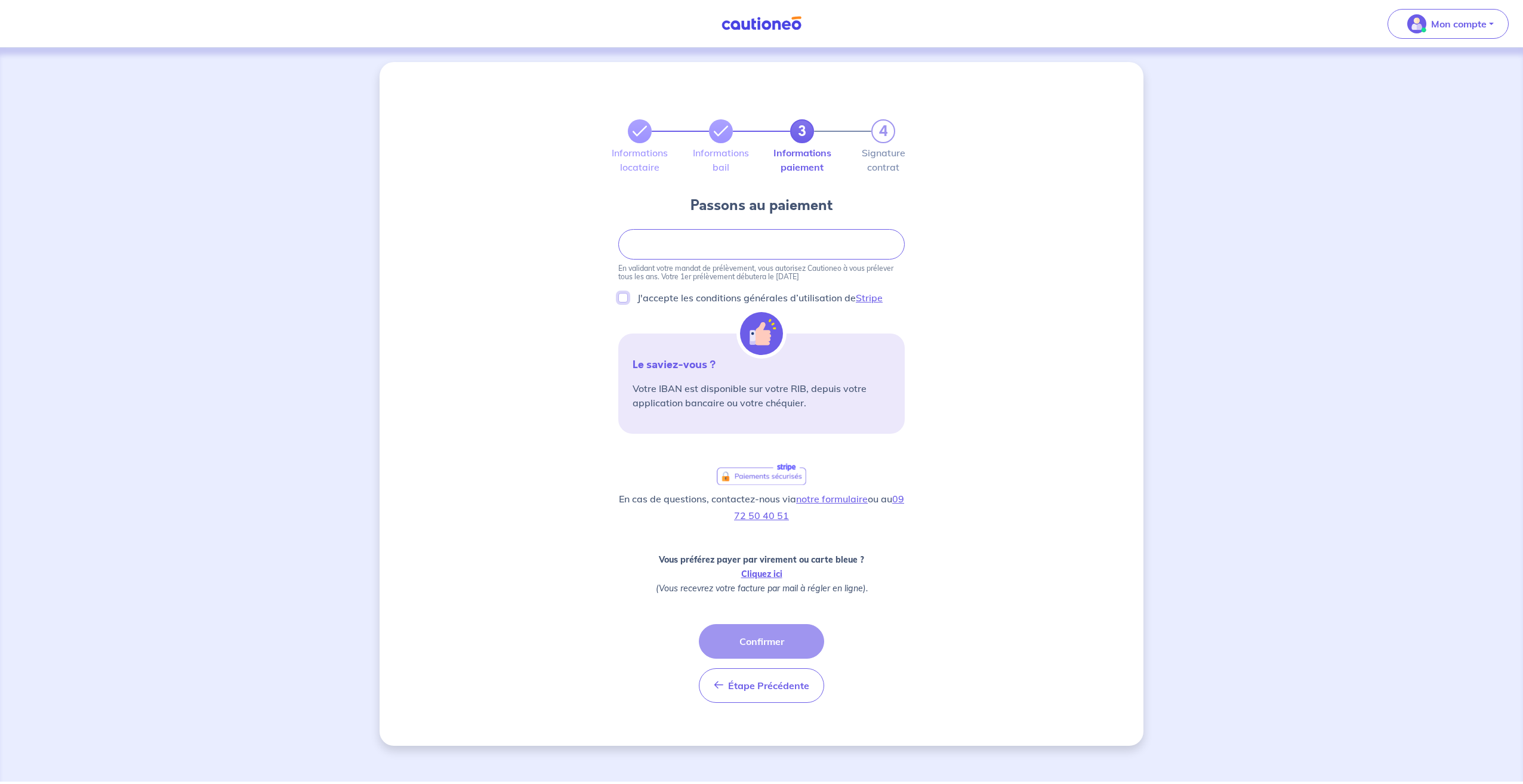
click at [627, 298] on input "J'accepte les conditions générales d’utilisation de Stripe" at bounding box center [623, 297] width 9 height 9
checkbox input "true"
click at [753, 644] on button "Confirmer" at bounding box center [761, 641] width 125 height 34
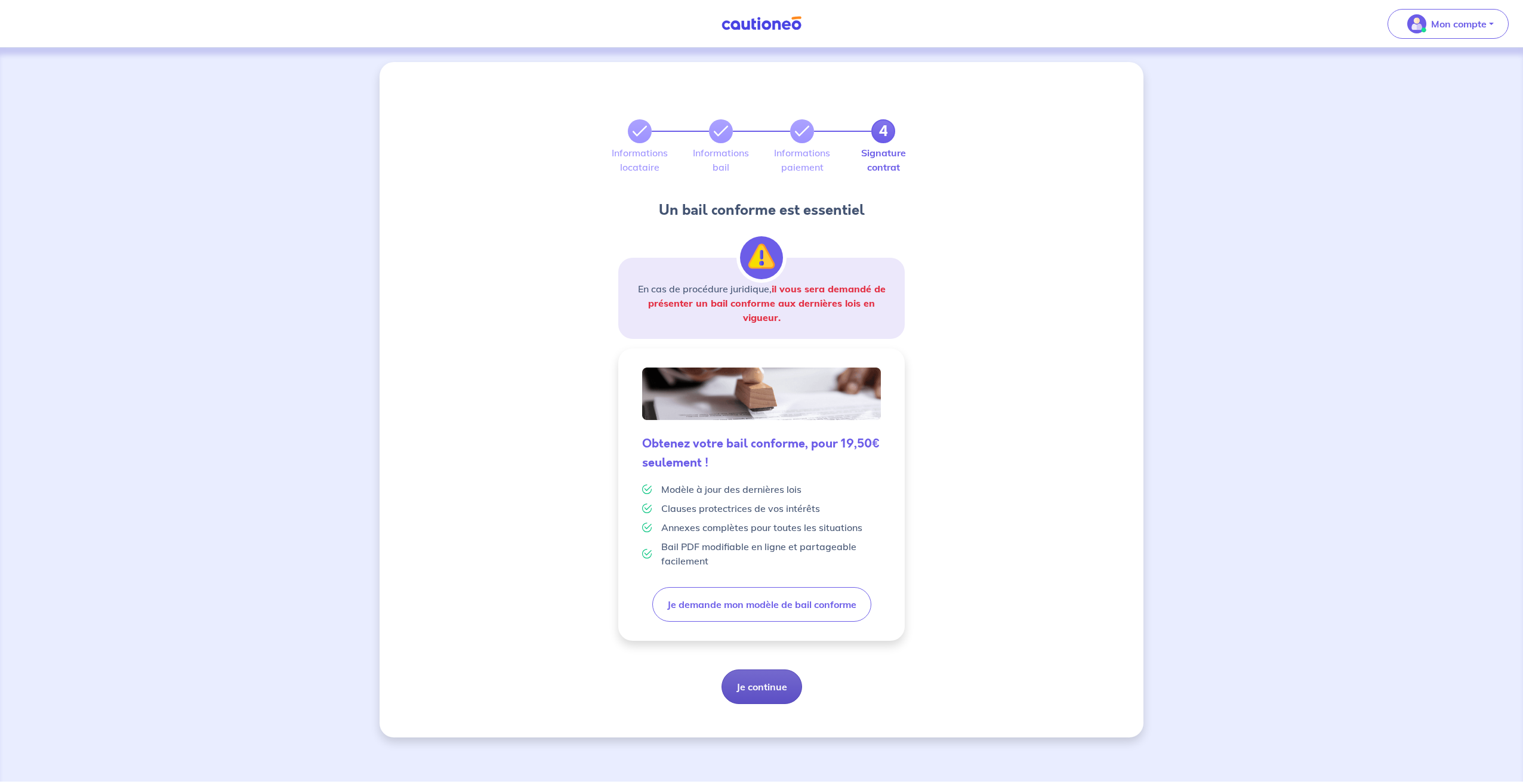
click at [764, 687] on button "Je continue" at bounding box center [761, 686] width 80 height 34
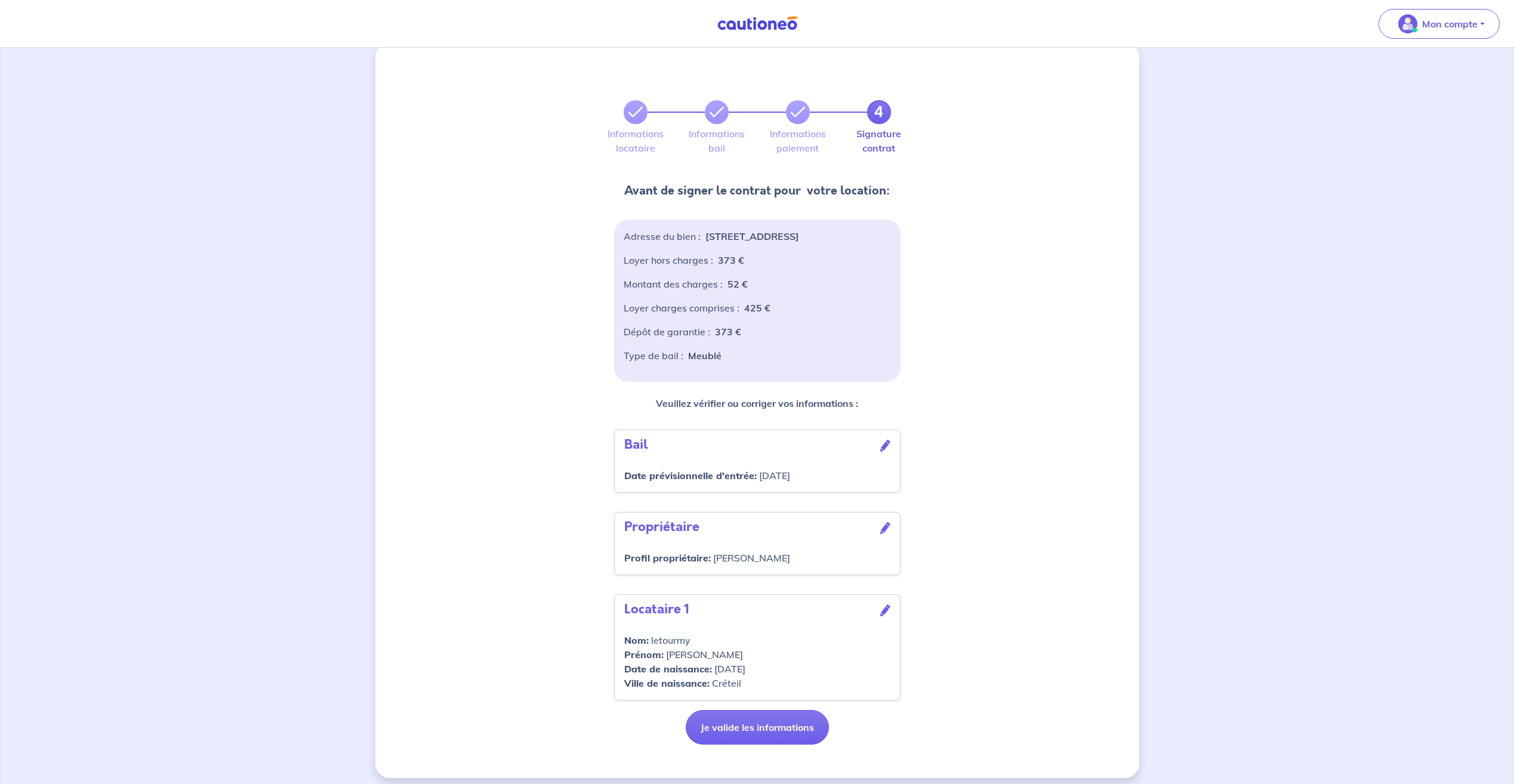
scroll to position [28, 0]
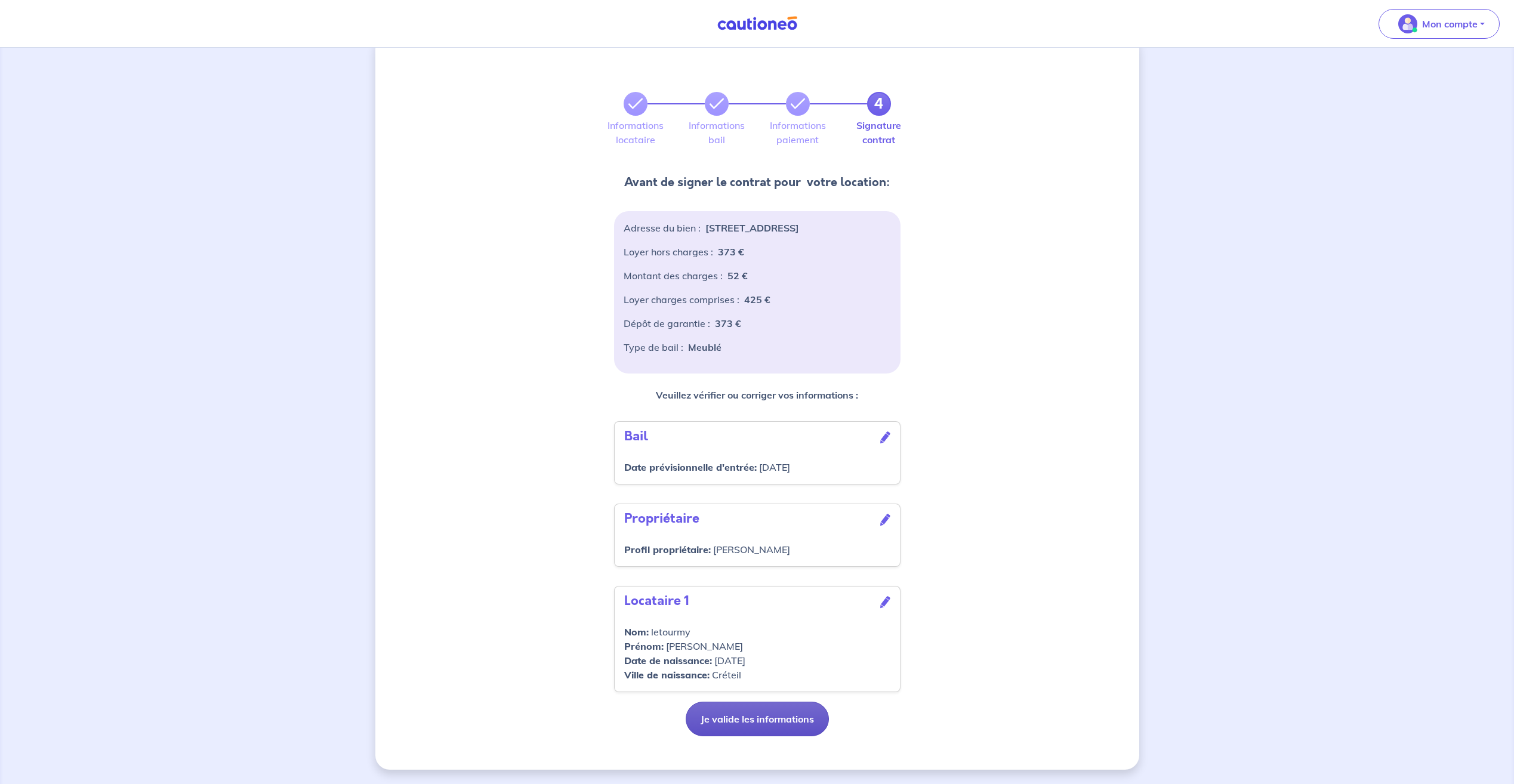
click at [747, 723] on button "Je valide les informations" at bounding box center [757, 718] width 143 height 34
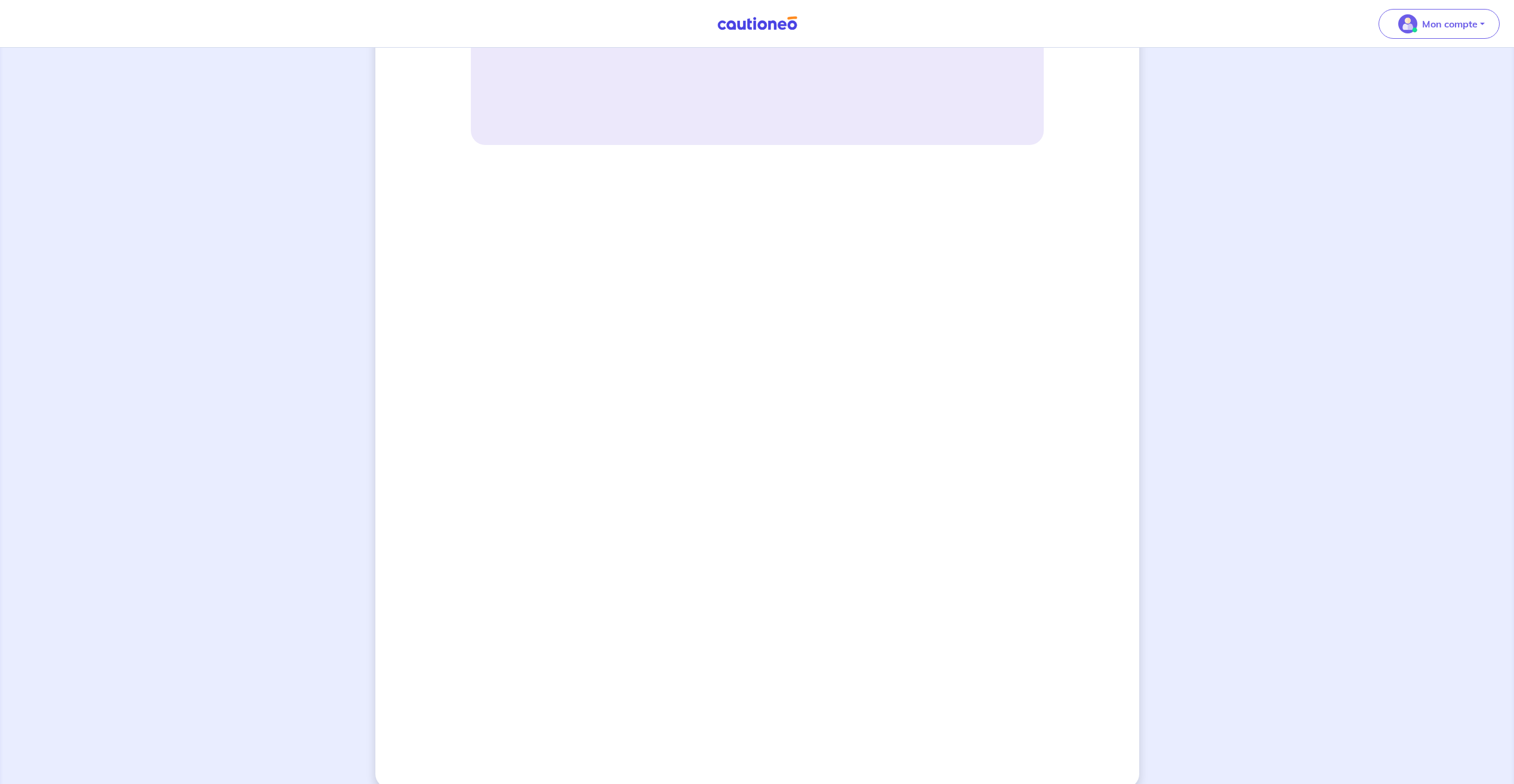
scroll to position [710, 0]
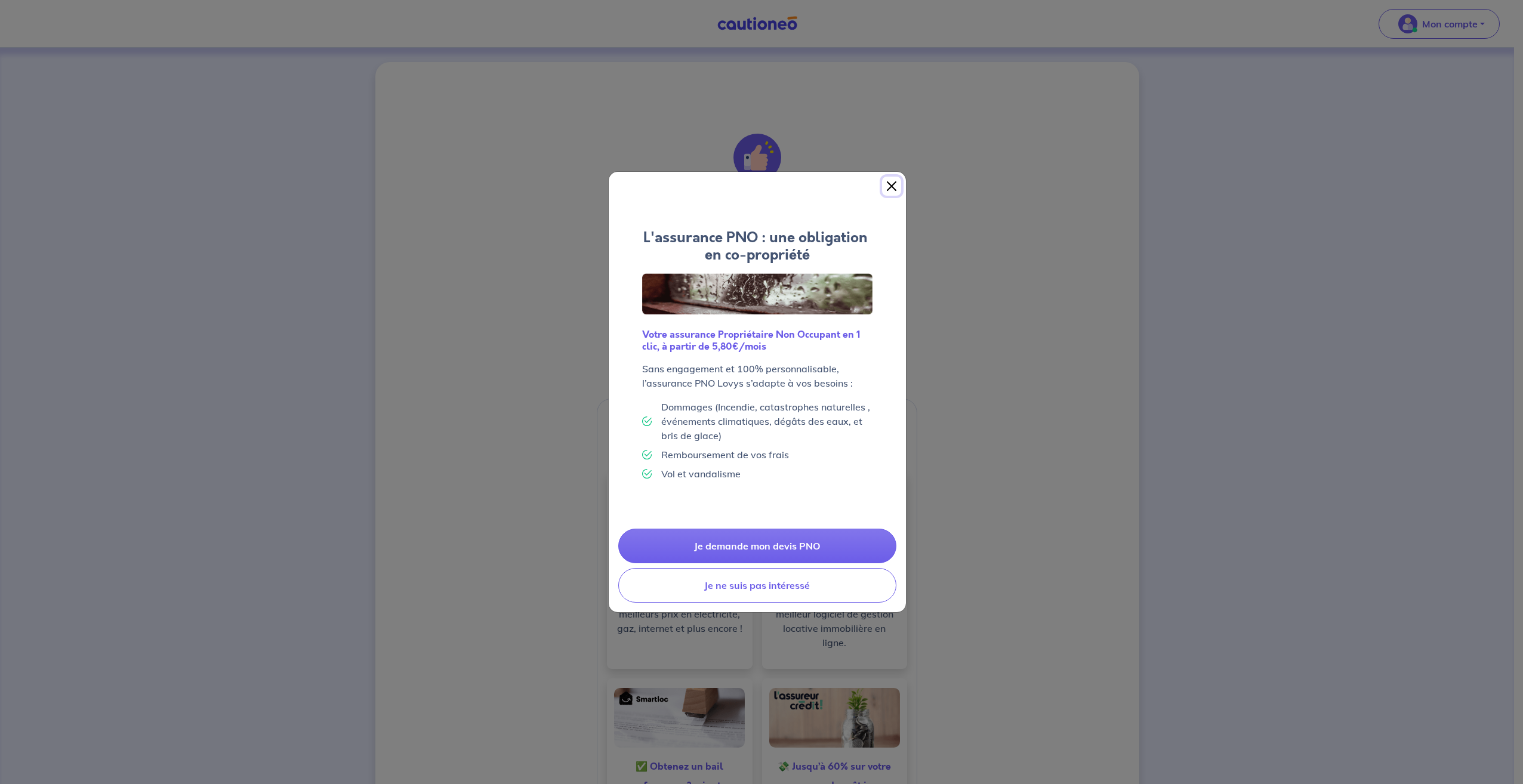
click at [893, 186] on button "Close" at bounding box center [891, 186] width 19 height 19
